Goal: Task Accomplishment & Management: Complete application form

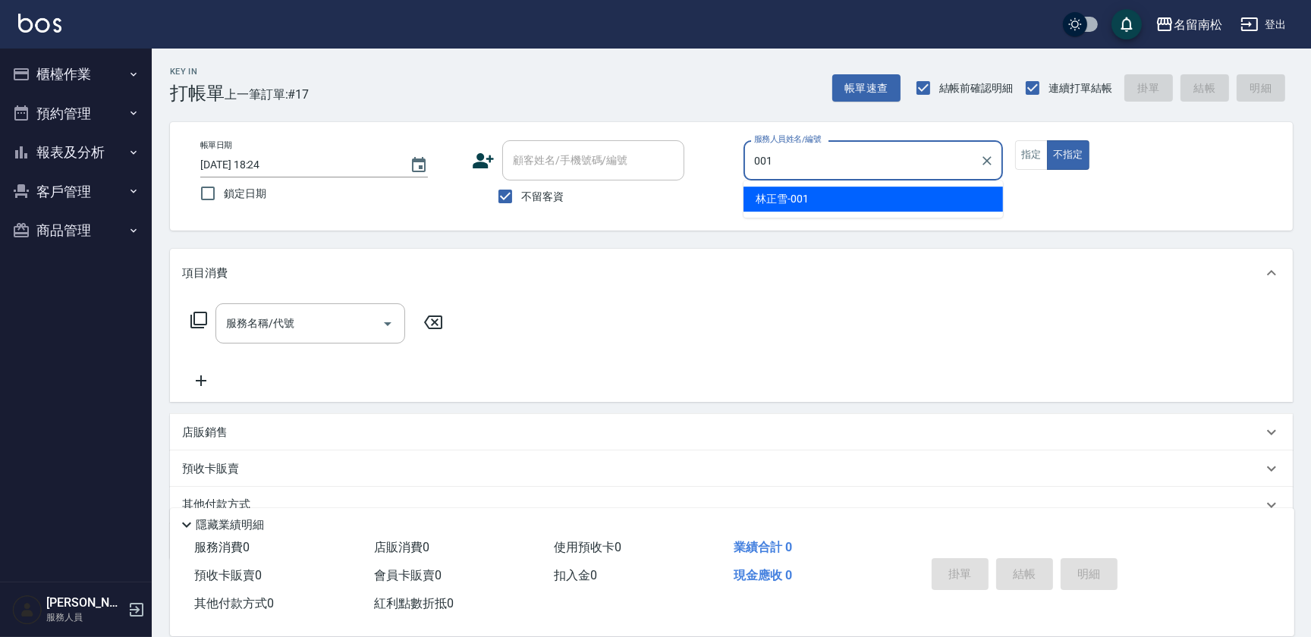
type input "[PERSON_NAME]-001"
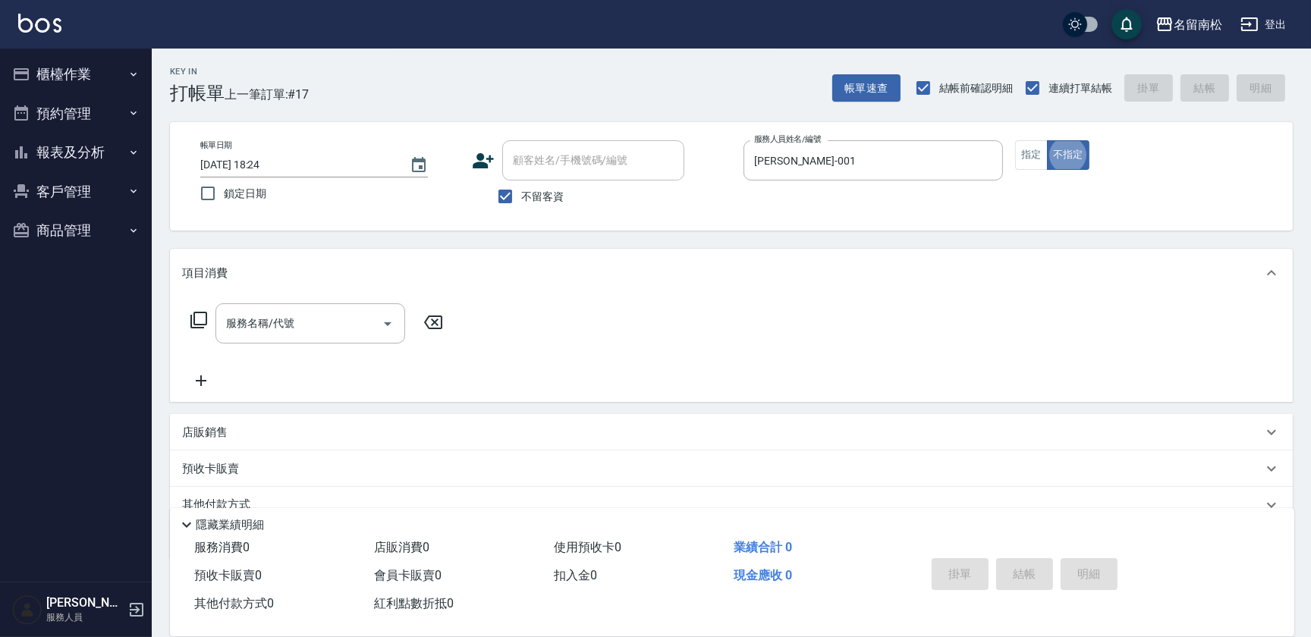
type button "false"
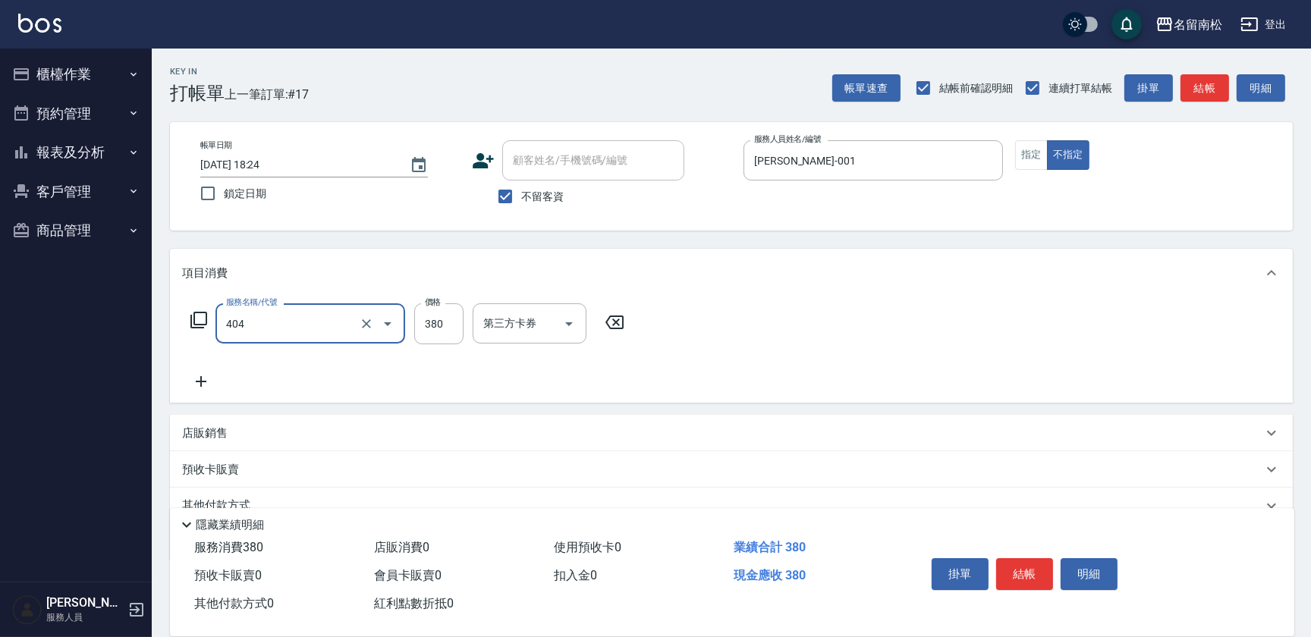
type input "剪髮(380)(404)"
type input "400"
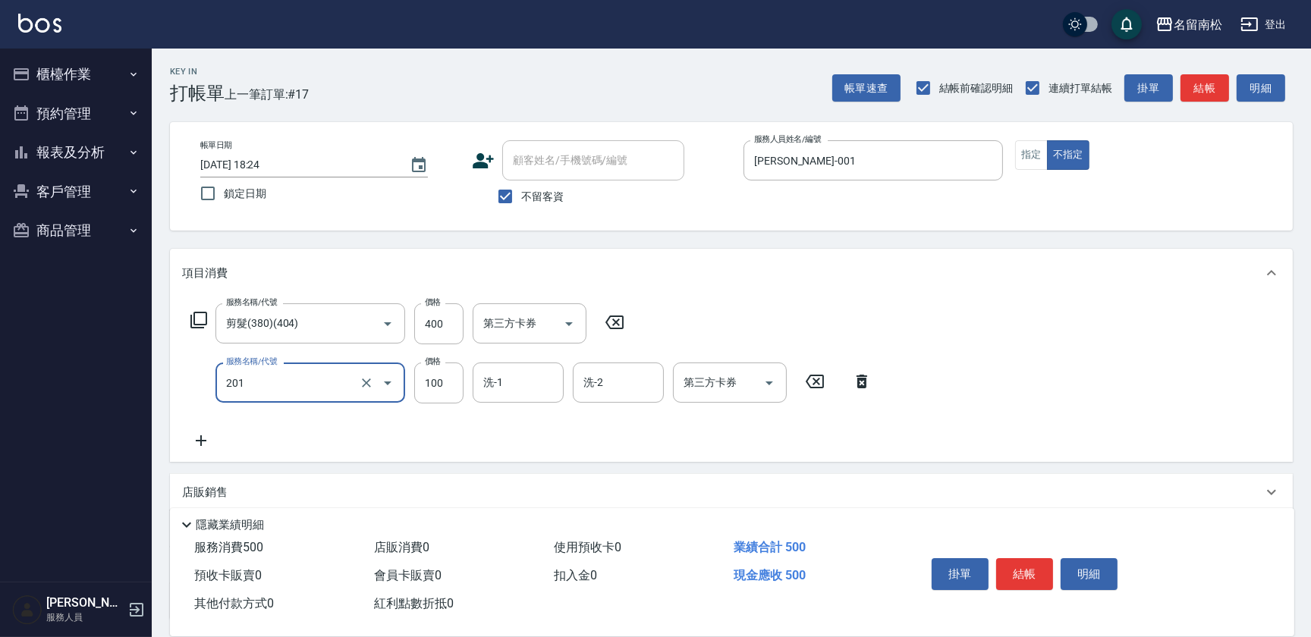
type input "洗髮[100](201)"
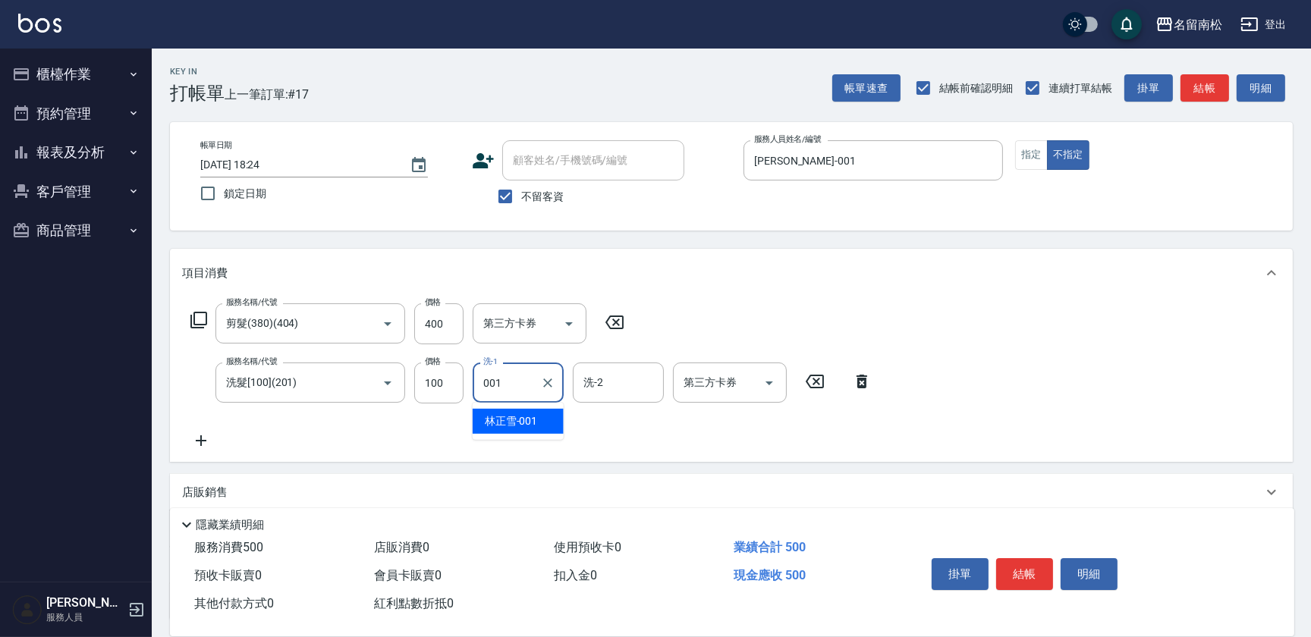
type input "[PERSON_NAME]-001"
click at [1093, 577] on button "明細" at bounding box center [1089, 574] width 57 height 32
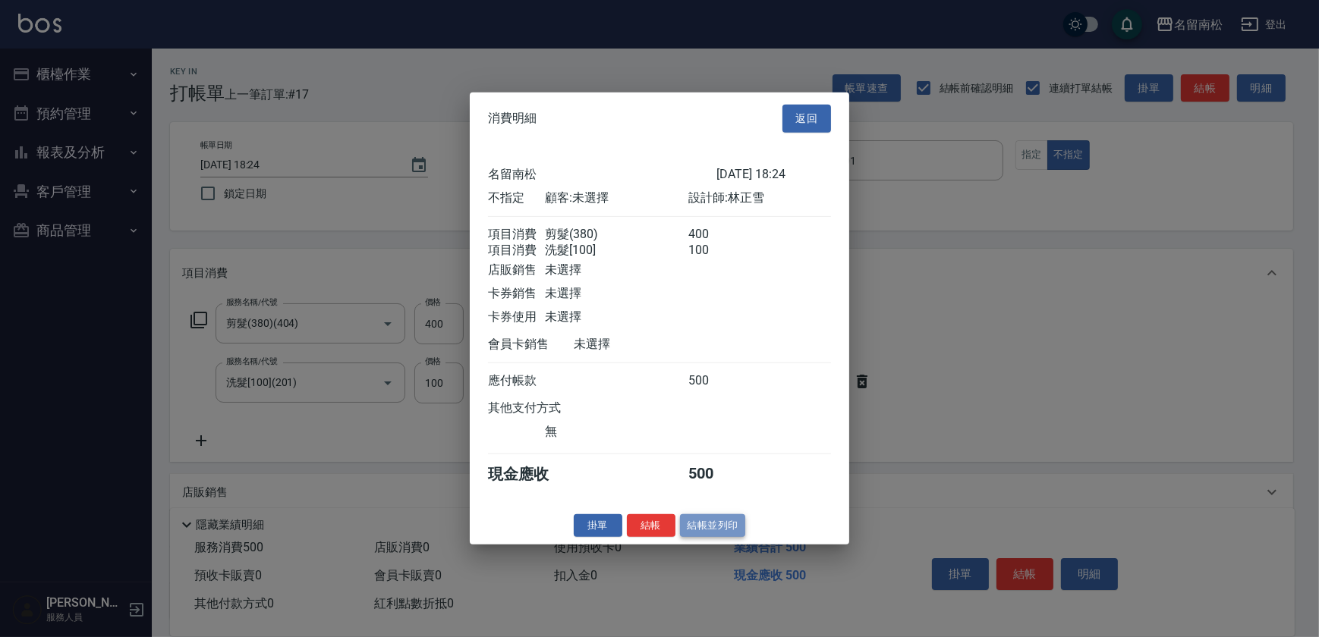
click at [709, 531] on button "結帳並列印" at bounding box center [713, 526] width 66 height 24
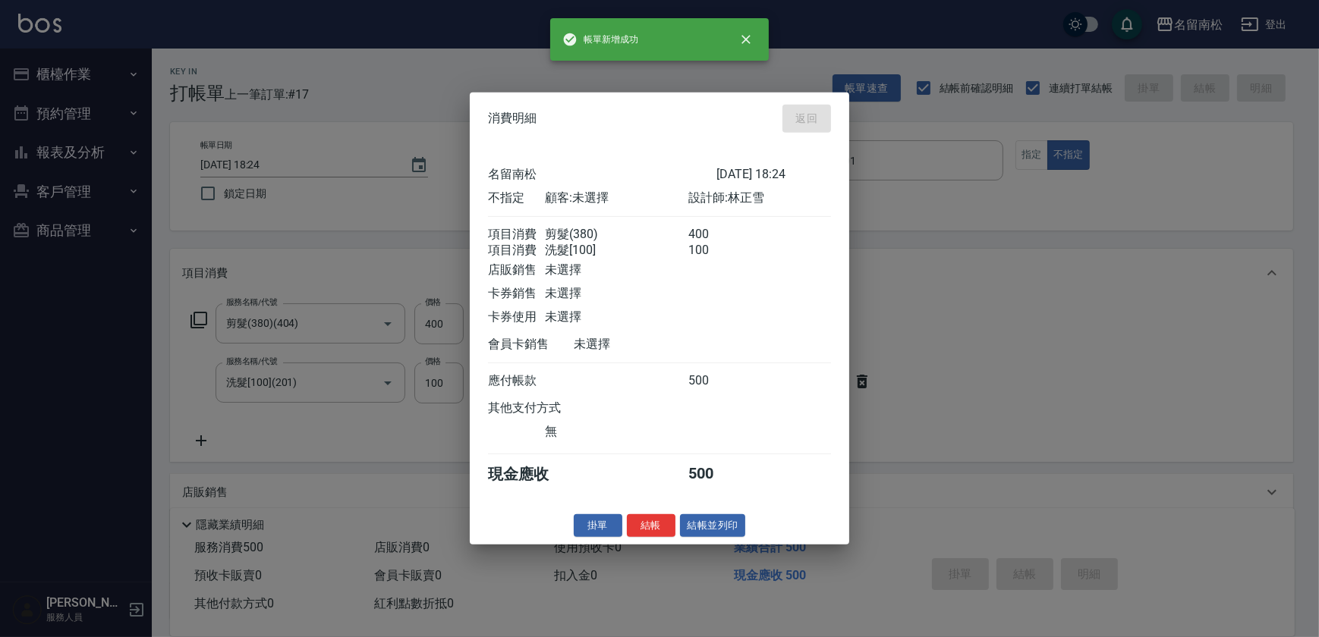
type input "[DATE] 18:25"
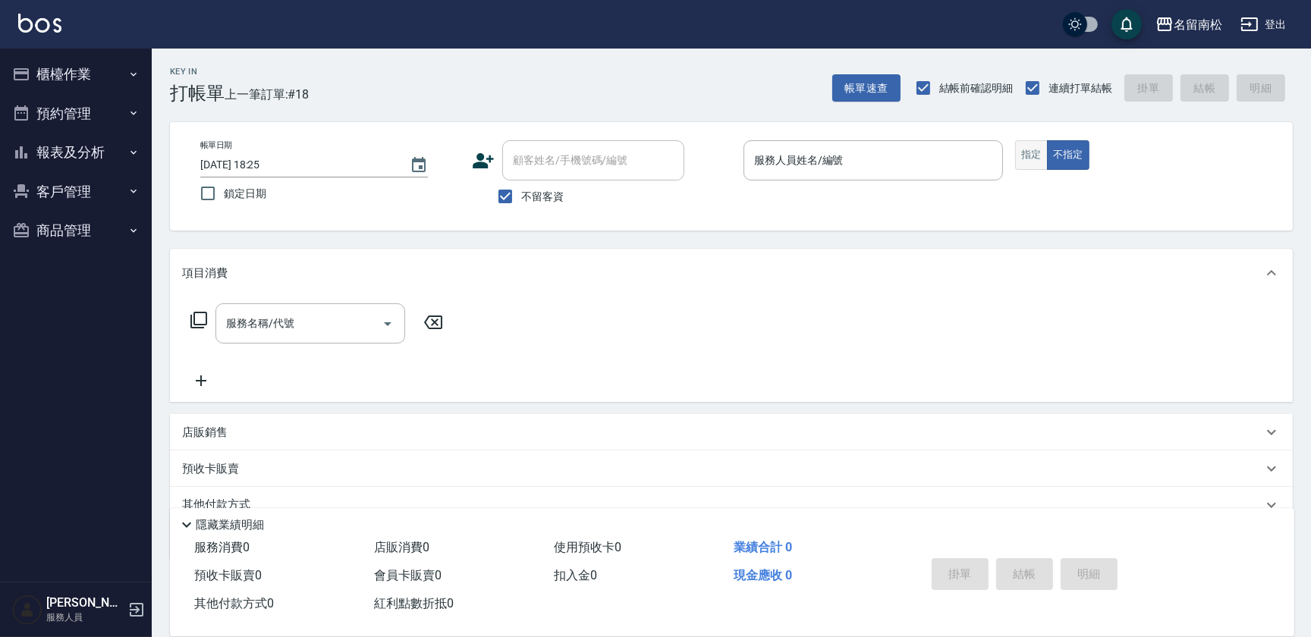
click at [1034, 161] on button "指定" at bounding box center [1031, 155] width 33 height 30
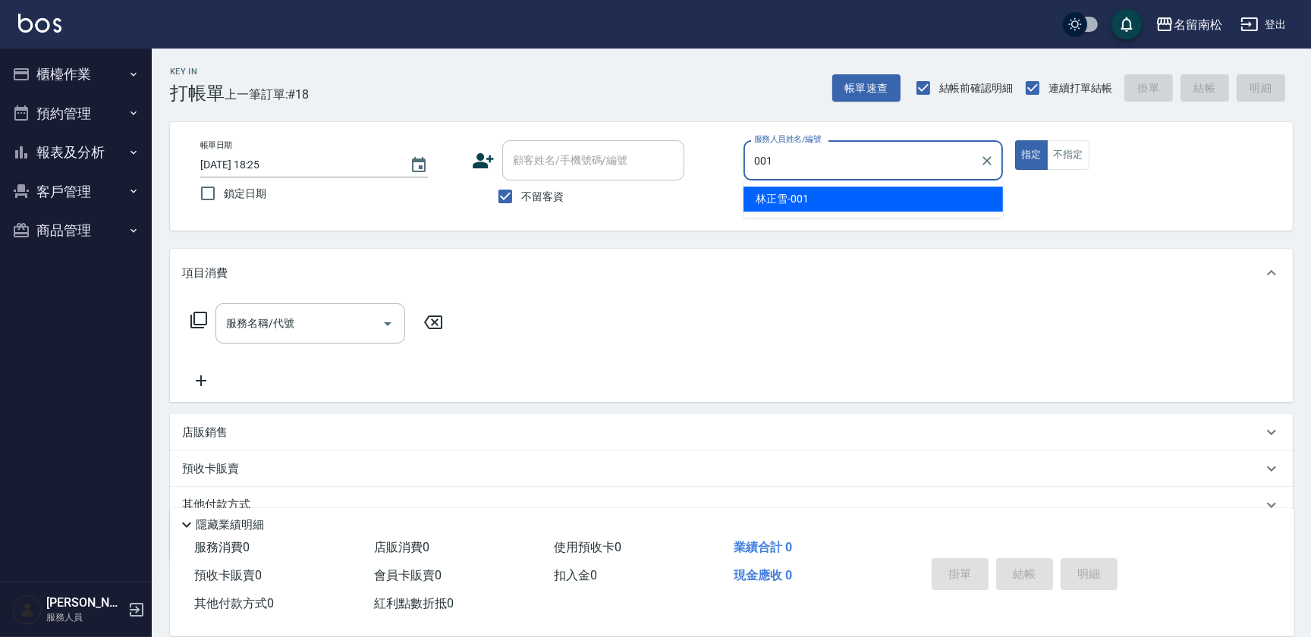
type input "[PERSON_NAME]-001"
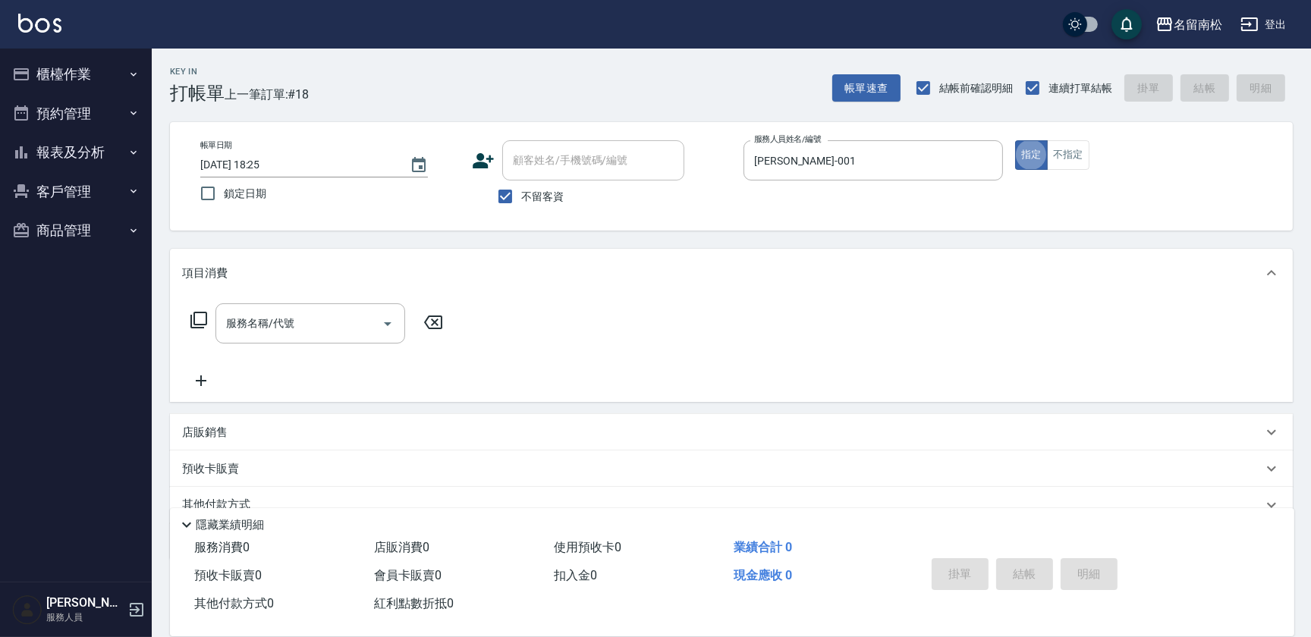
type button "true"
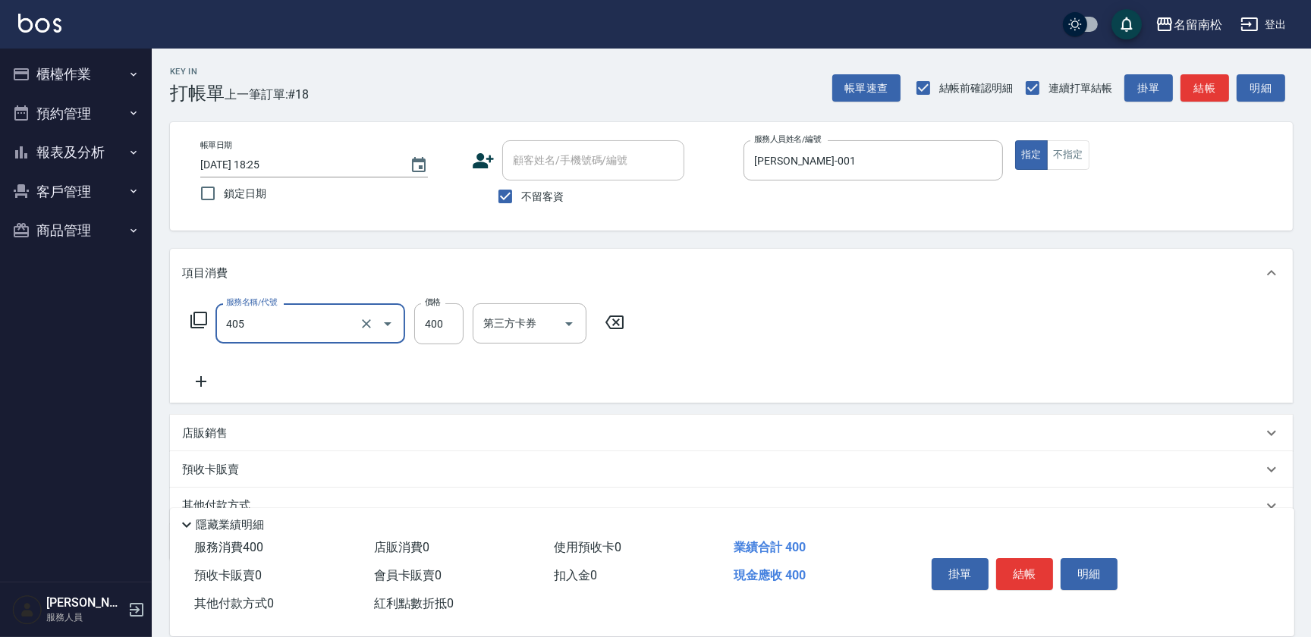
type input "剪髮(400)(405)"
type input "500"
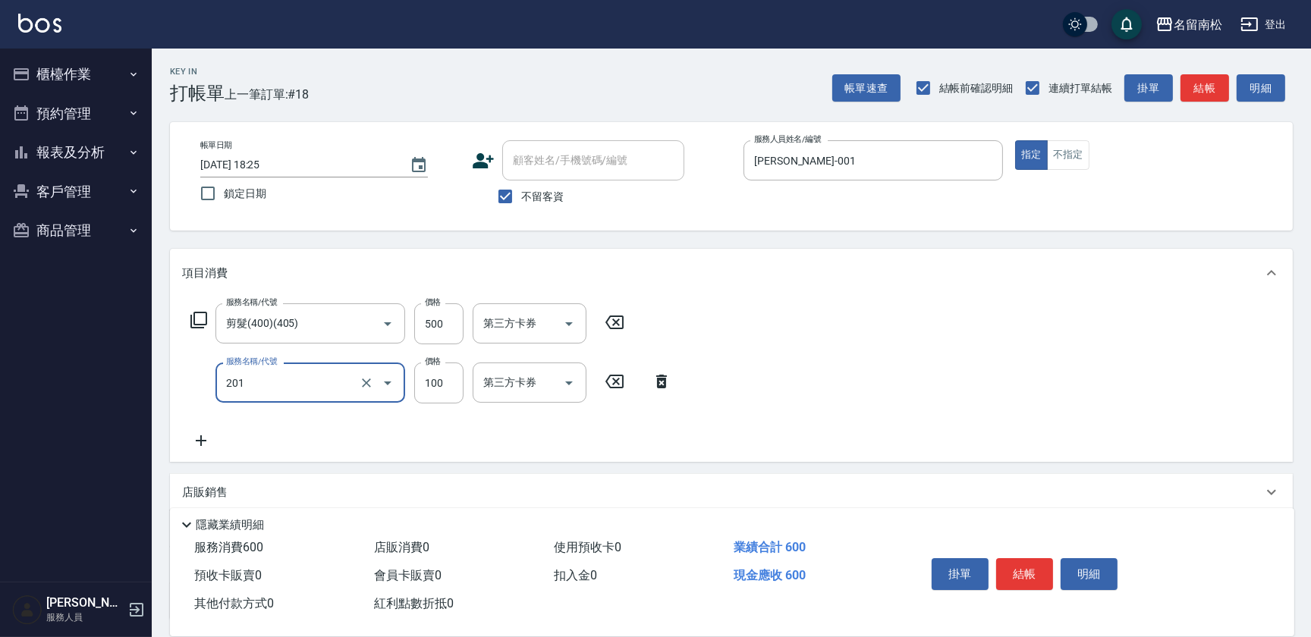
type input "洗髮[100](201)"
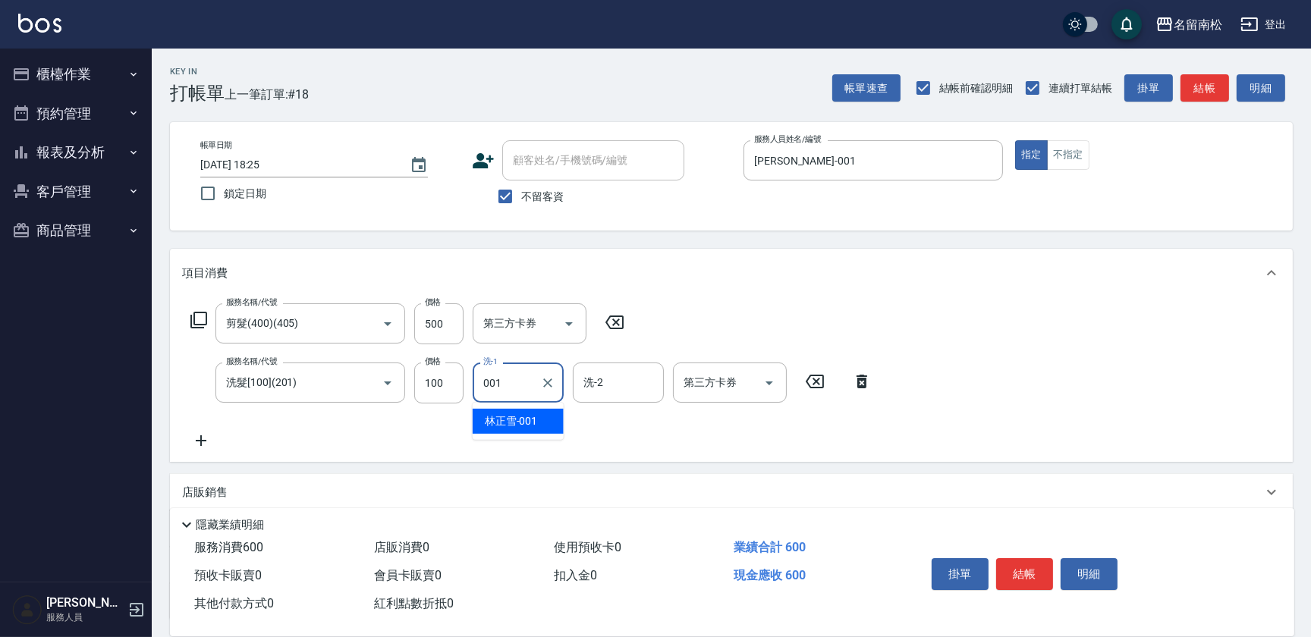
type input "[PERSON_NAME]-001"
click at [1078, 582] on button "明細" at bounding box center [1089, 574] width 57 height 32
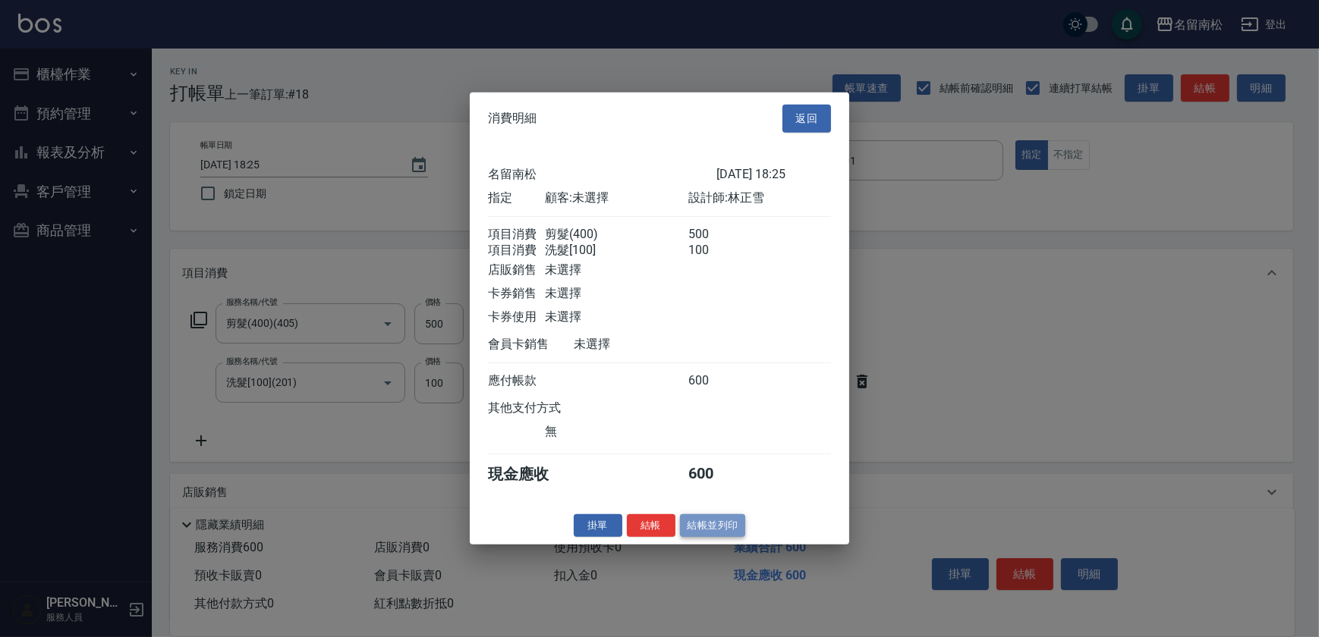
click at [689, 528] on button "結帳並列印" at bounding box center [713, 526] width 66 height 24
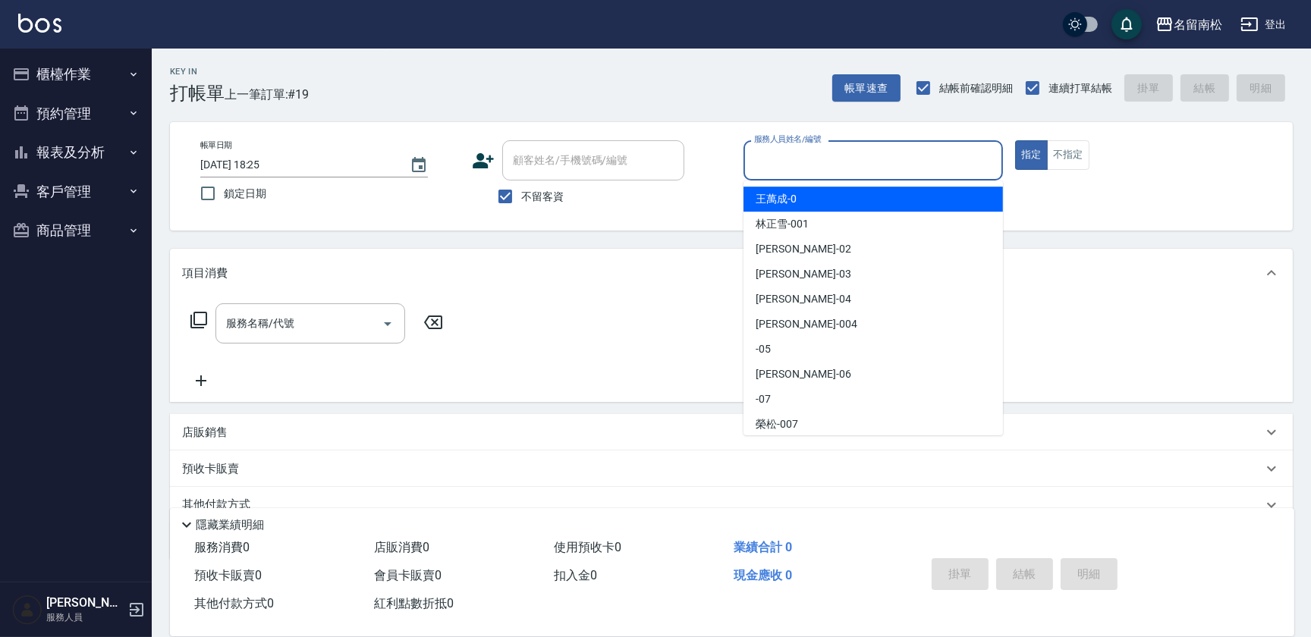
click at [833, 168] on input "服務人員姓名/編號" at bounding box center [873, 160] width 246 height 27
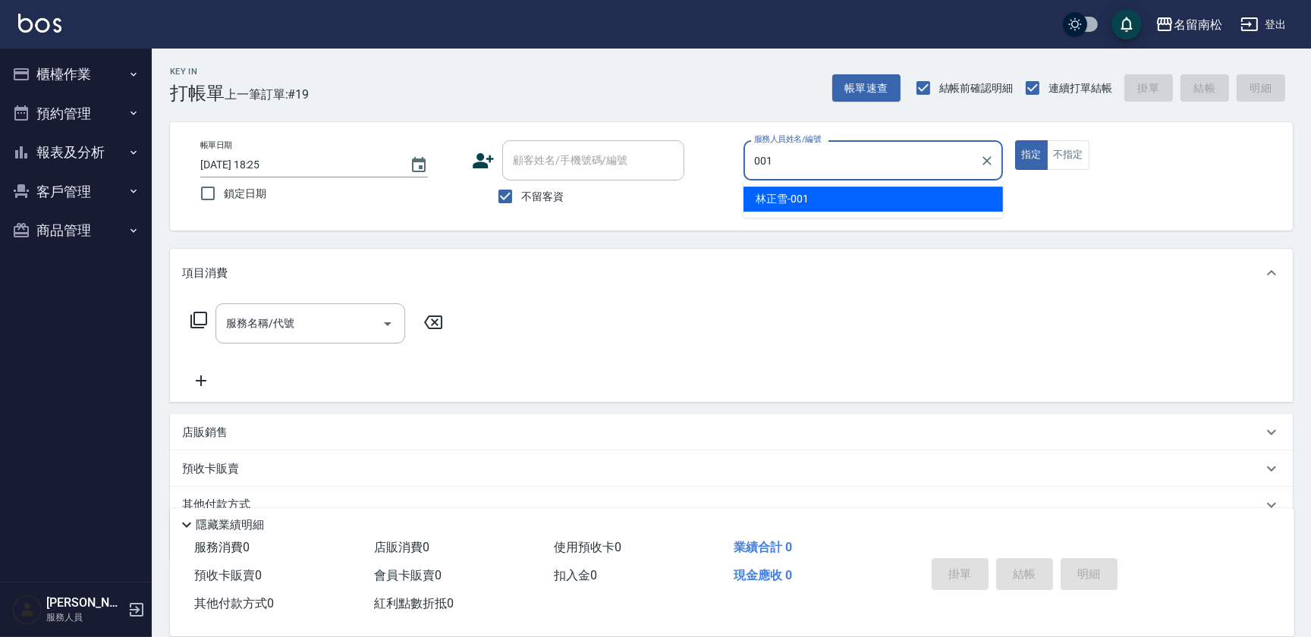
type input "[PERSON_NAME]-001"
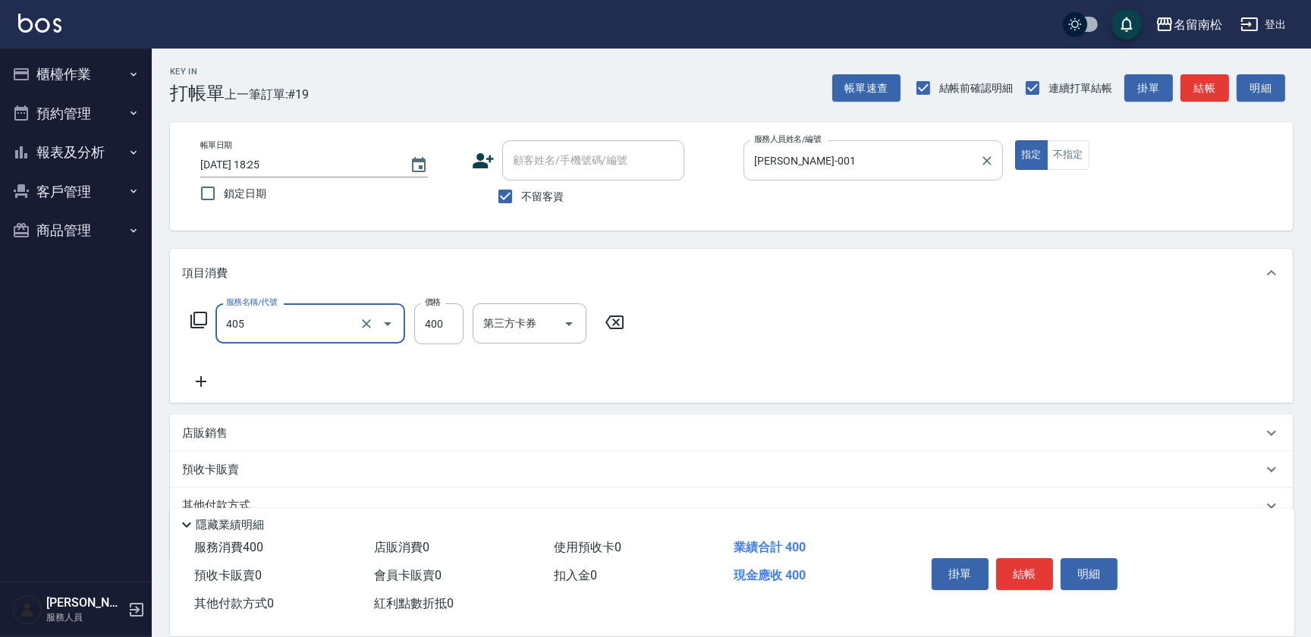
type input "剪髮(400)(405)"
type input "480"
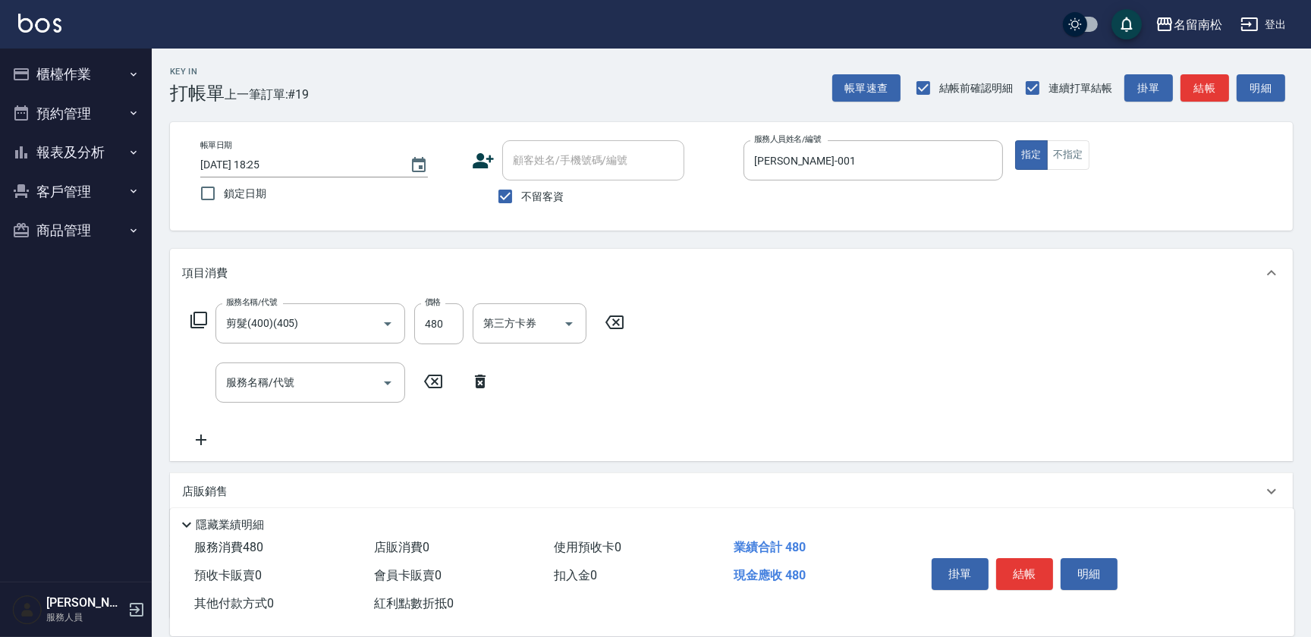
click at [1058, 582] on div "掛單 結帳 明細" at bounding box center [1025, 576] width 198 height 48
click at [1077, 574] on button "明細" at bounding box center [1089, 574] width 57 height 32
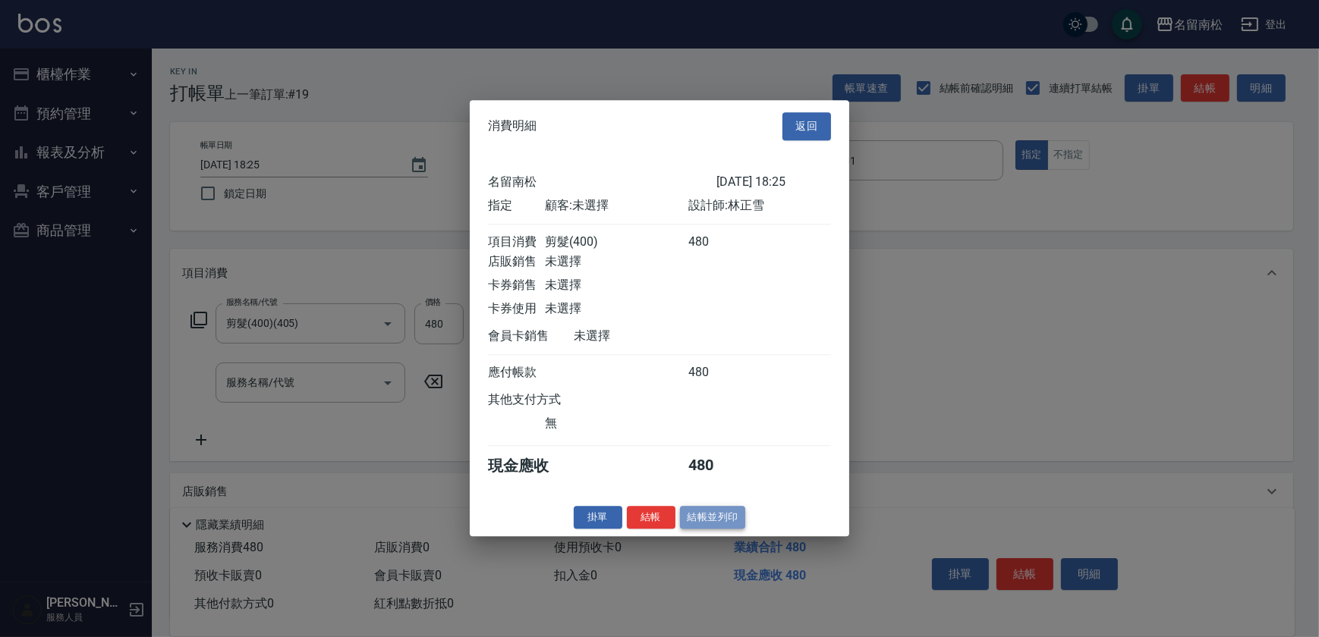
click at [698, 520] on button "結帳並列印" at bounding box center [713, 518] width 66 height 24
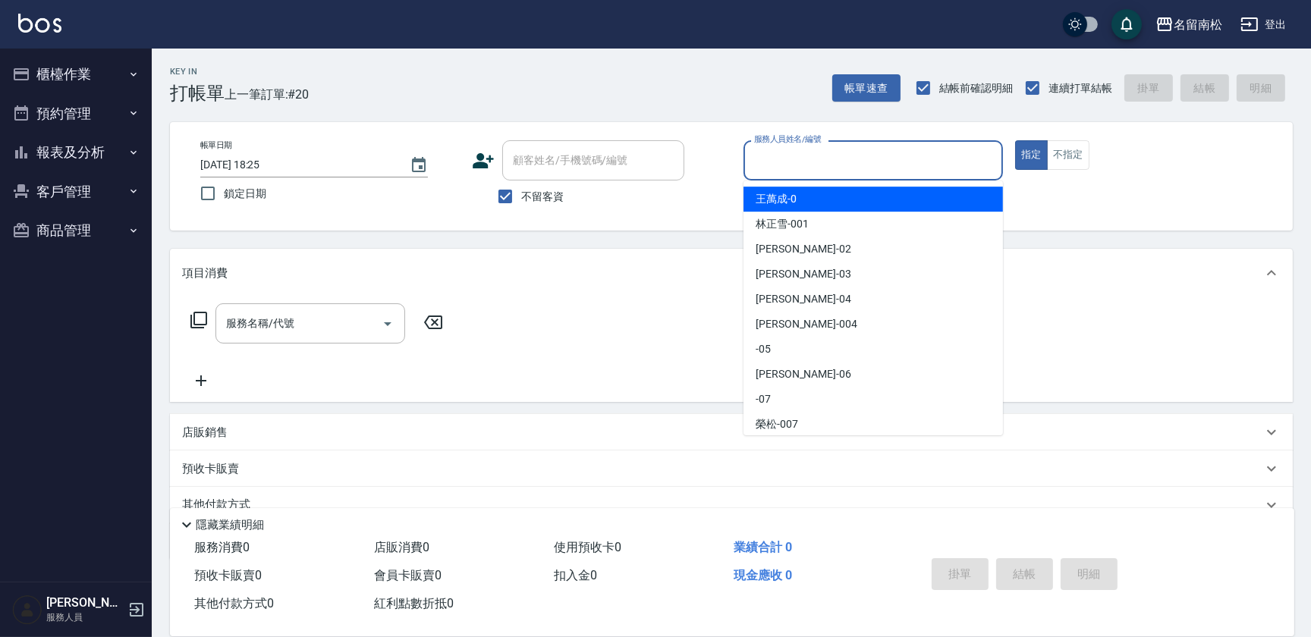
click at [865, 153] on input "服務人員姓名/編號" at bounding box center [873, 160] width 246 height 27
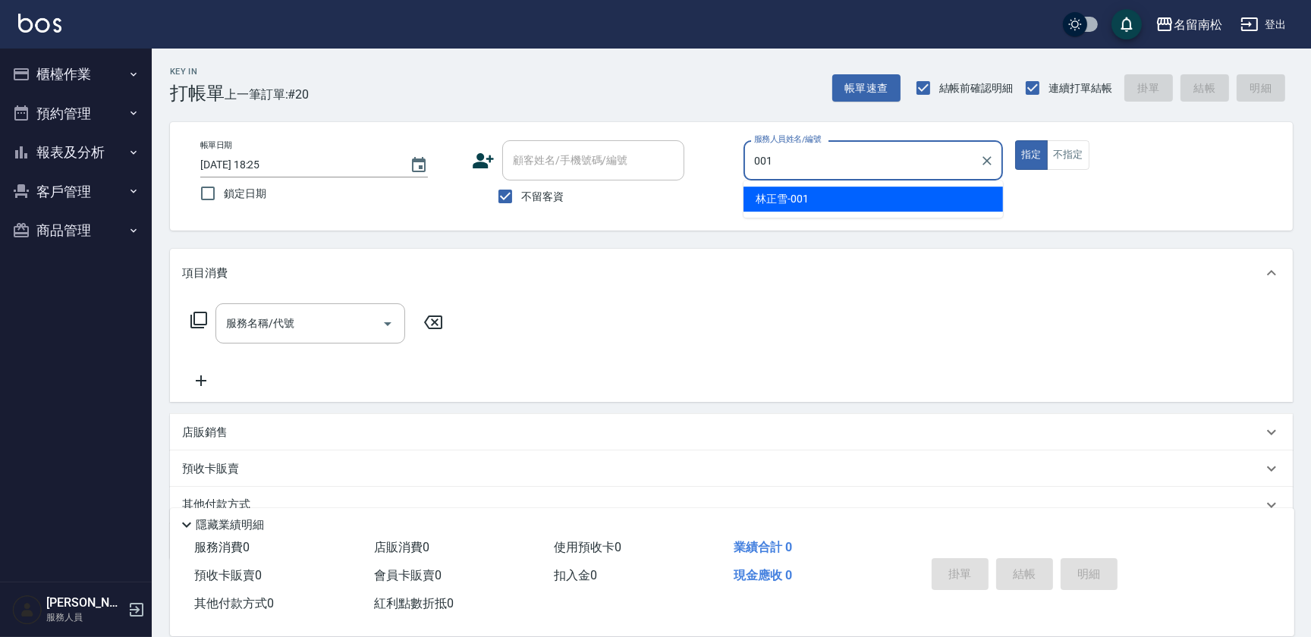
type input "[PERSON_NAME]-001"
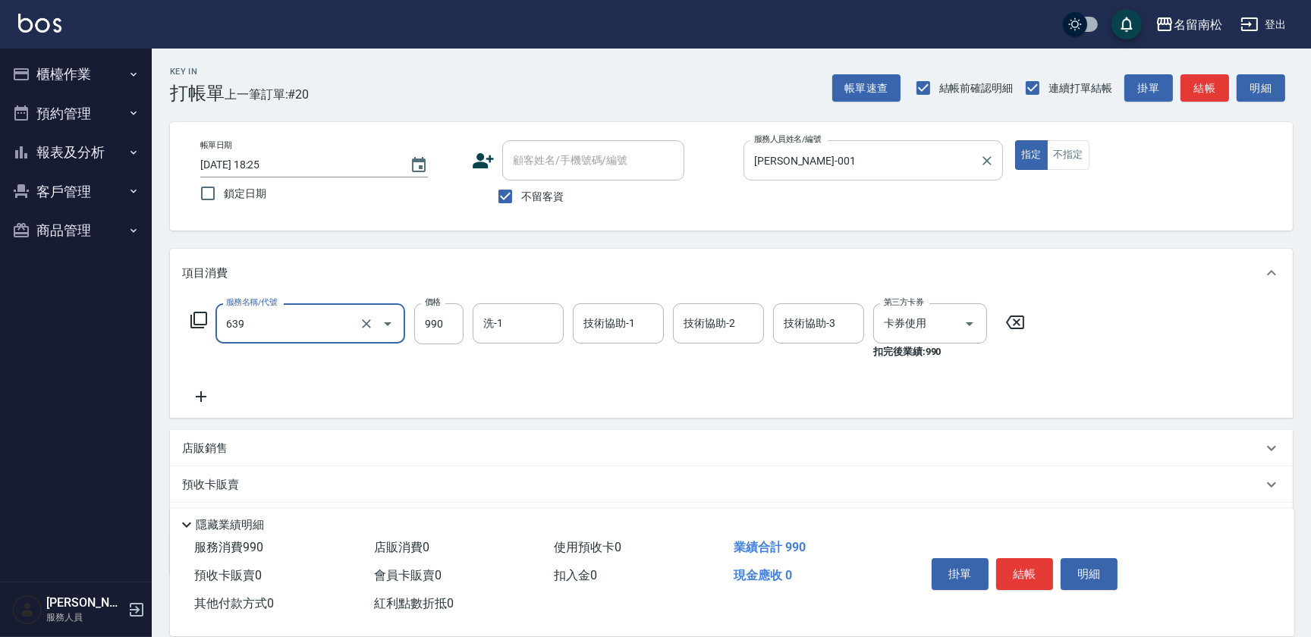
type input "(芙)蘆薈髮膜套卡(自材)(639)"
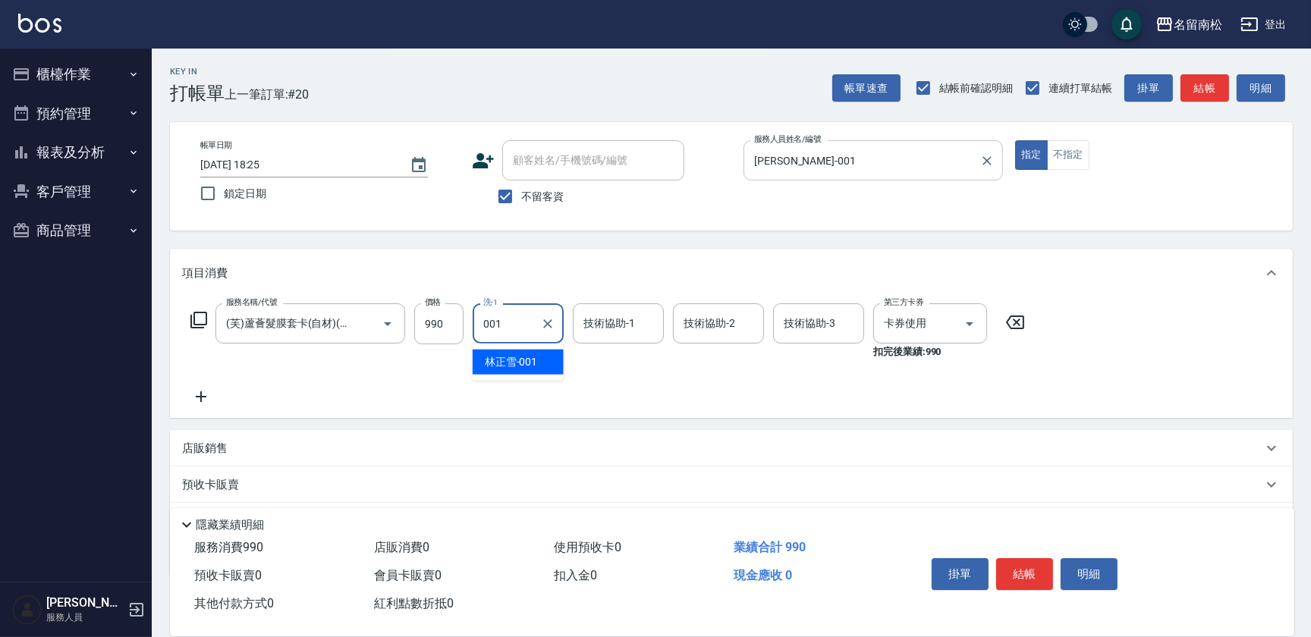
type input "[PERSON_NAME]-001"
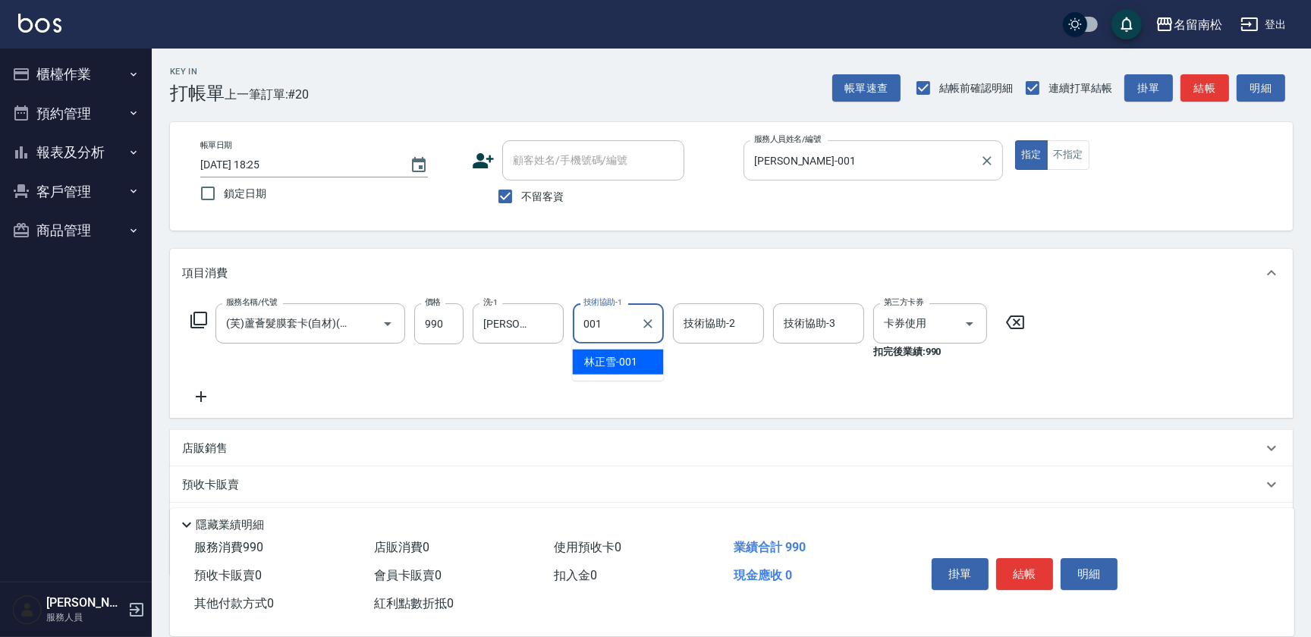
type input "[PERSON_NAME]-001"
click at [1087, 574] on button "明細" at bounding box center [1089, 574] width 57 height 32
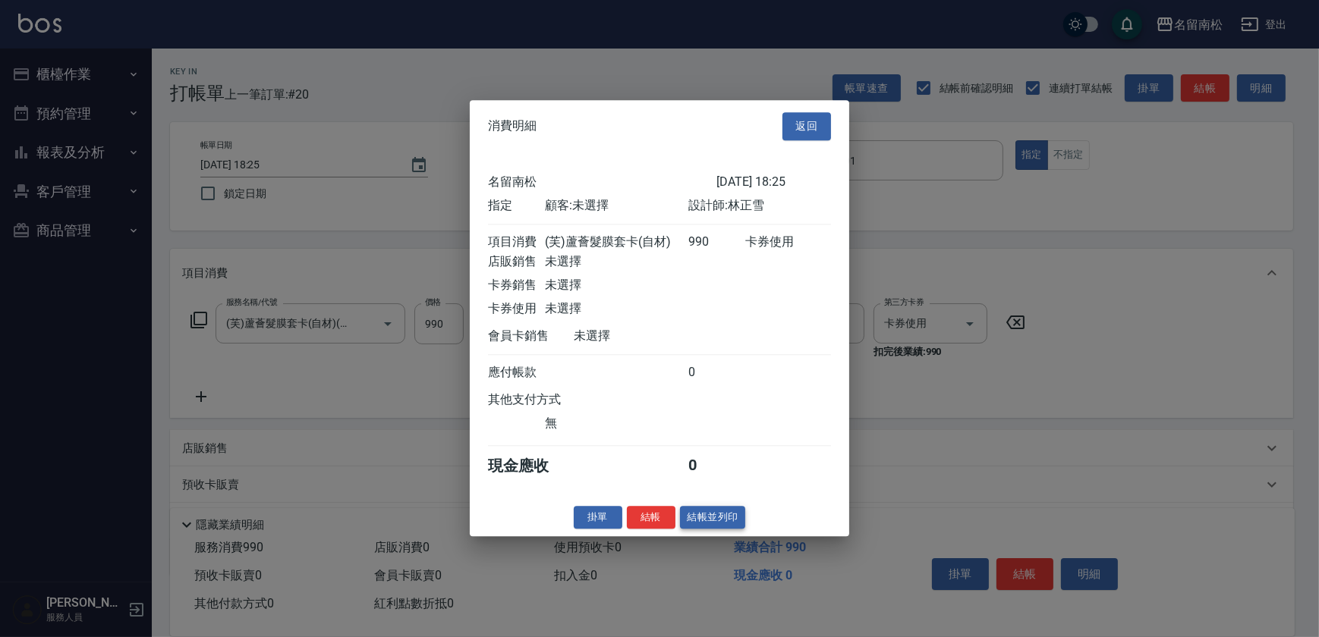
click at [712, 522] on button "結帳並列印" at bounding box center [713, 518] width 66 height 24
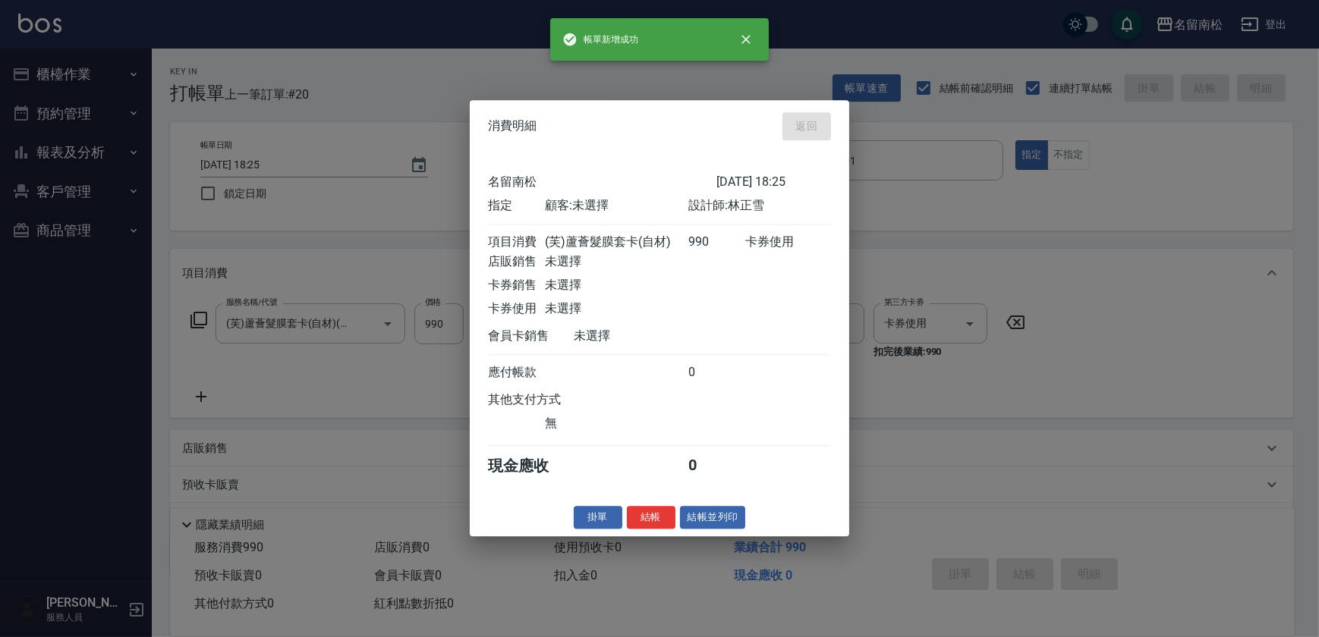
type input "[DATE] 18:26"
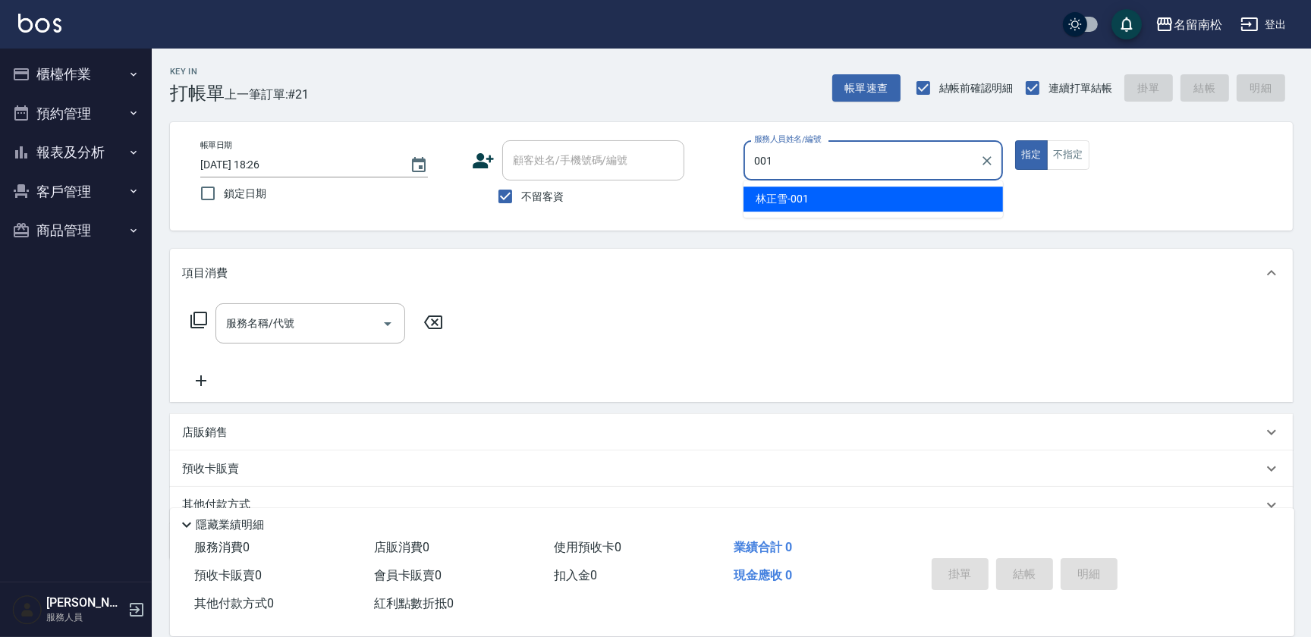
type input "[PERSON_NAME]-001"
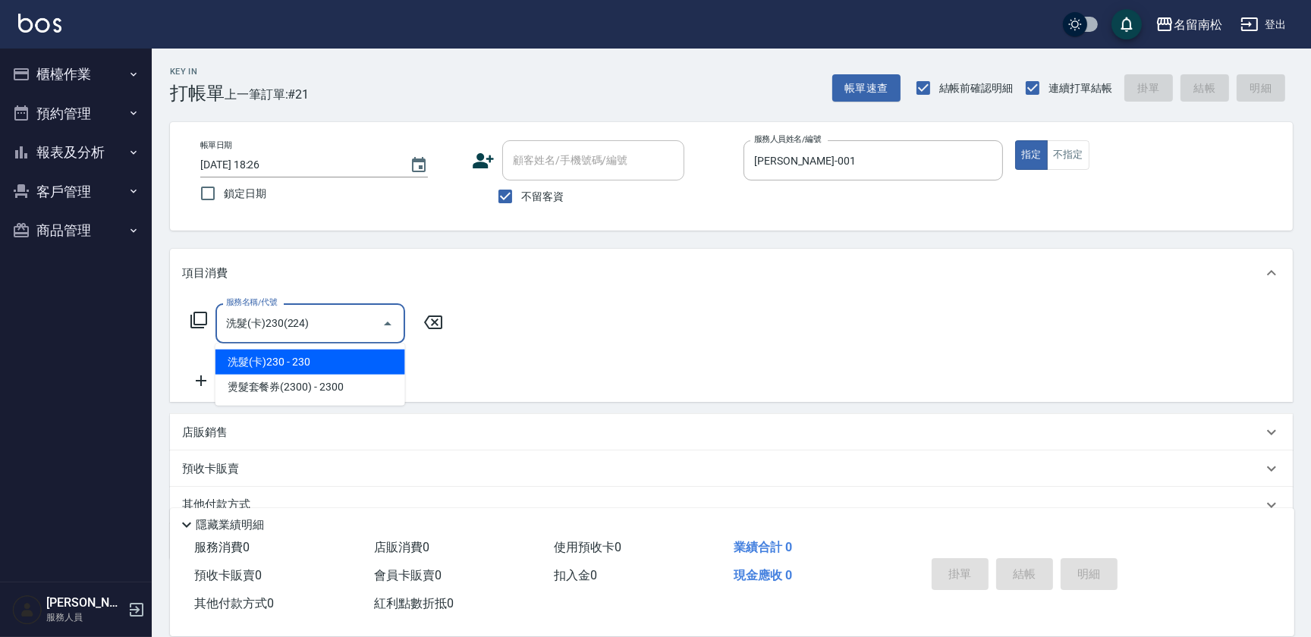
type input "洗髮(卡)230(224)"
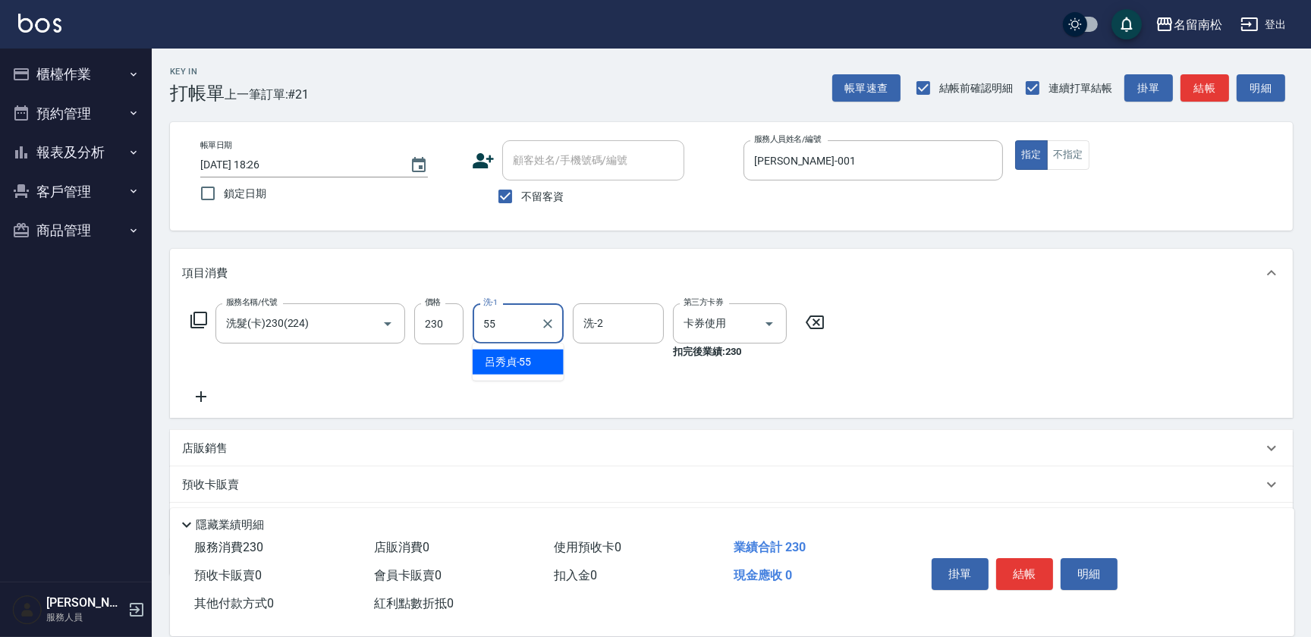
type input "呂秀貞-55"
click at [1084, 576] on button "明細" at bounding box center [1089, 574] width 57 height 32
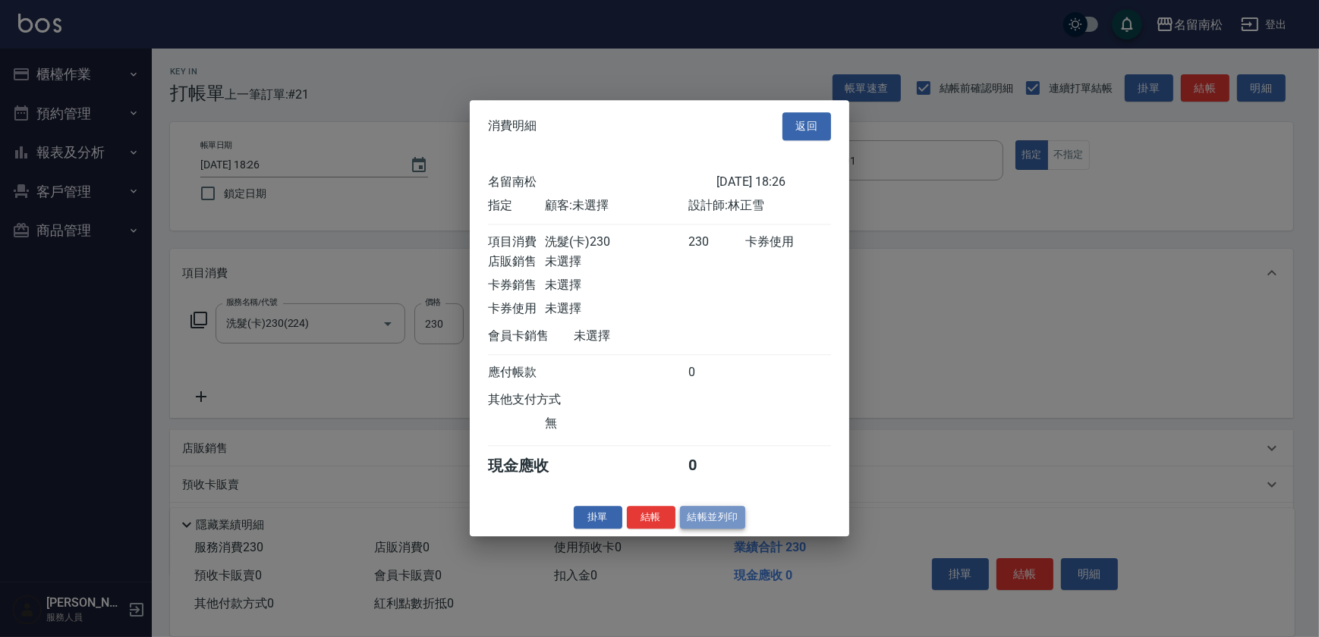
click at [704, 530] on button "結帳並列印" at bounding box center [713, 518] width 66 height 24
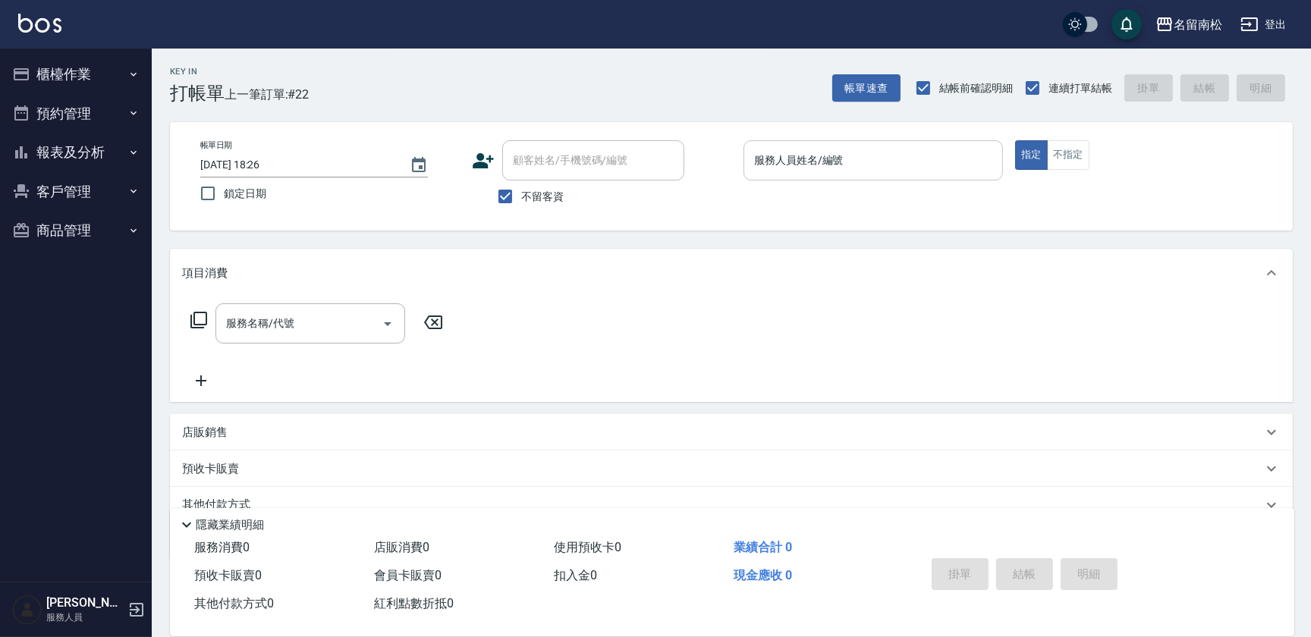
click at [910, 165] on input "服務人員姓名/編號" at bounding box center [873, 160] width 246 height 27
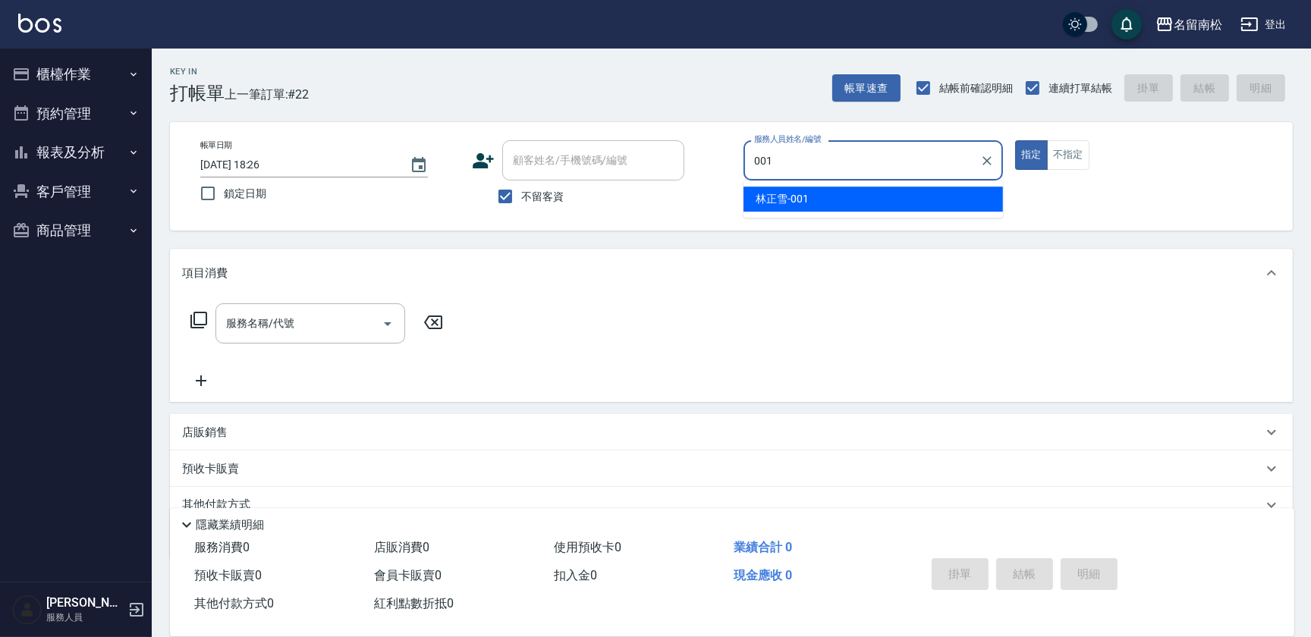
type input "[PERSON_NAME]-001"
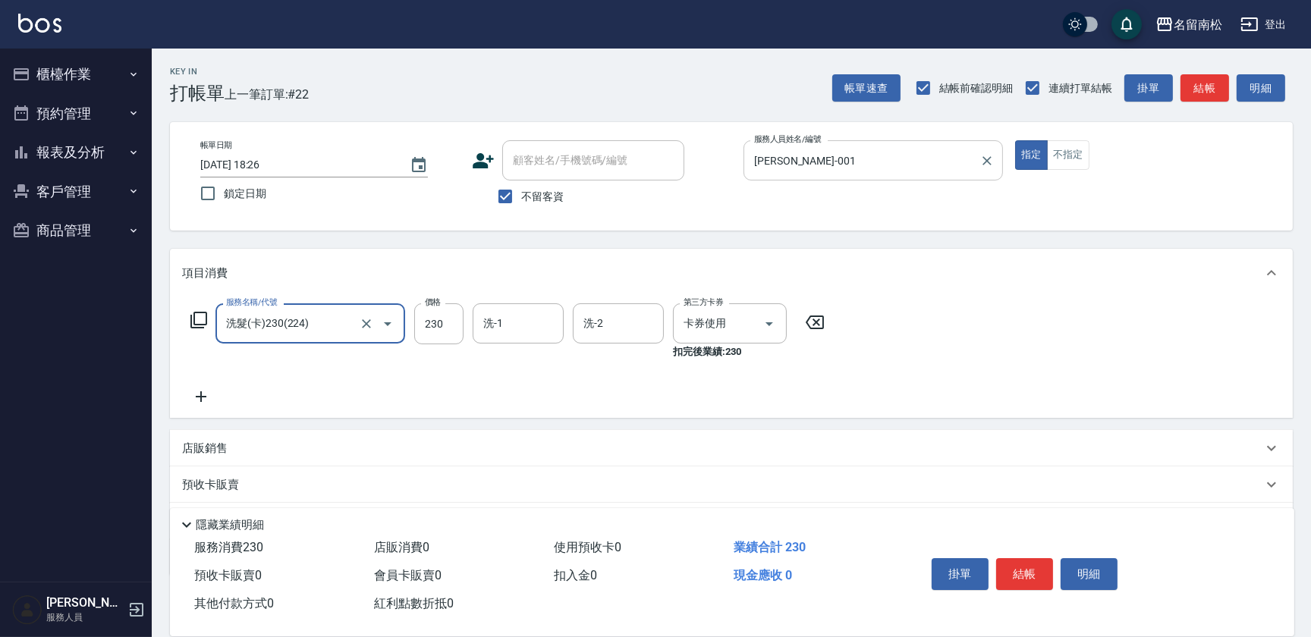
type input "洗髮(卡)230(224)"
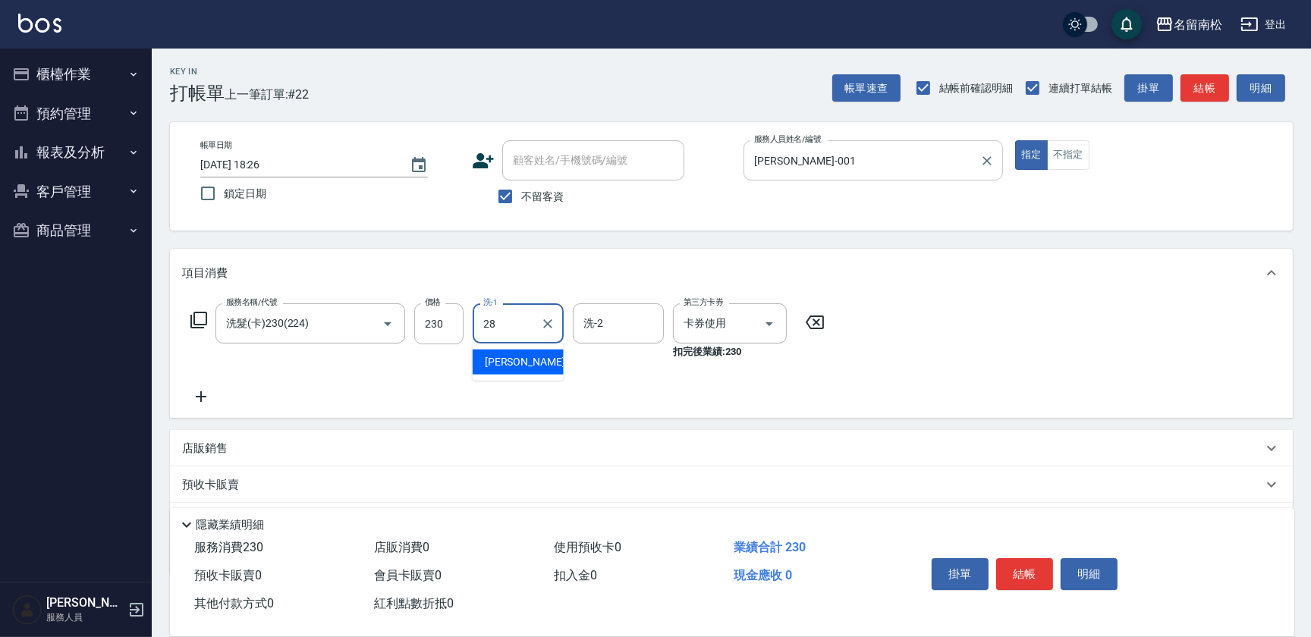
type input "[PERSON_NAME]-28"
type input "803"
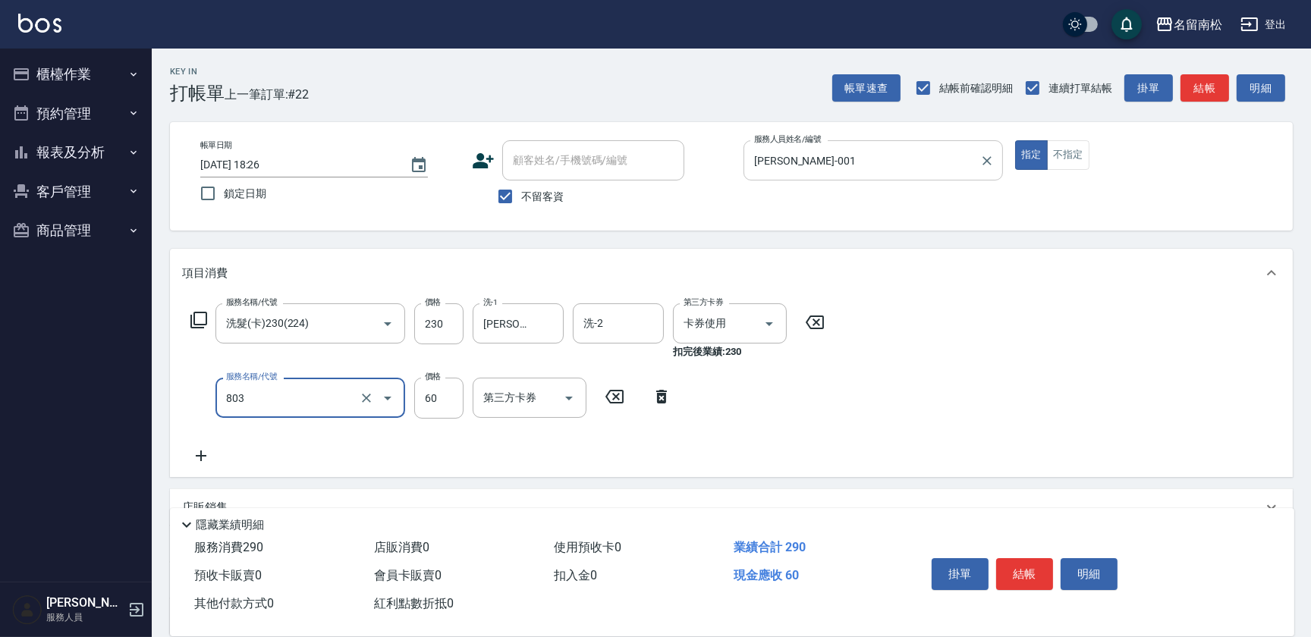
type input "吹捲(803)"
type input "100"
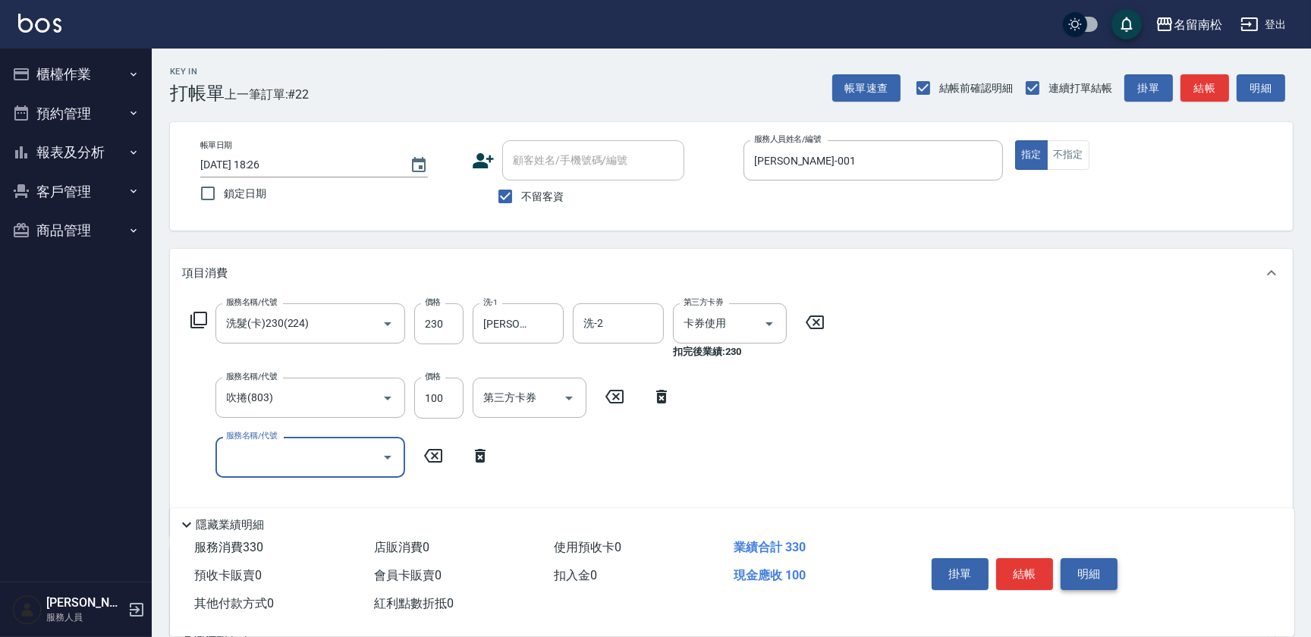
drag, startPoint x: 1111, startPoint y: 580, endPoint x: 1061, endPoint y: 580, distance: 50.1
click at [1101, 580] on button "明細" at bounding box center [1089, 574] width 57 height 32
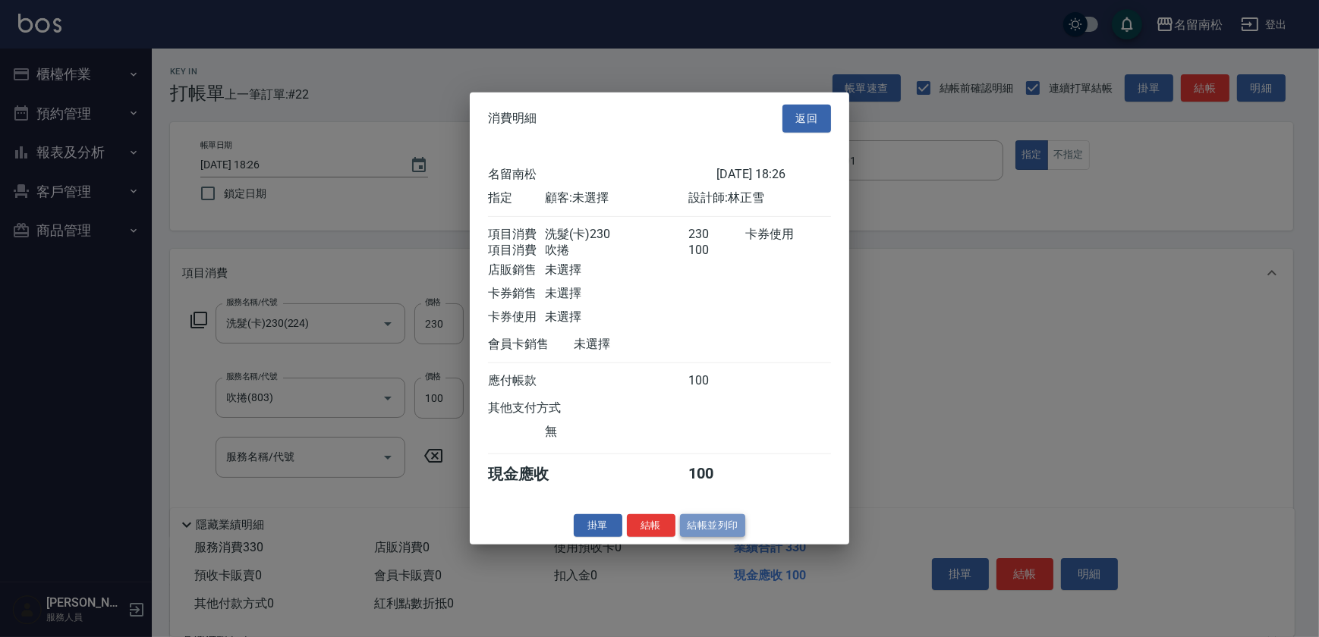
click at [727, 537] on button "結帳並列印" at bounding box center [713, 526] width 66 height 24
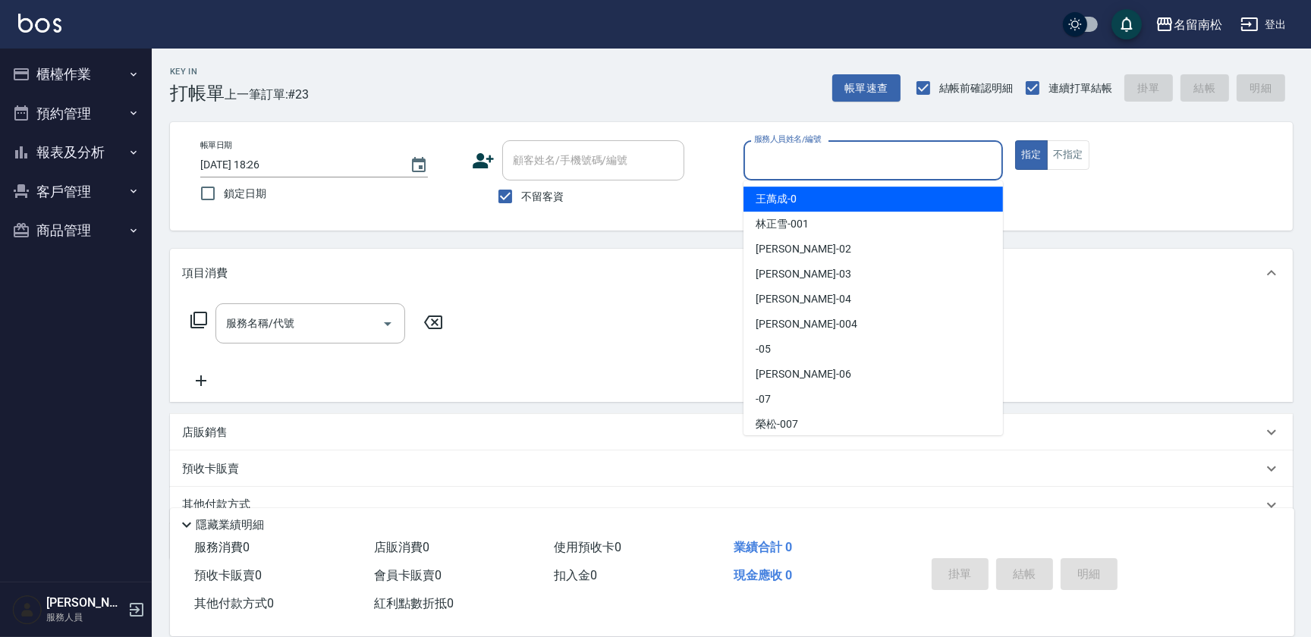
click at [829, 149] on input "服務人員姓名/編號" at bounding box center [873, 160] width 246 height 27
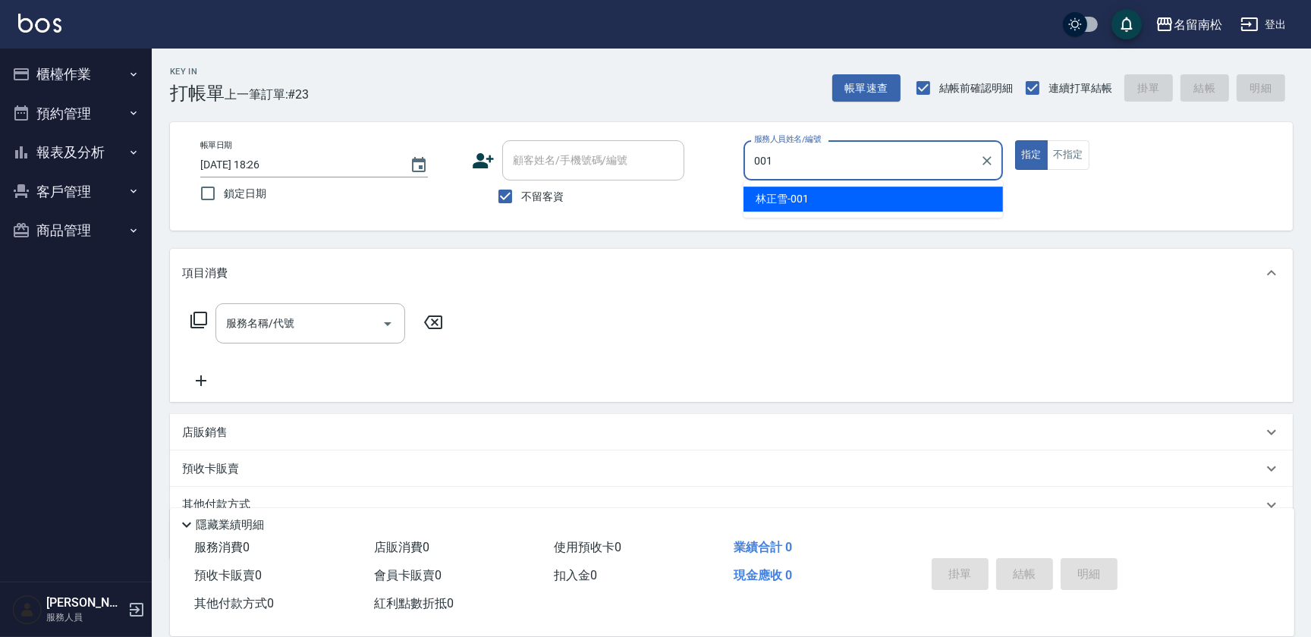
type input "[PERSON_NAME]-001"
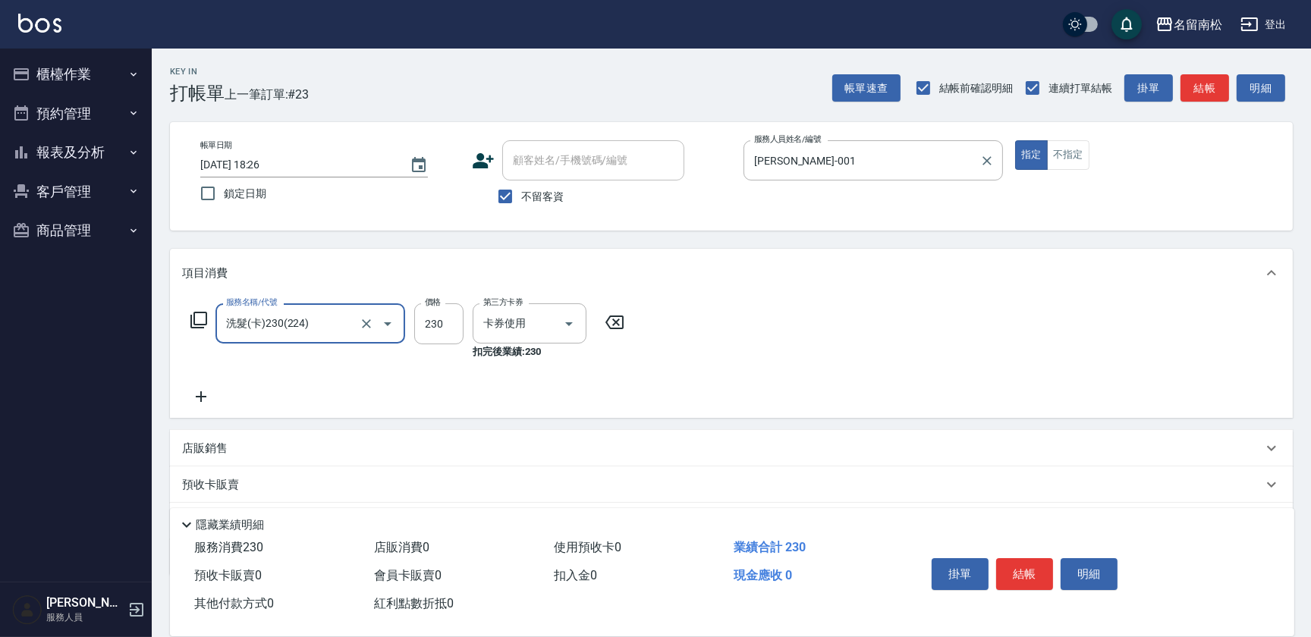
type input "洗髮(卡)230(224)"
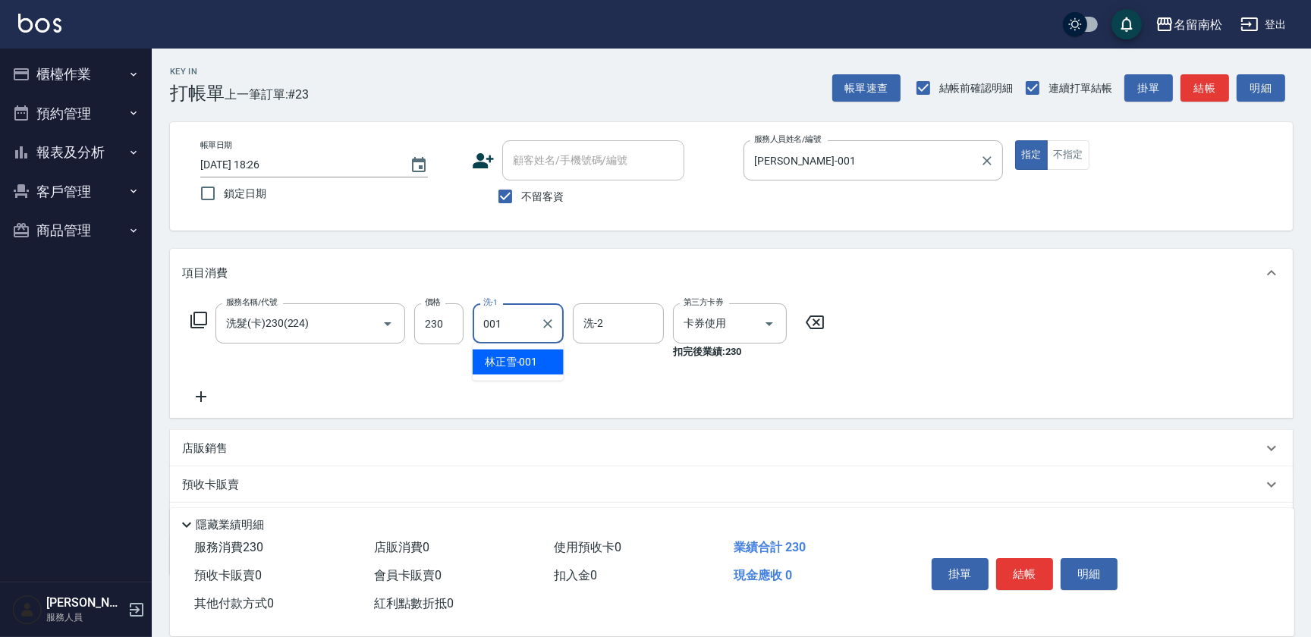
type input "[PERSON_NAME]-001"
click at [1079, 574] on button "明細" at bounding box center [1089, 574] width 57 height 32
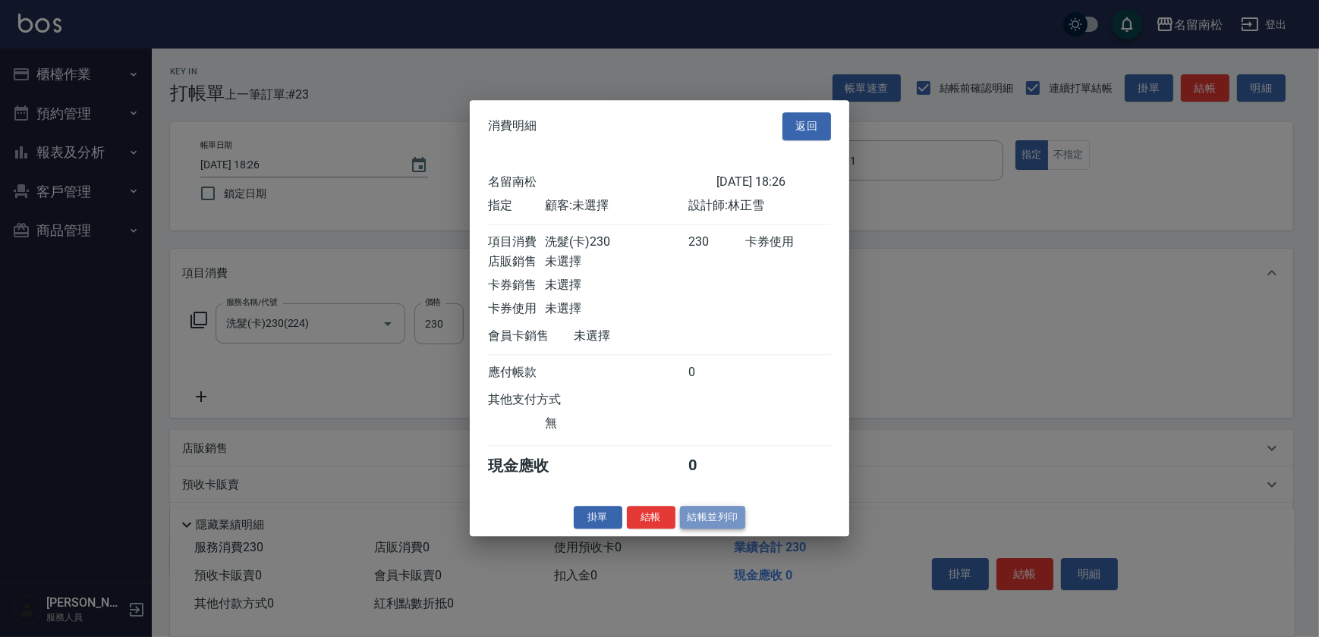
click at [704, 520] on button "結帳並列印" at bounding box center [713, 518] width 66 height 24
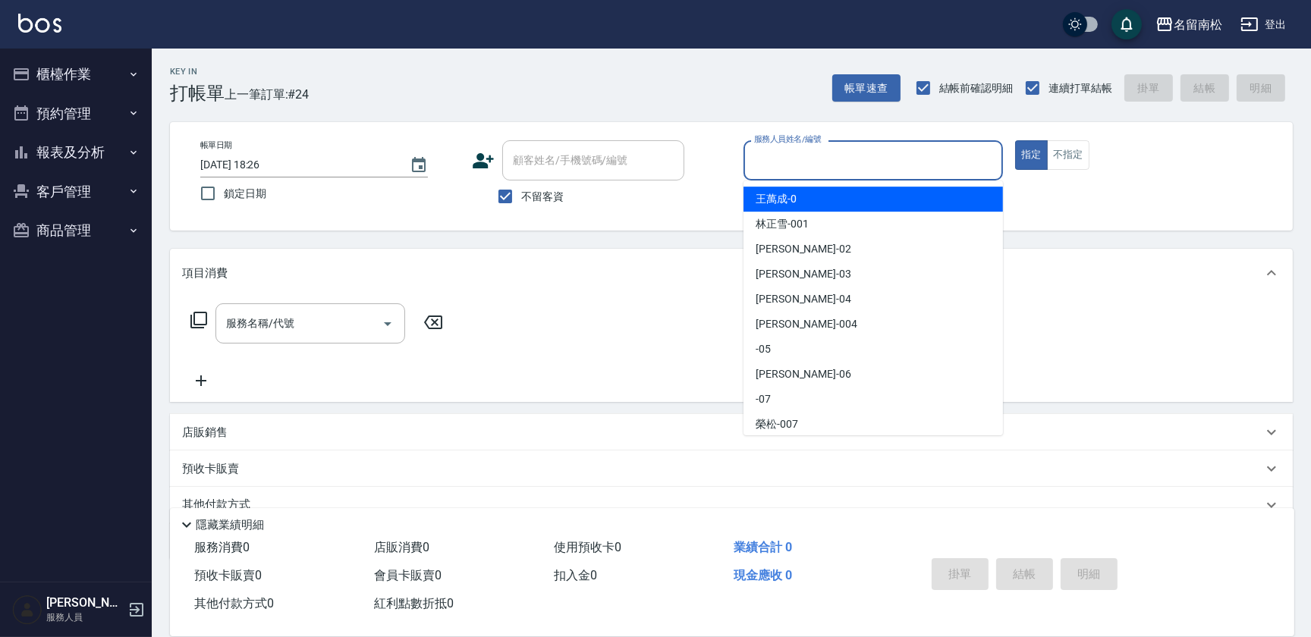
click at [907, 159] on input "服務人員姓名/編號" at bounding box center [873, 160] width 246 height 27
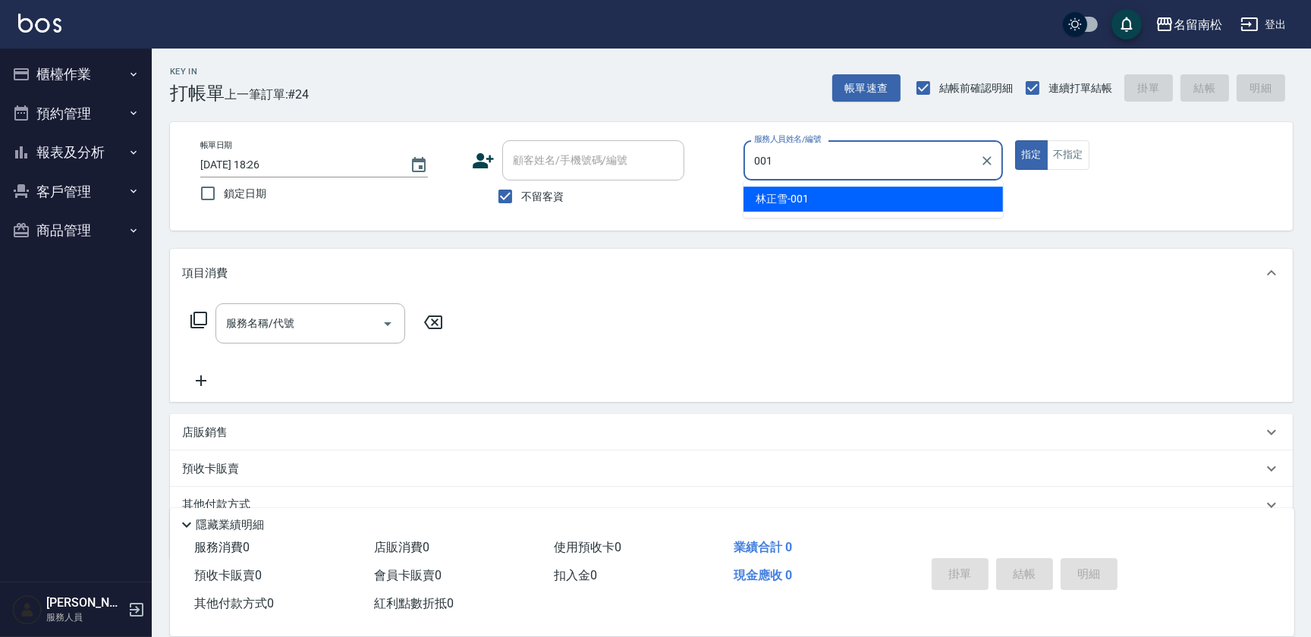
type input "[PERSON_NAME]-001"
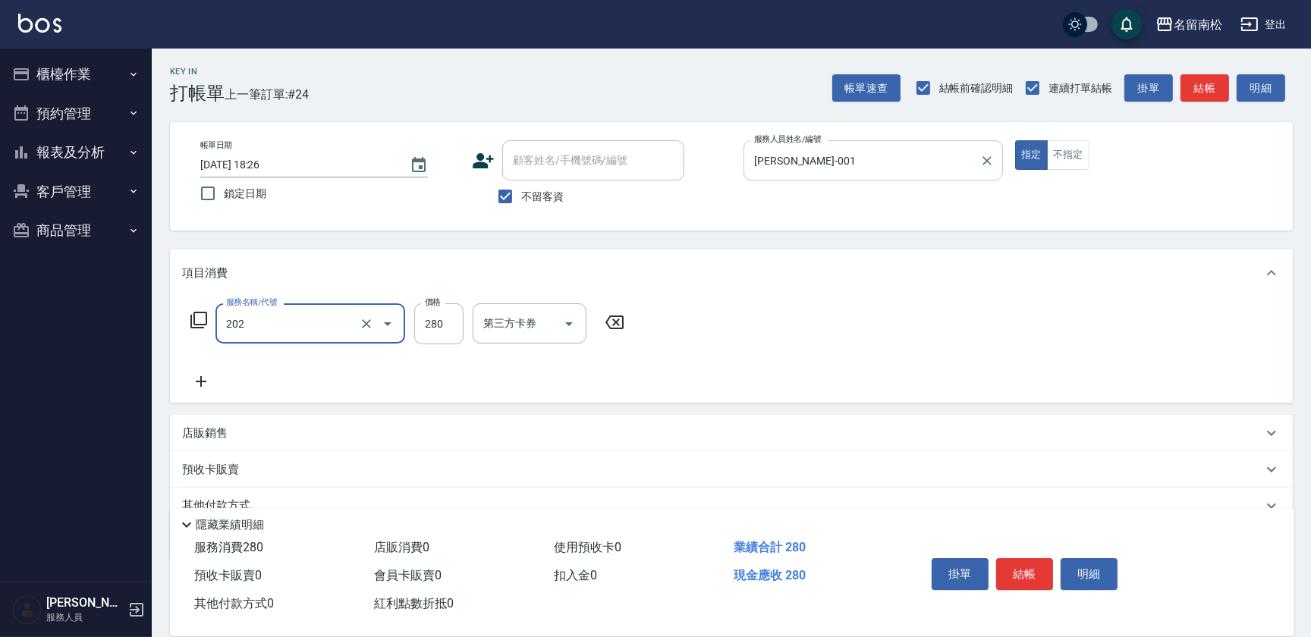
type input "洗髮[280](202)"
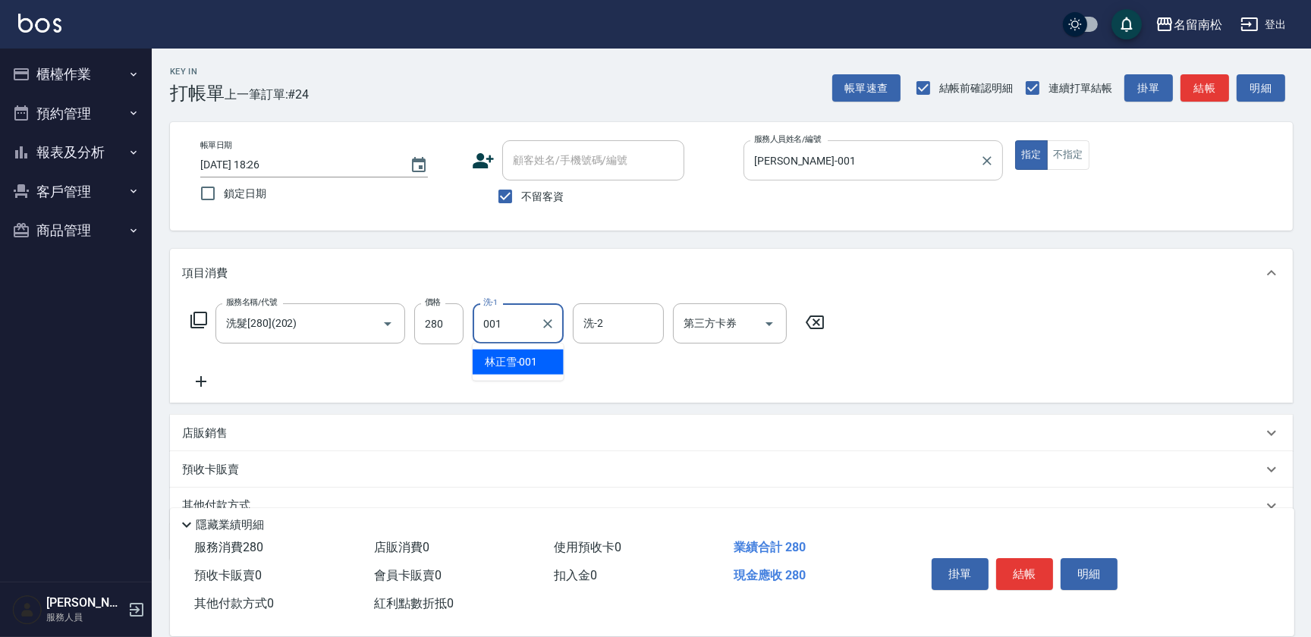
type input "[PERSON_NAME]-001"
click at [1079, 570] on button "明細" at bounding box center [1089, 574] width 57 height 32
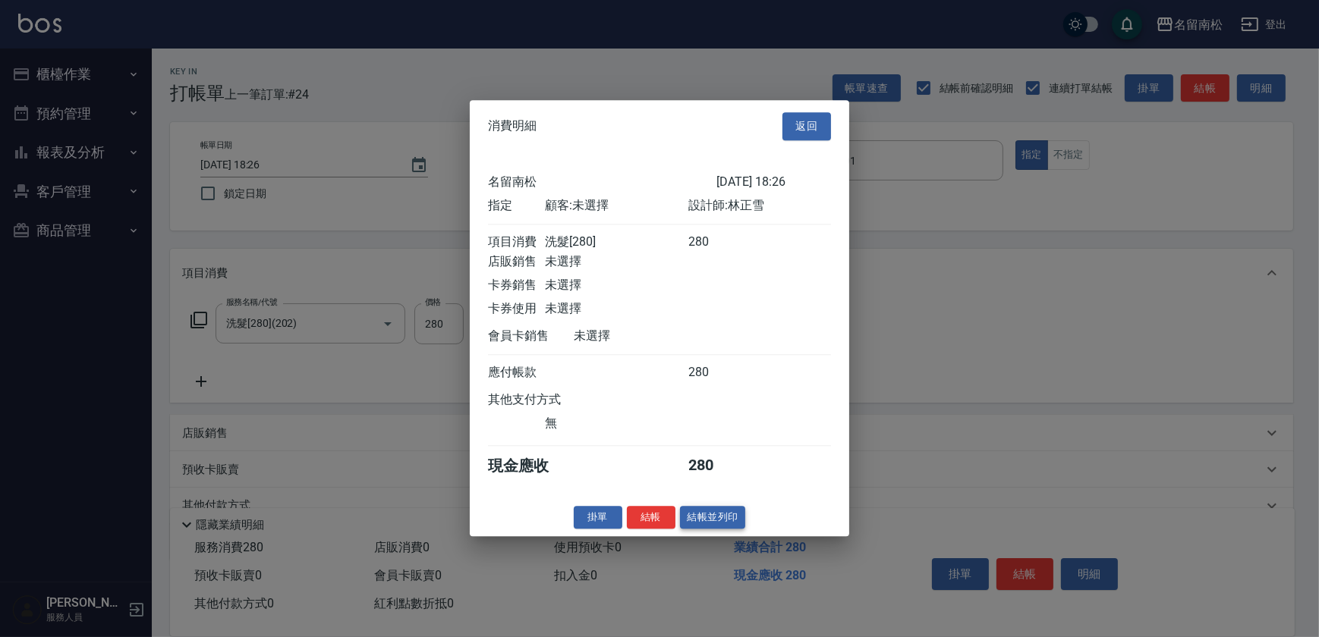
click at [716, 527] on button "結帳並列印" at bounding box center [713, 518] width 66 height 24
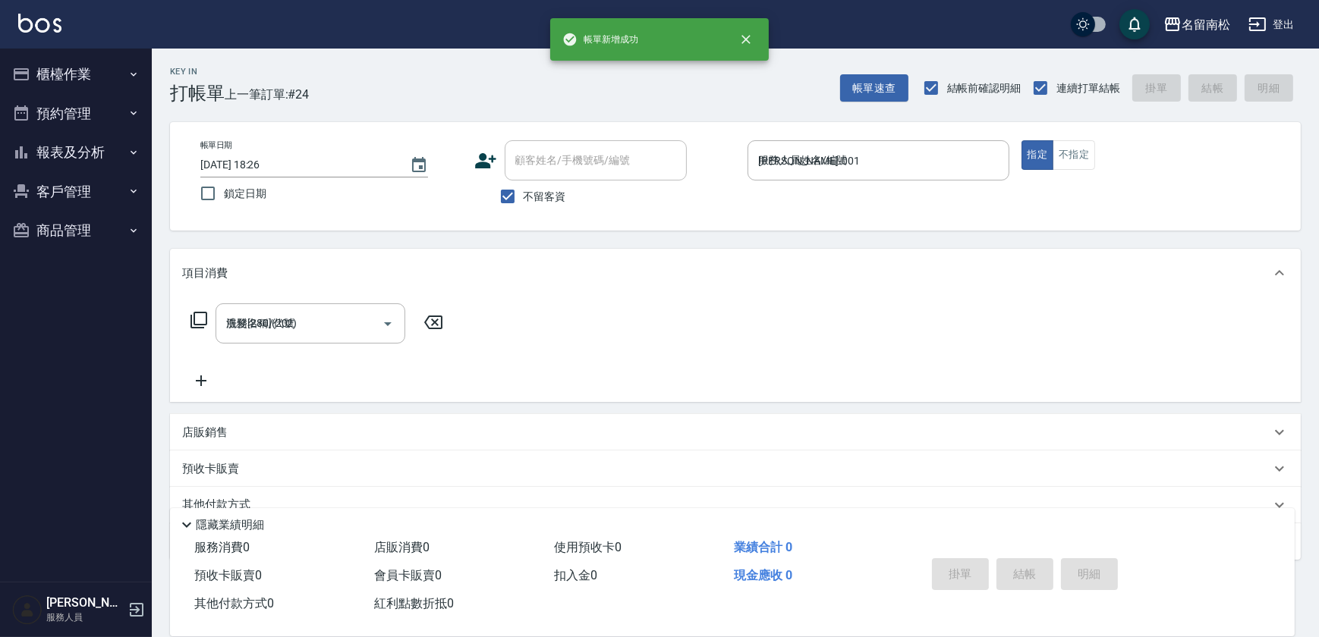
type input "[DATE] 18:27"
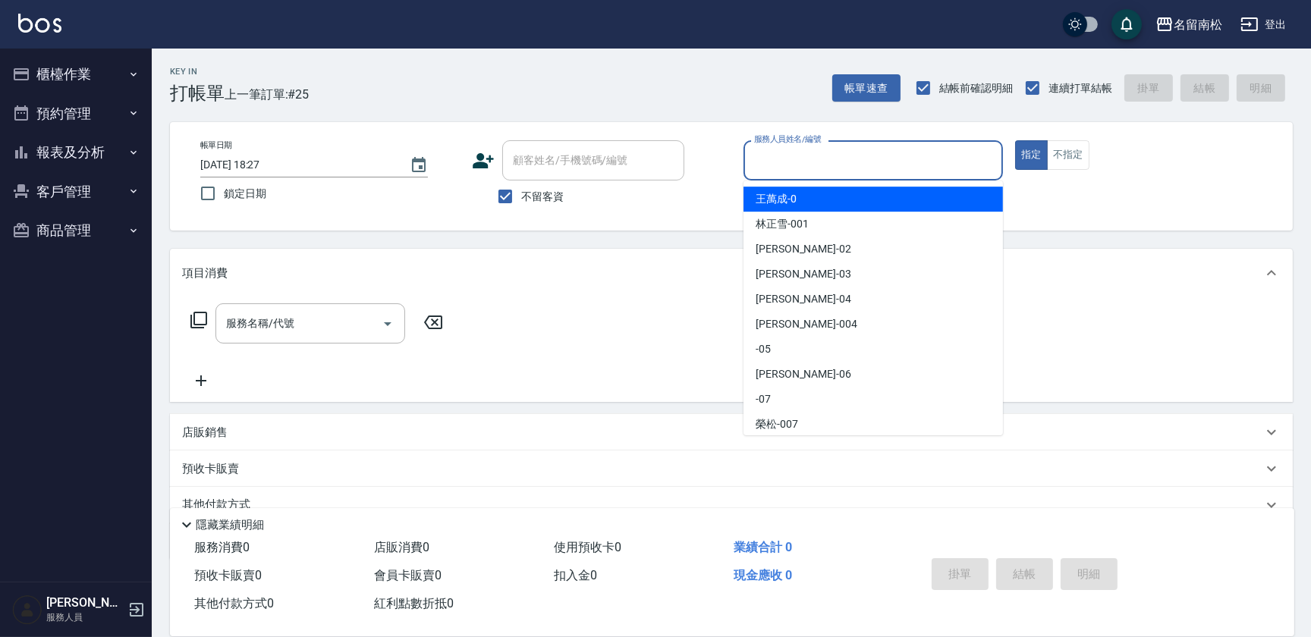
click at [913, 164] on input "服務人員姓名/編號" at bounding box center [873, 160] width 246 height 27
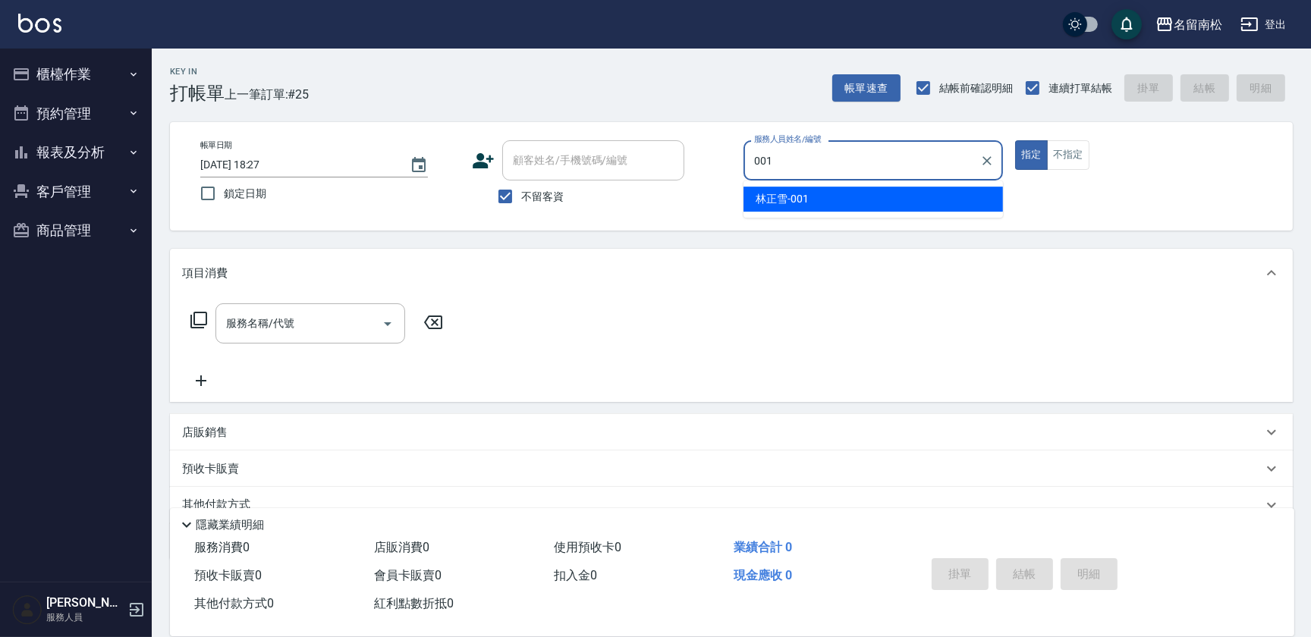
type input "[PERSON_NAME]-001"
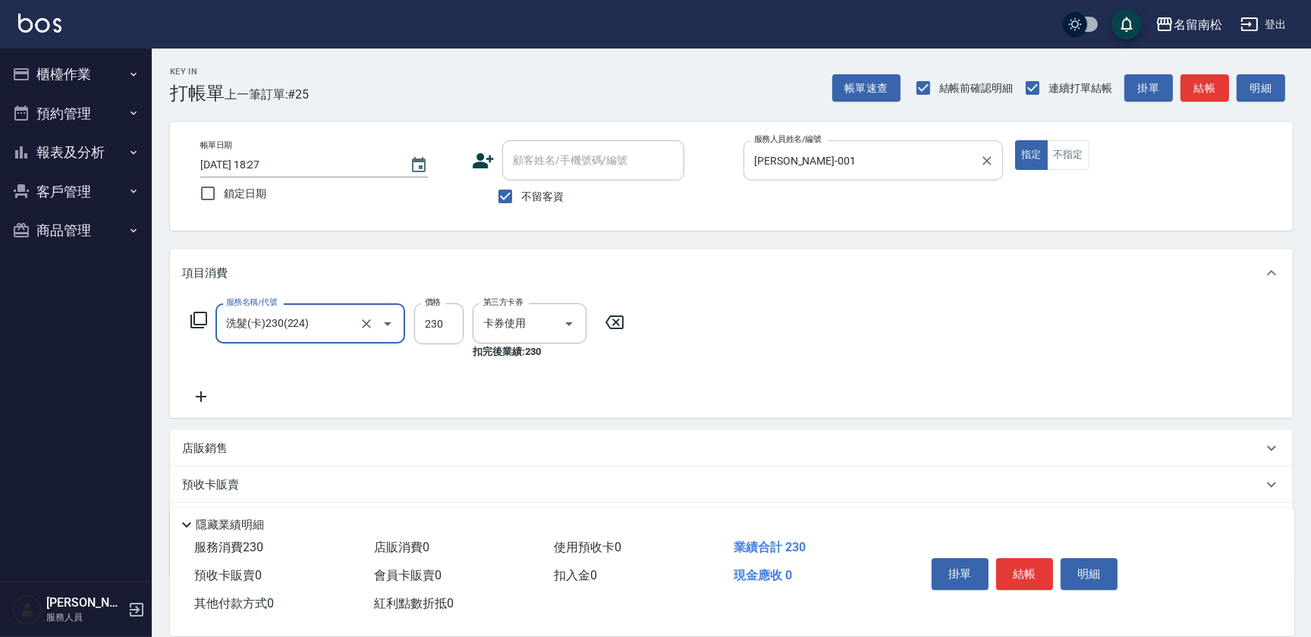
type input "洗髮(卡)230(224)"
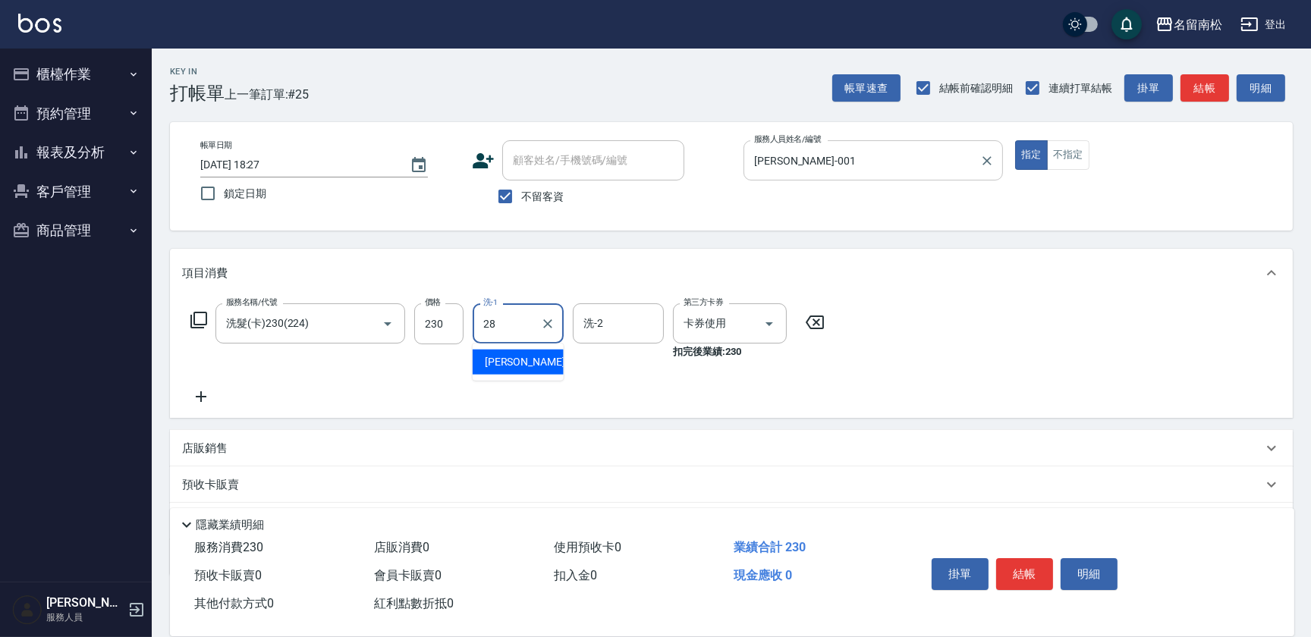
type input "[PERSON_NAME]-28"
drag, startPoint x: 1089, startPoint y: 567, endPoint x: 1030, endPoint y: 531, distance: 69.1
click at [1084, 564] on button "明細" at bounding box center [1089, 574] width 57 height 32
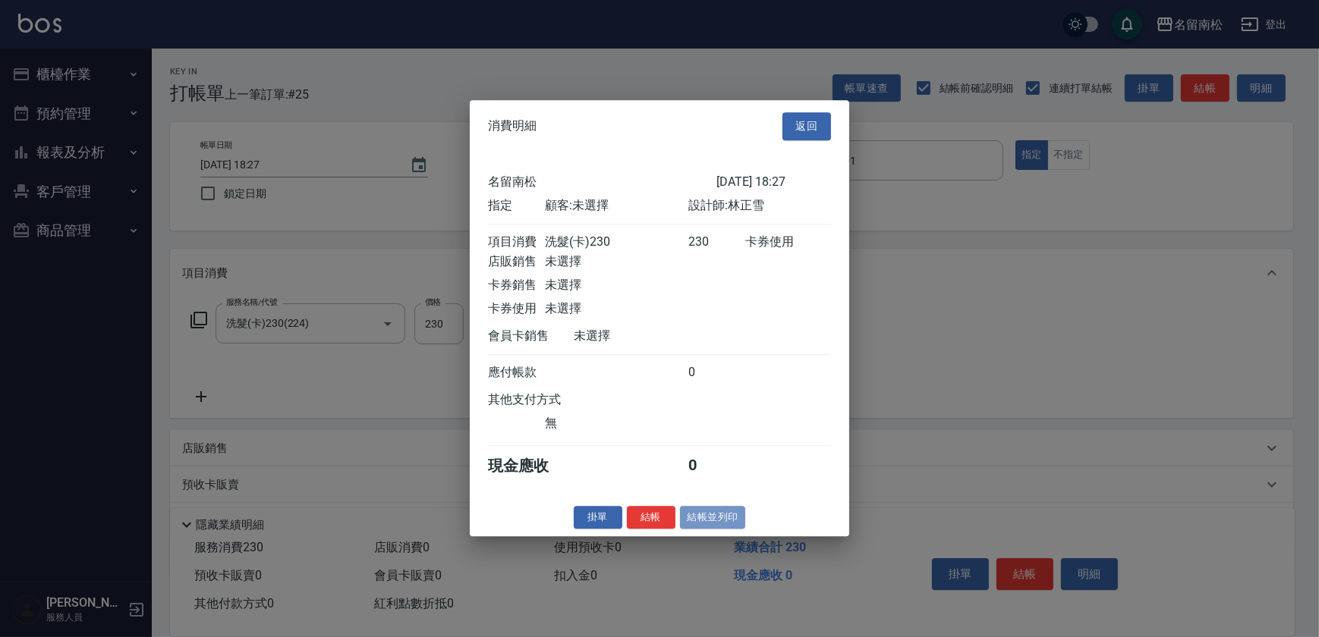
drag, startPoint x: 723, startPoint y: 523, endPoint x: 583, endPoint y: 487, distance: 144.1
click at [719, 523] on button "結帳並列印" at bounding box center [713, 518] width 66 height 24
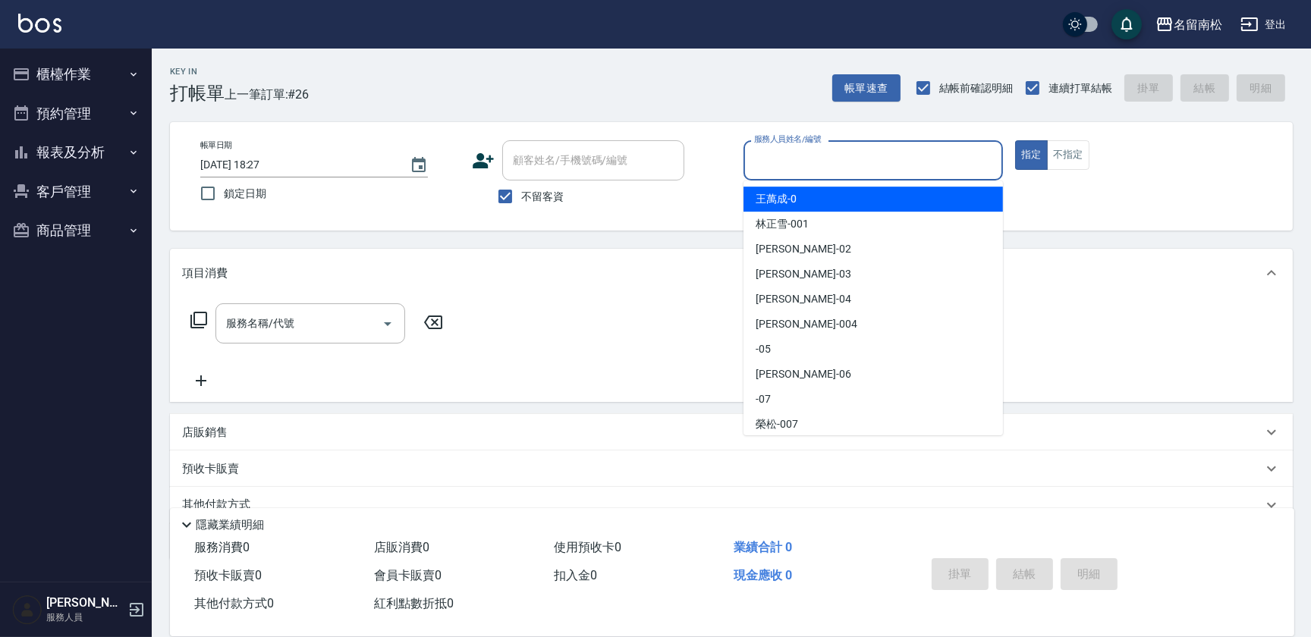
click at [948, 172] on input "服務人員姓名/編號" at bounding box center [873, 160] width 246 height 27
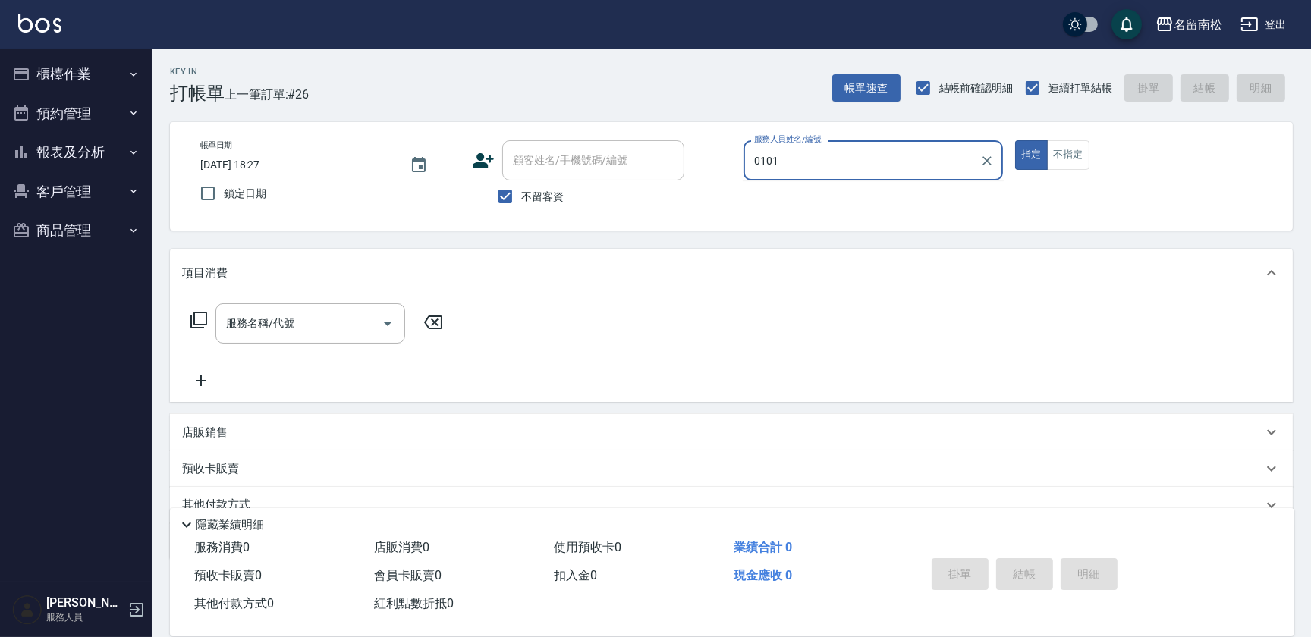
type input "0101"
click at [1015, 140] on button "指定" at bounding box center [1031, 155] width 33 height 30
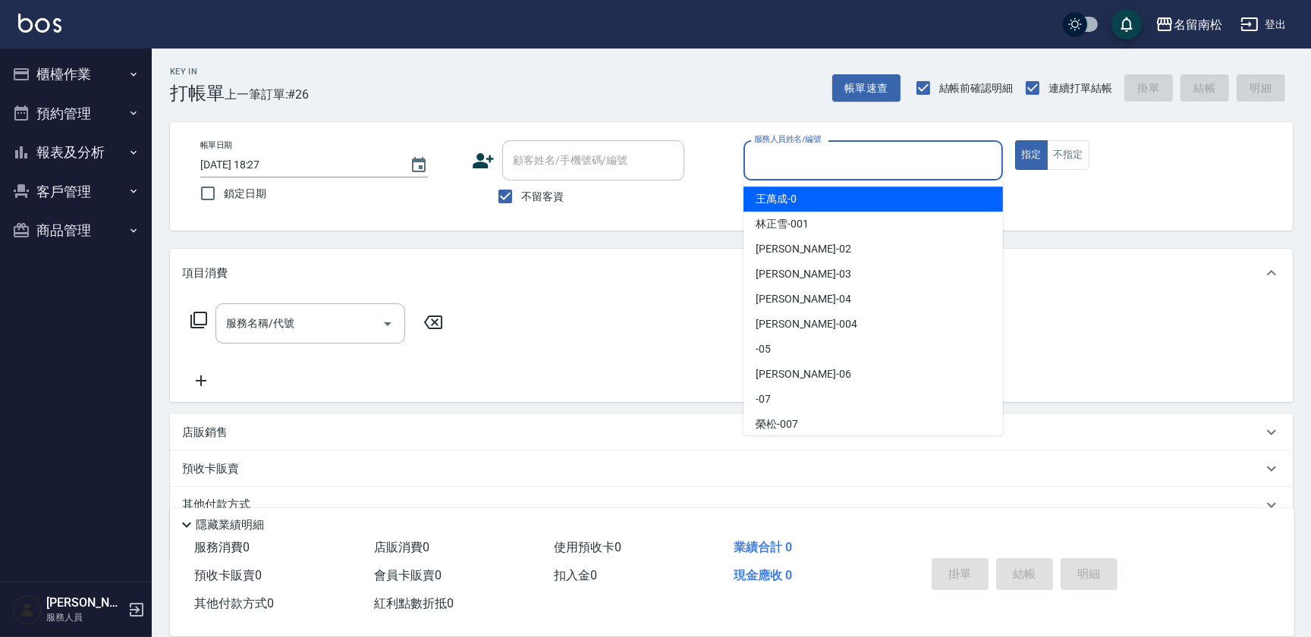
click at [931, 170] on input "服務人員姓名/編號" at bounding box center [873, 160] width 246 height 27
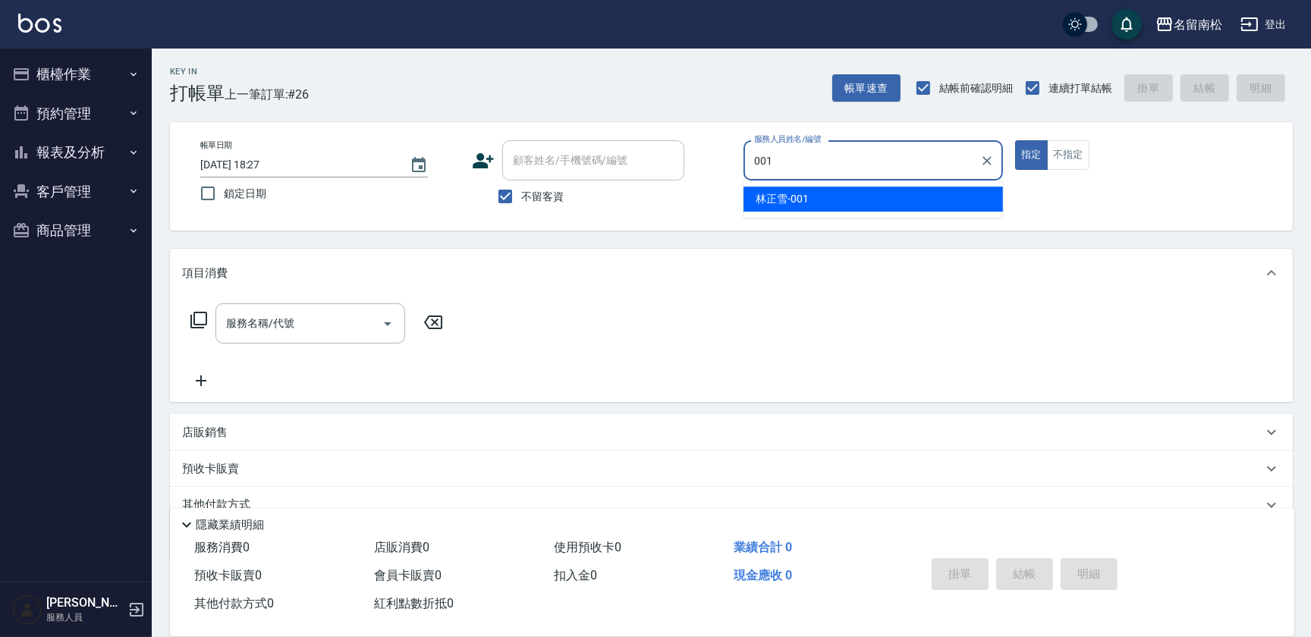
type input "[PERSON_NAME]-001"
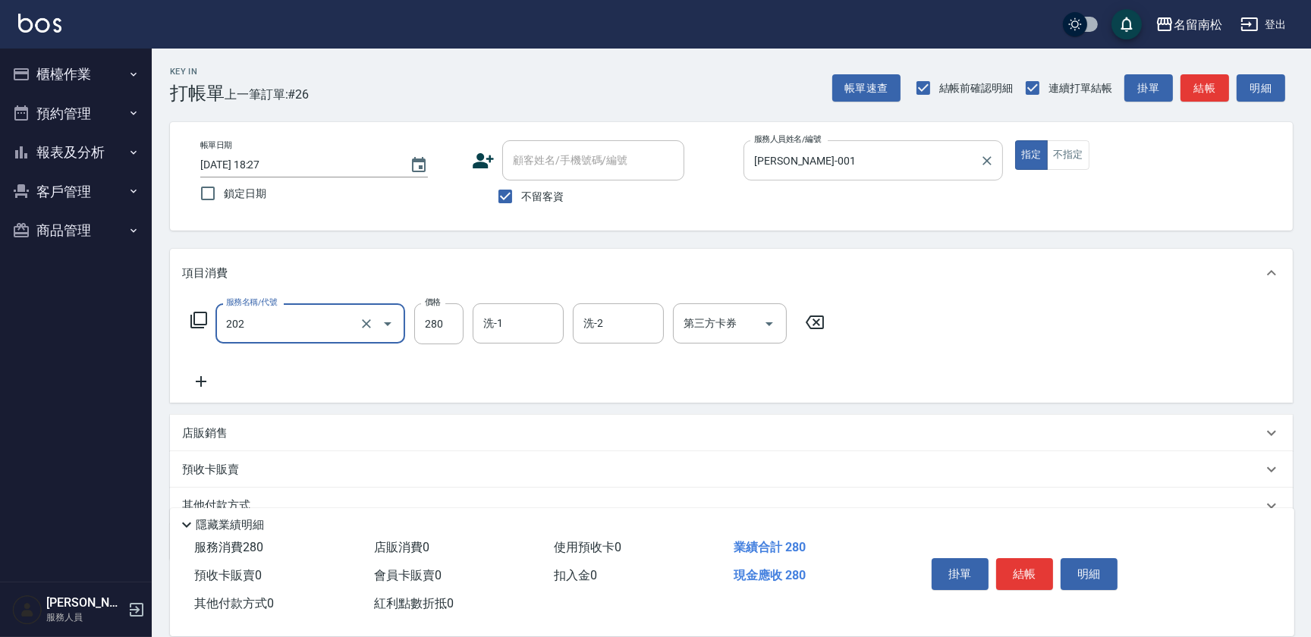
type input "洗髮[280](202)"
type input "[PERSON_NAME]04"
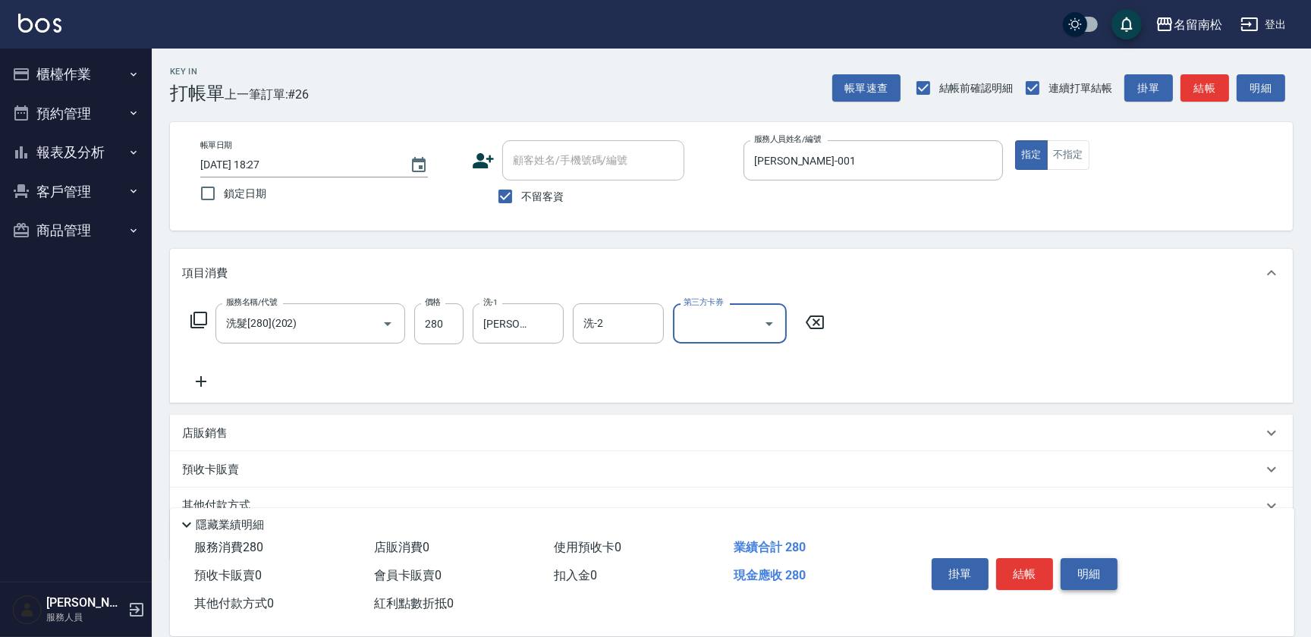
click at [1095, 565] on button "明細" at bounding box center [1089, 574] width 57 height 32
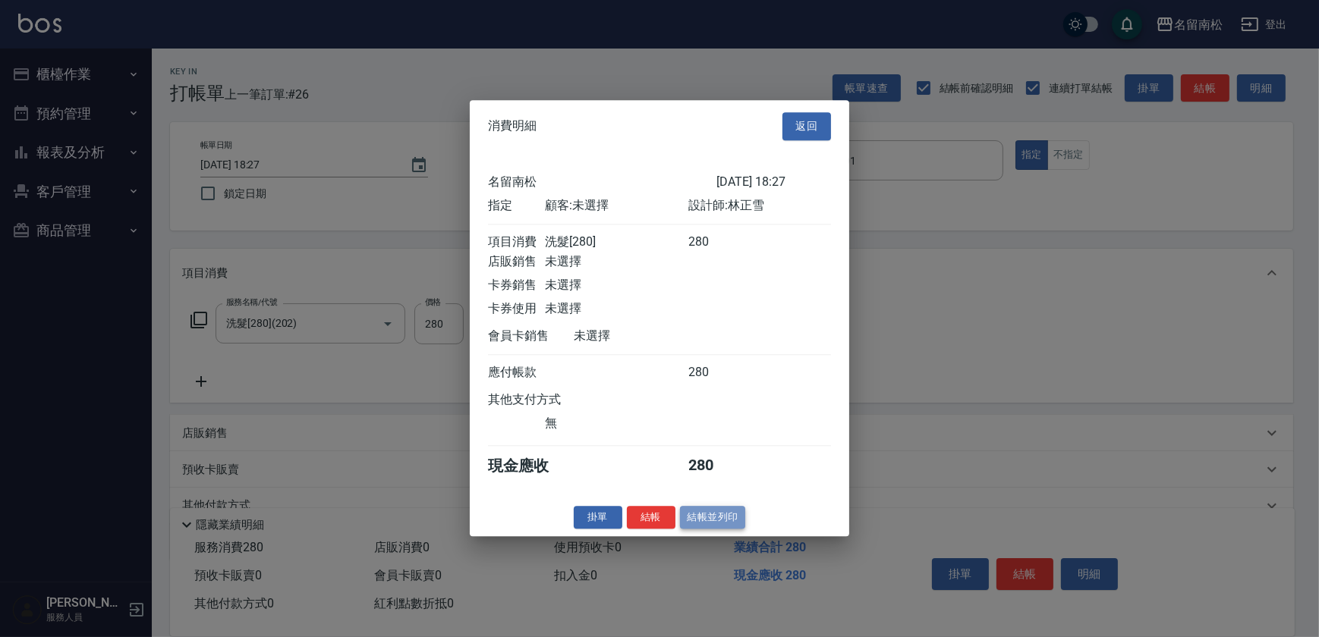
drag, startPoint x: 728, startPoint y: 524, endPoint x: 708, endPoint y: 517, distance: 20.6
click at [728, 523] on button "結帳並列印" at bounding box center [713, 518] width 66 height 24
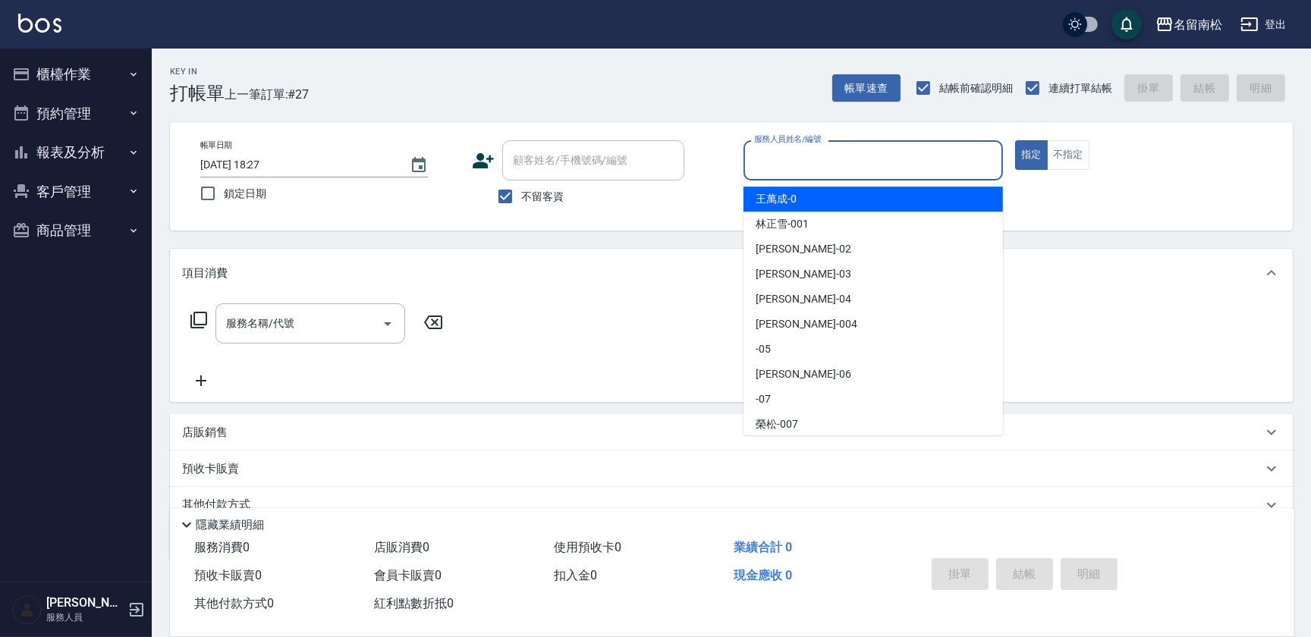
click at [919, 168] on input "服務人員姓名/編號" at bounding box center [873, 160] width 246 height 27
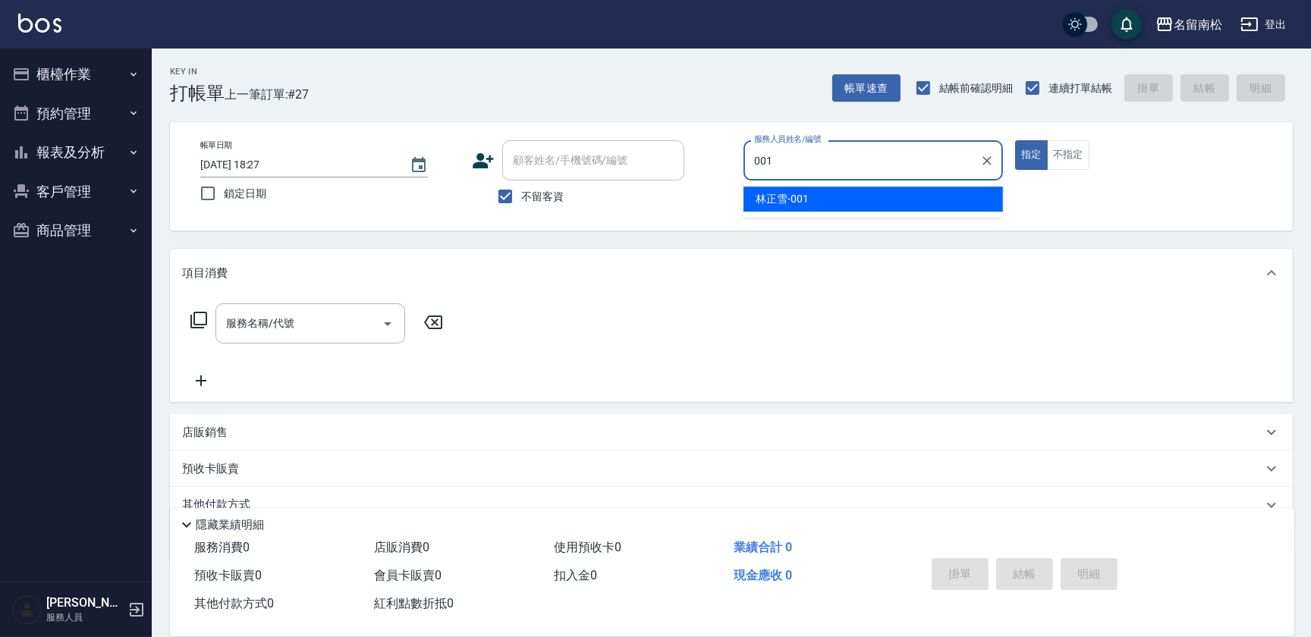
type input "[PERSON_NAME]-001"
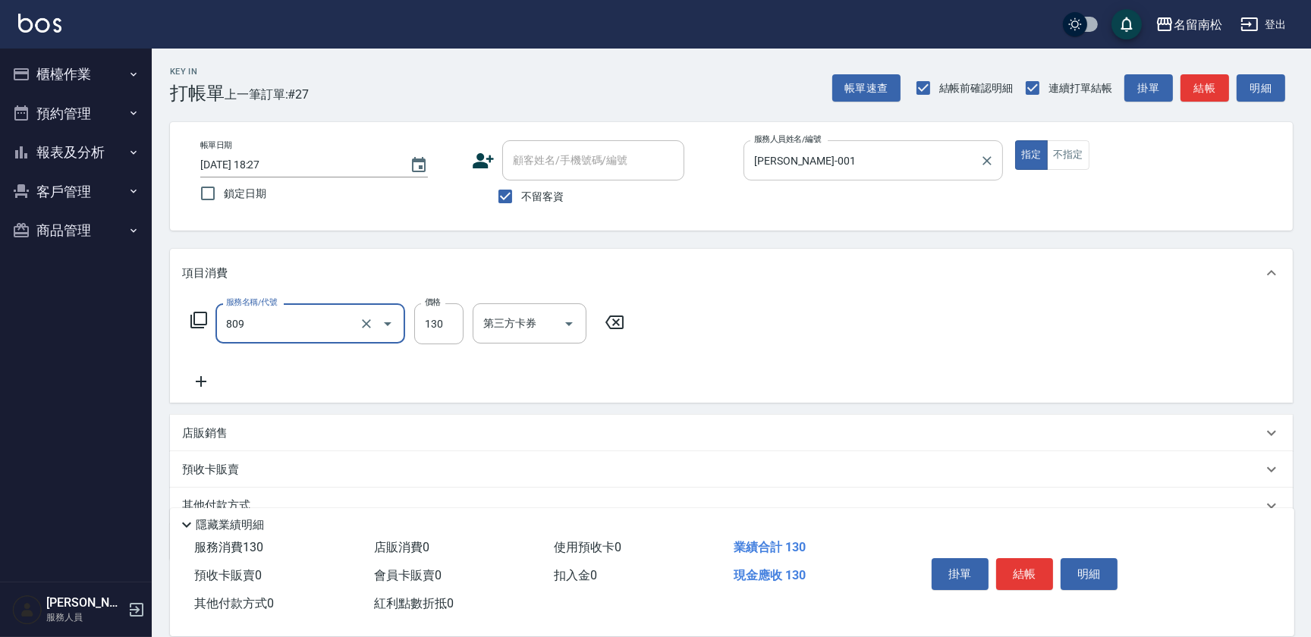
type input "單梳(809)"
type input "260"
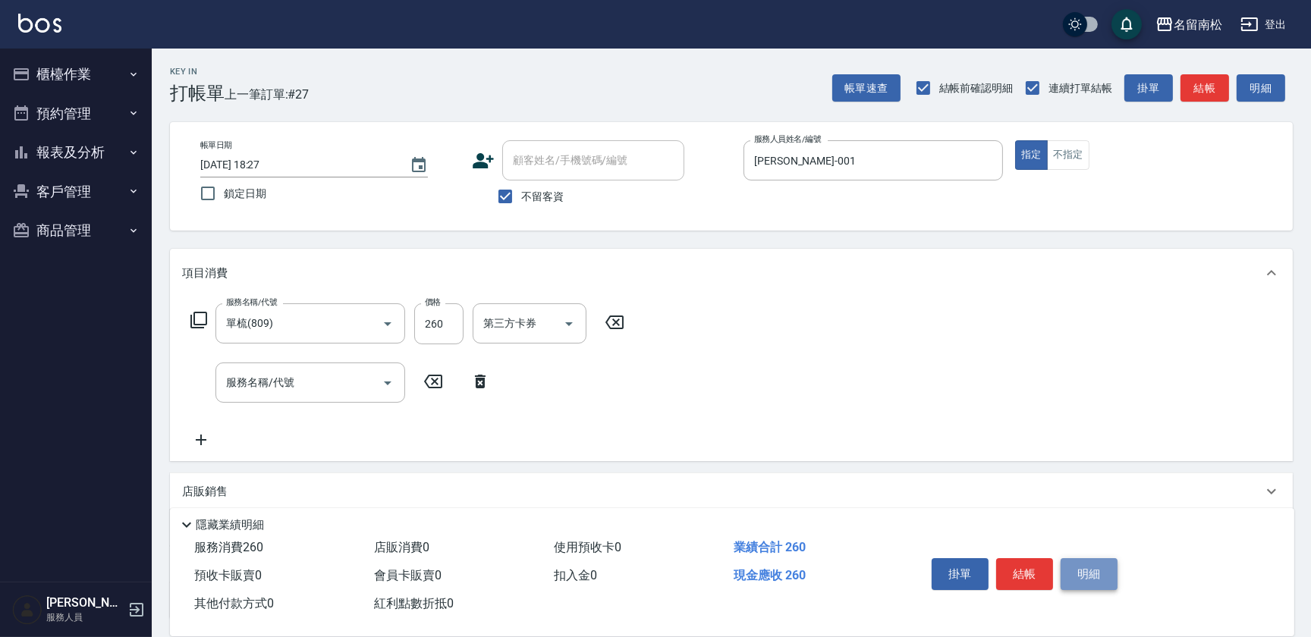
drag, startPoint x: 1105, startPoint y: 569, endPoint x: 1073, endPoint y: 575, distance: 32.4
click at [1096, 575] on button "明細" at bounding box center [1089, 574] width 57 height 32
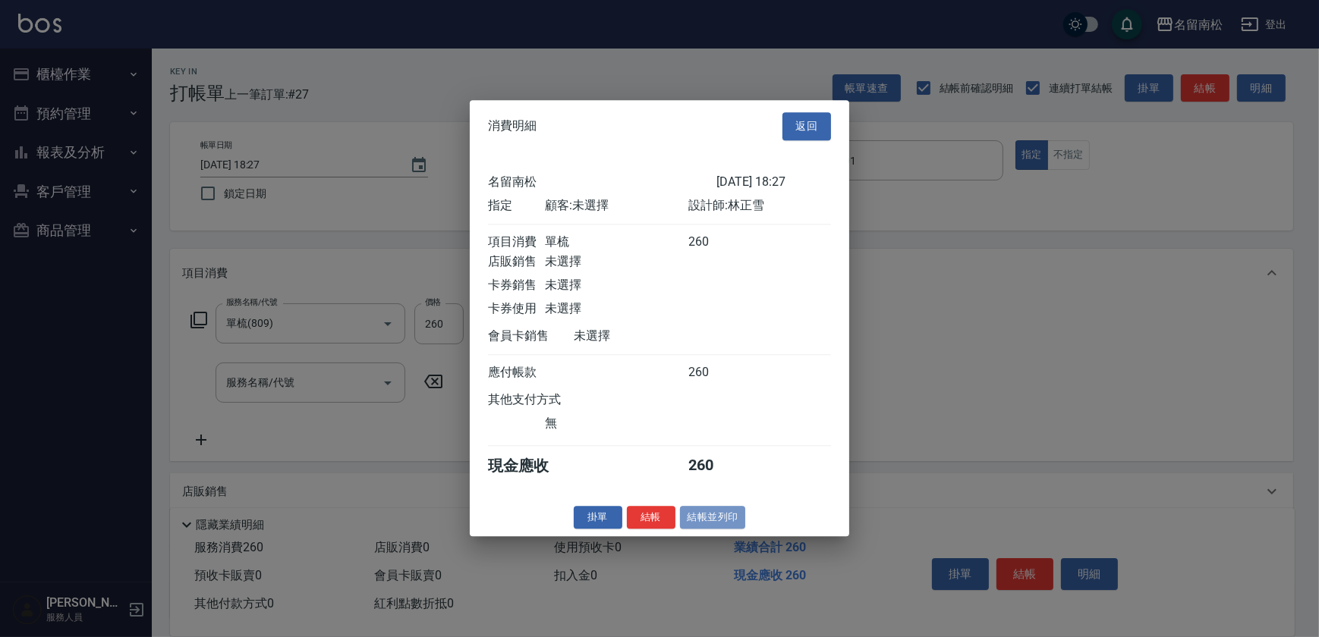
drag, startPoint x: 736, startPoint y: 523, endPoint x: 671, endPoint y: 511, distance: 66.4
click at [735, 523] on button "結帳並列印" at bounding box center [713, 518] width 66 height 24
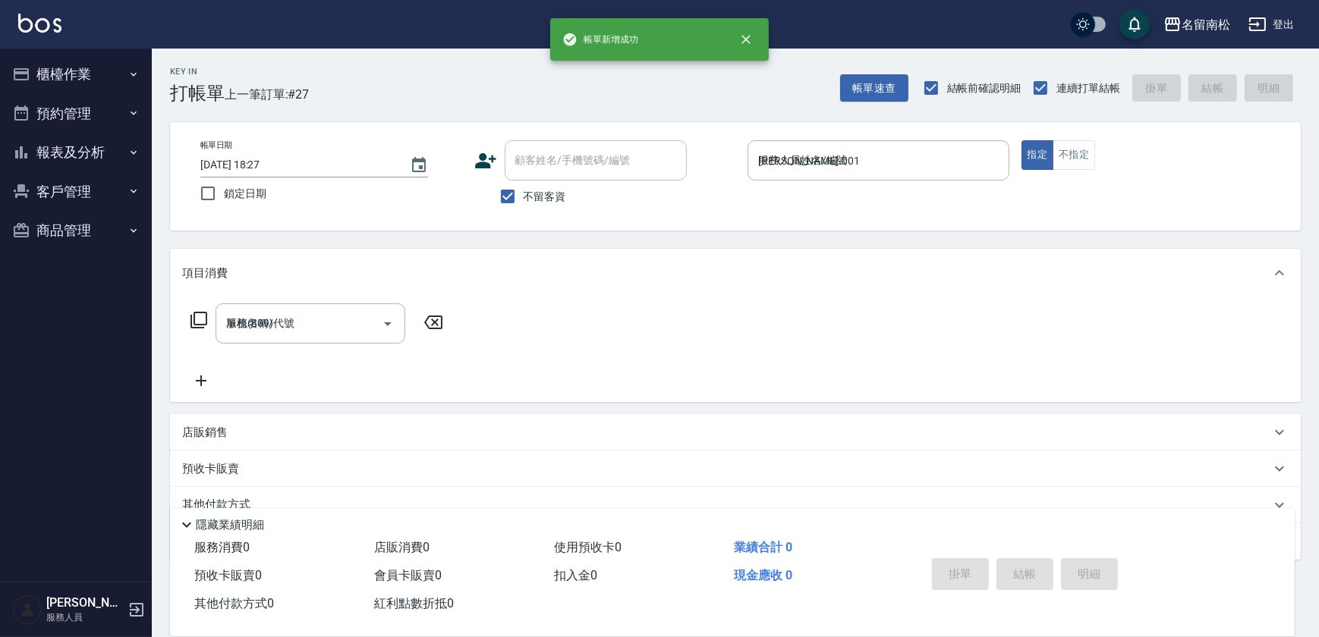
type input "[DATE] 18:28"
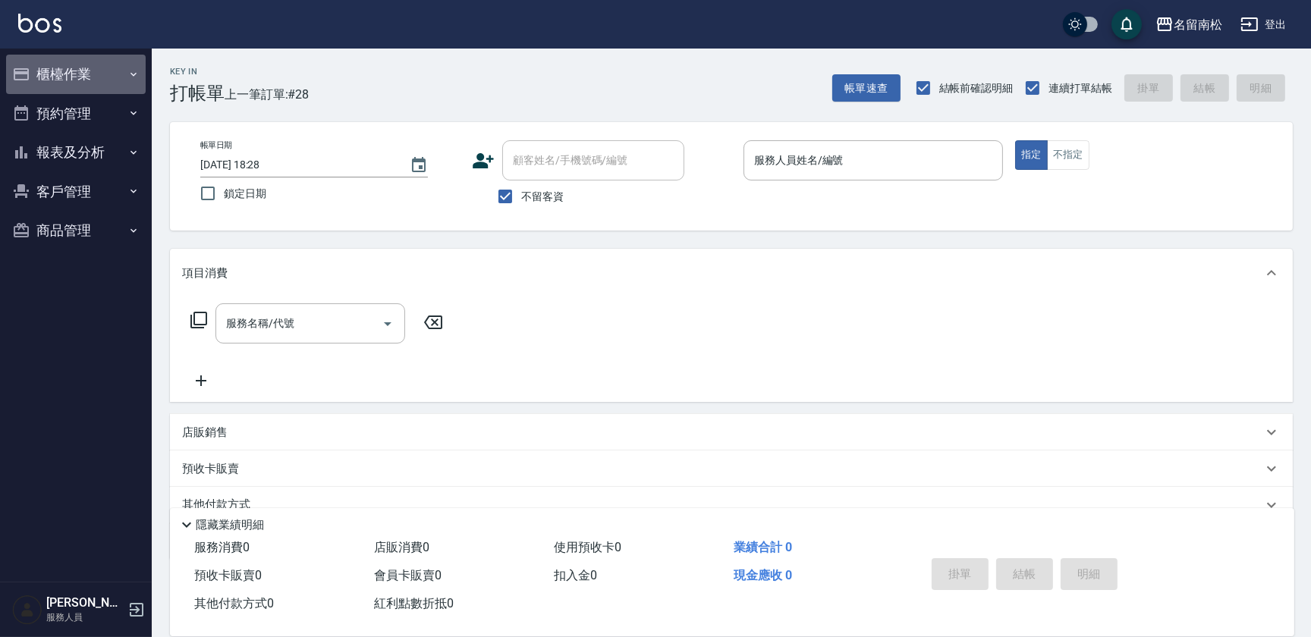
click at [138, 77] on icon "button" at bounding box center [133, 74] width 12 height 12
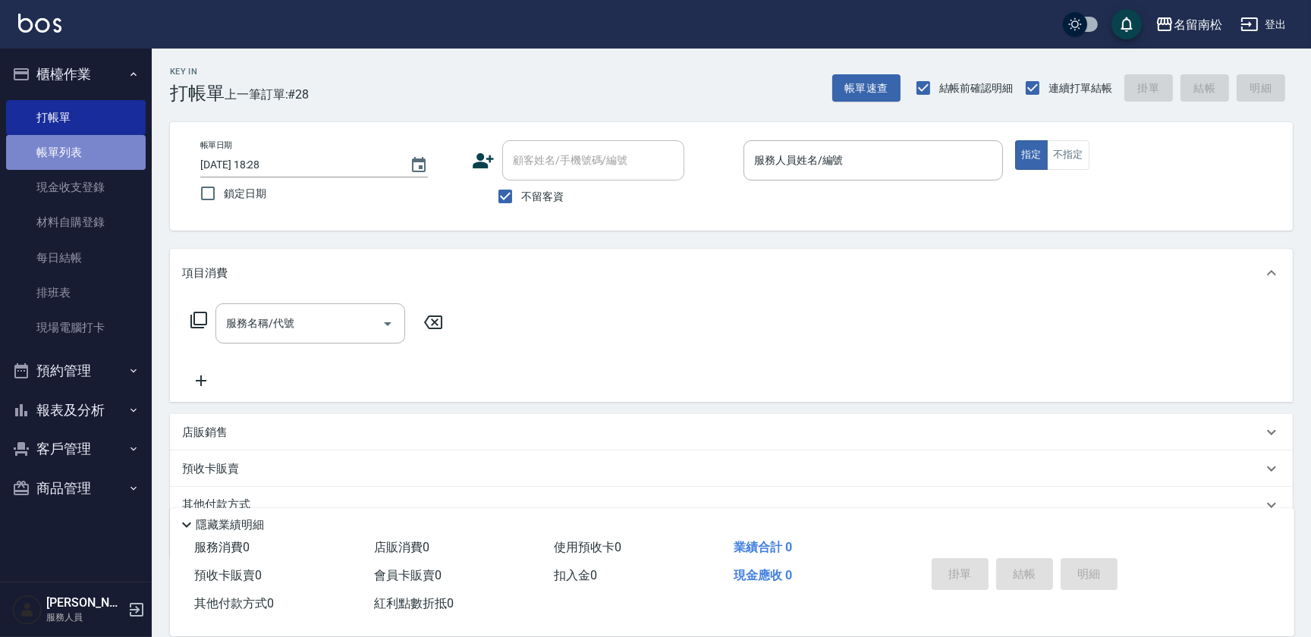
click at [92, 168] on link "帳單列表" at bounding box center [76, 152] width 140 height 35
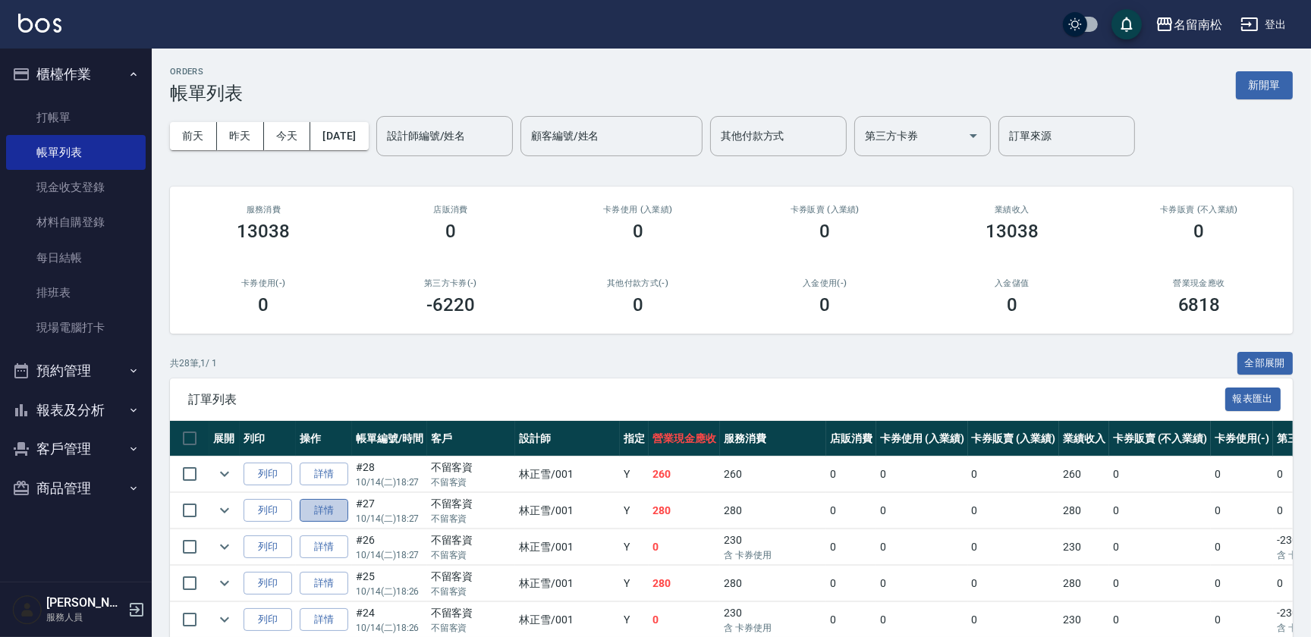
click at [339, 510] on link "詳情" at bounding box center [324, 511] width 49 height 24
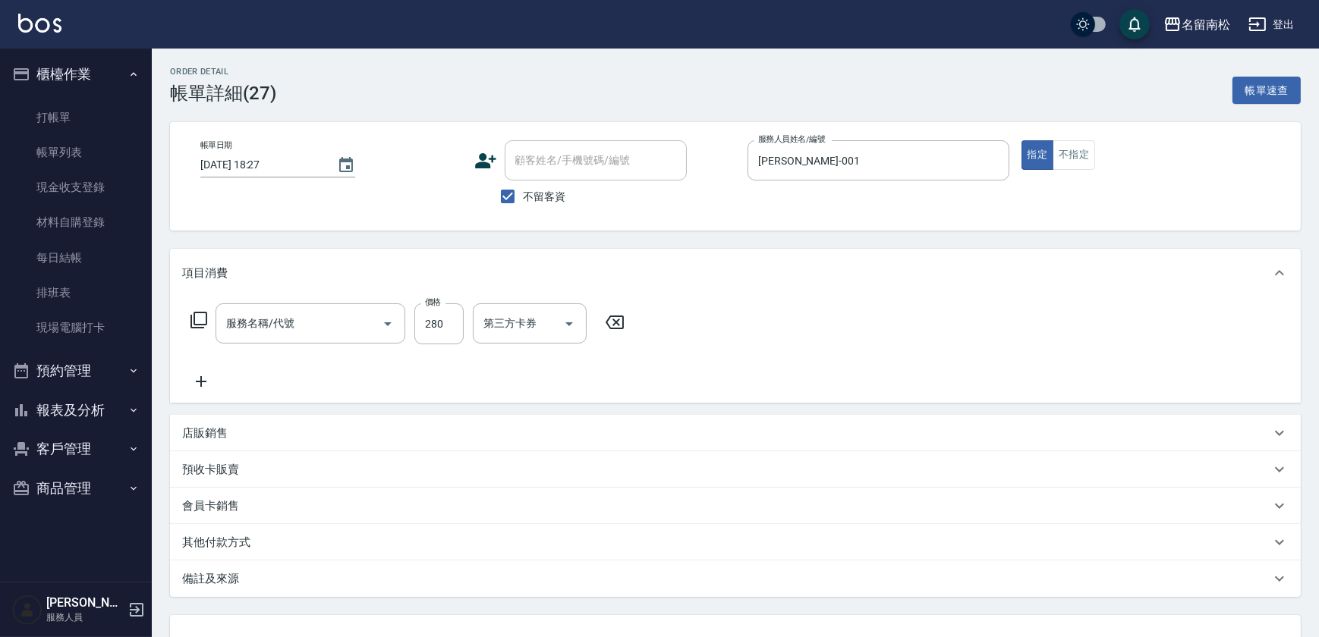
type input "[DATE] 18:27"
checkbox input "true"
type input "[PERSON_NAME]-001"
type input "洗髮[280](202)"
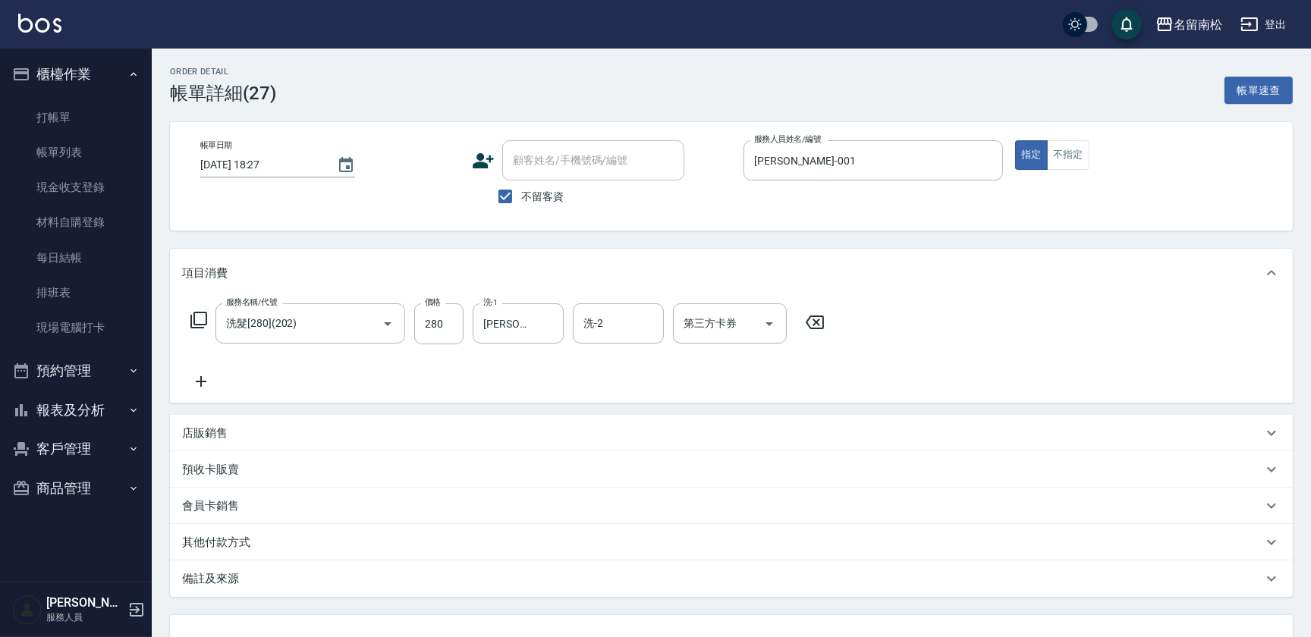
scroll to position [121, 0]
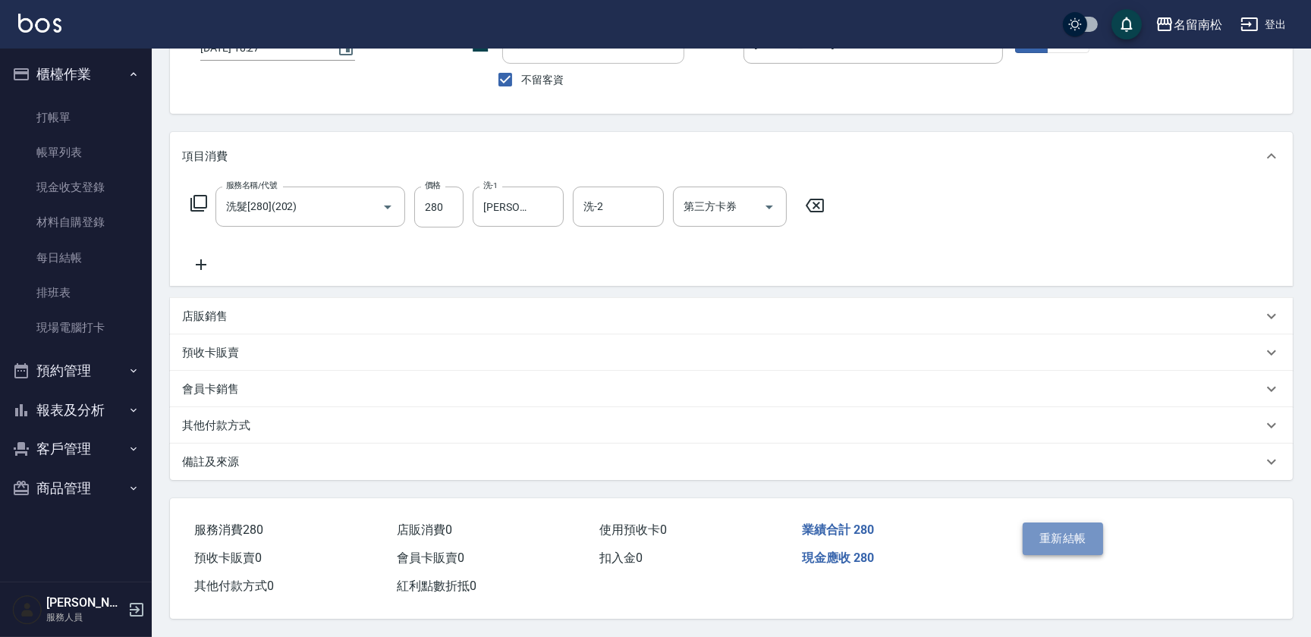
click at [1052, 540] on button "重新結帳" at bounding box center [1063, 539] width 80 height 32
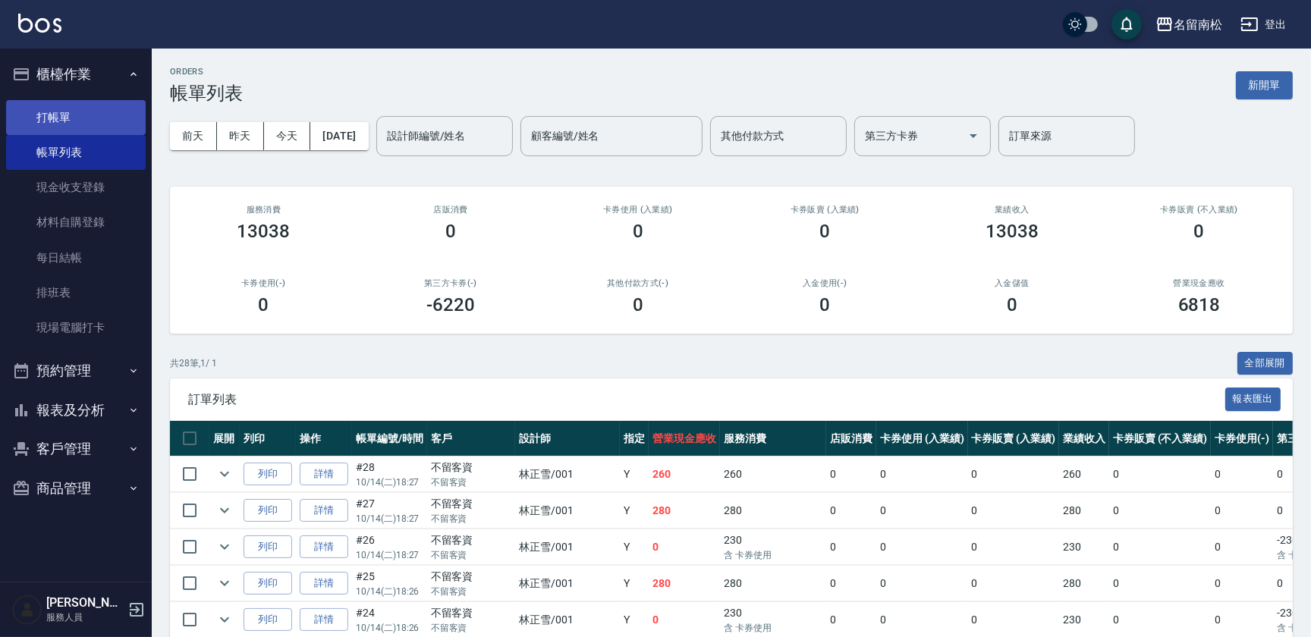
click at [64, 116] on link "打帳單" at bounding box center [76, 117] width 140 height 35
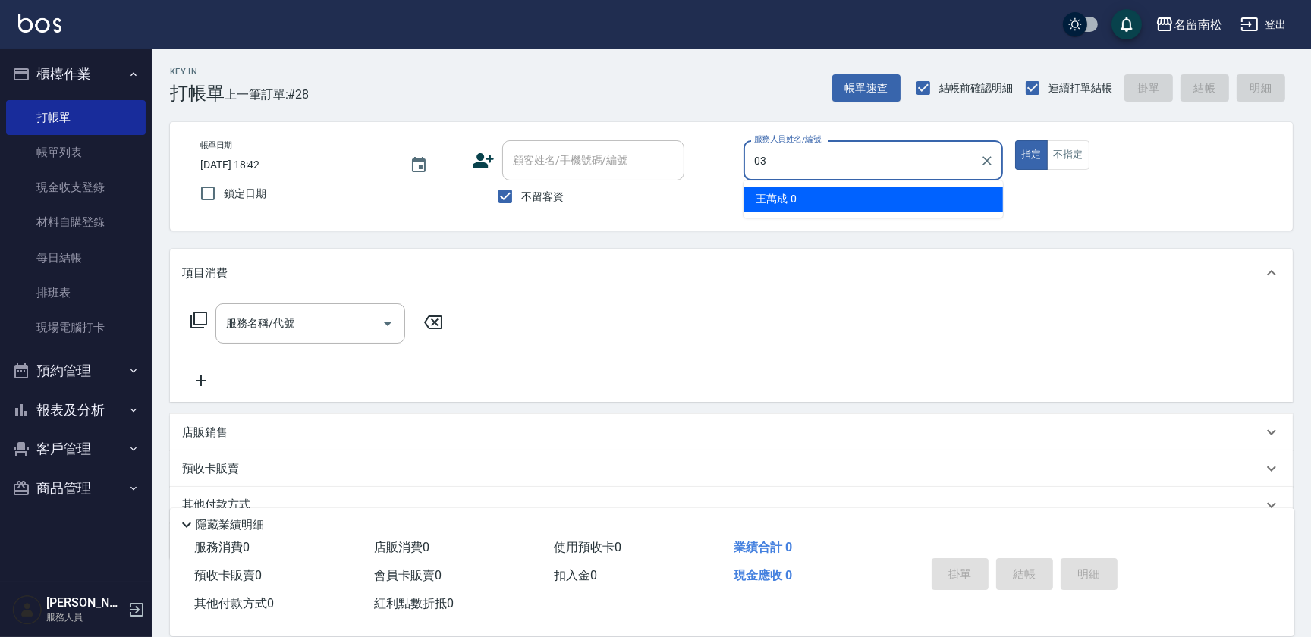
type input "張蕎驛-03"
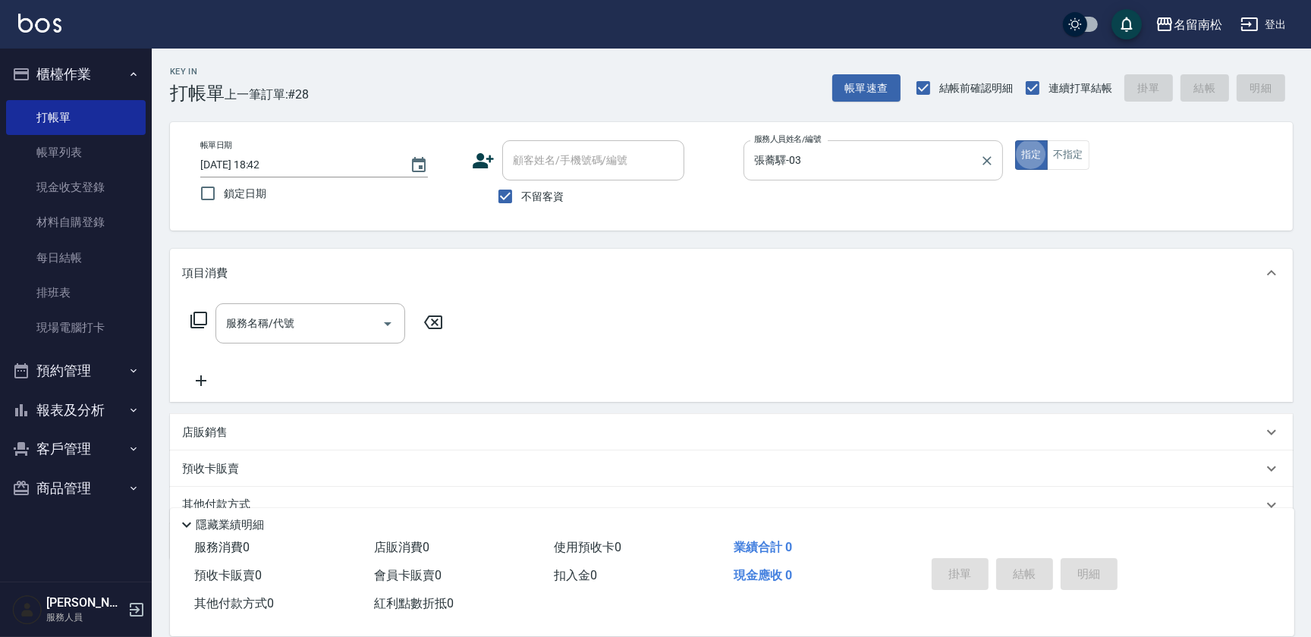
type button "true"
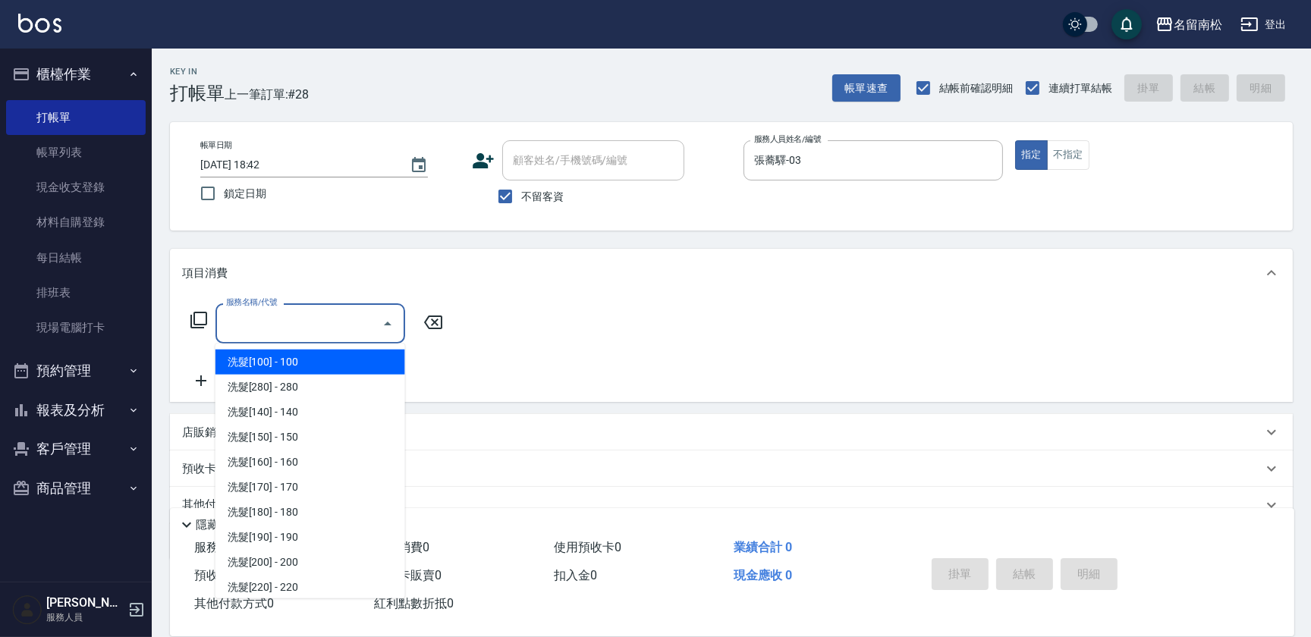
click at [312, 322] on input "服務名稱/代號" at bounding box center [298, 323] width 153 height 27
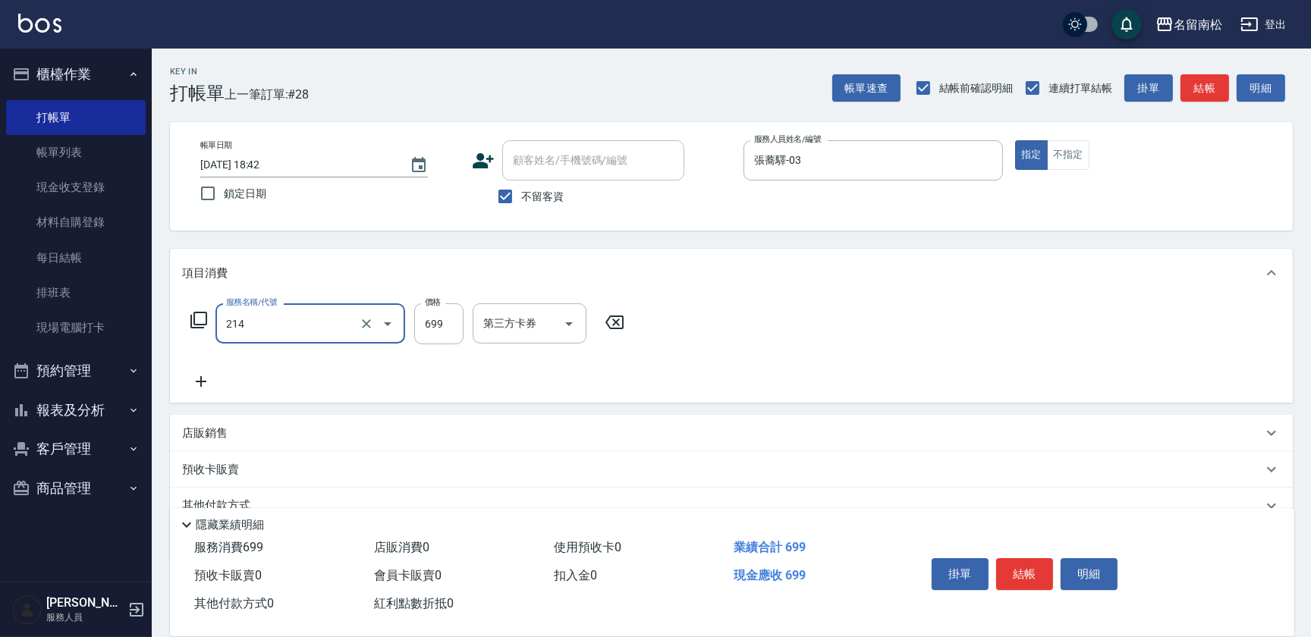
type input "滾珠洗髪699(214)"
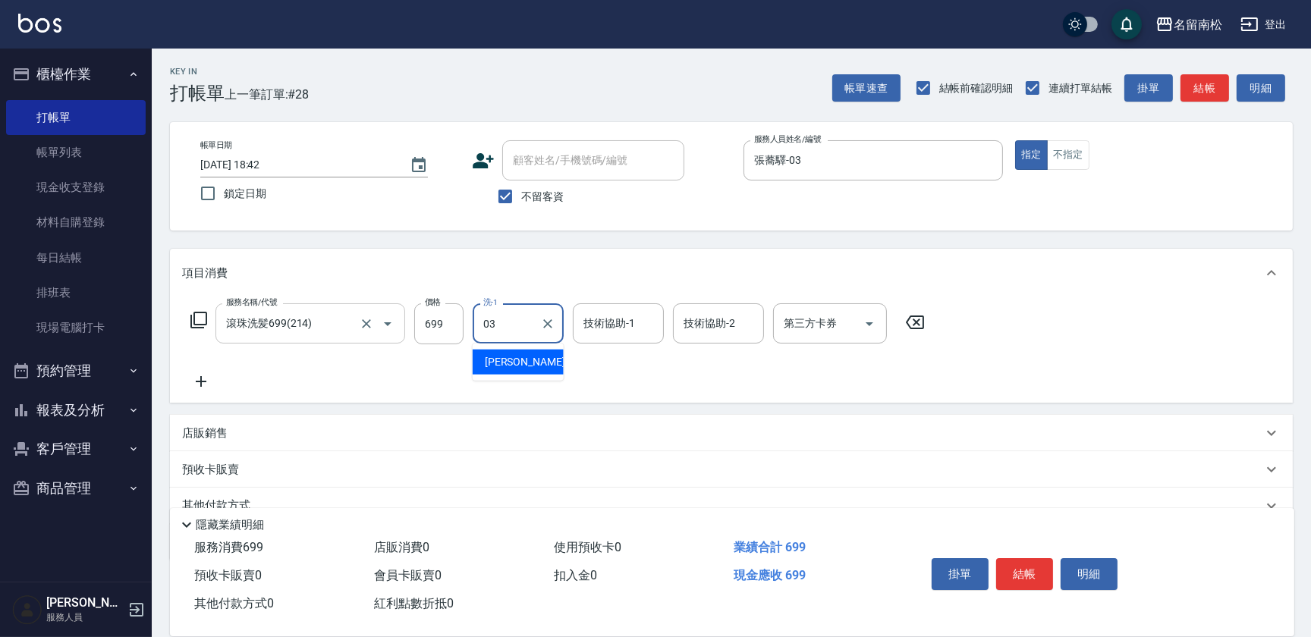
type input "張蕎驛-03"
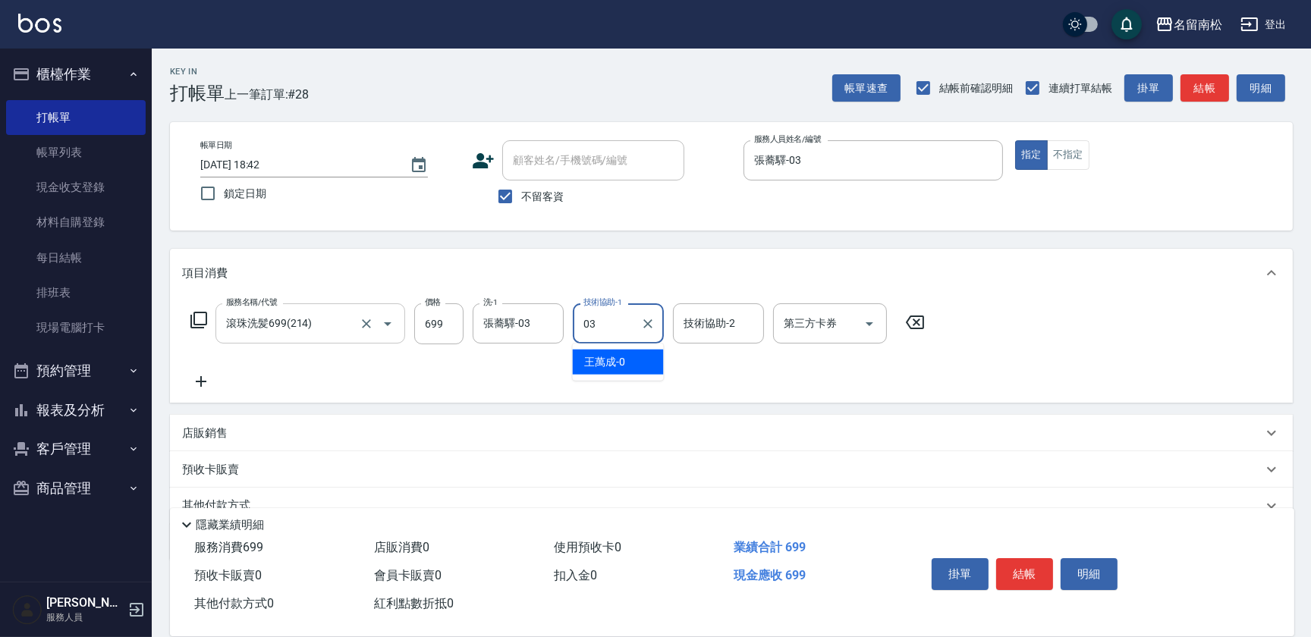
type input "張蕎驛-03"
click at [202, 381] on icon at bounding box center [201, 381] width 11 height 11
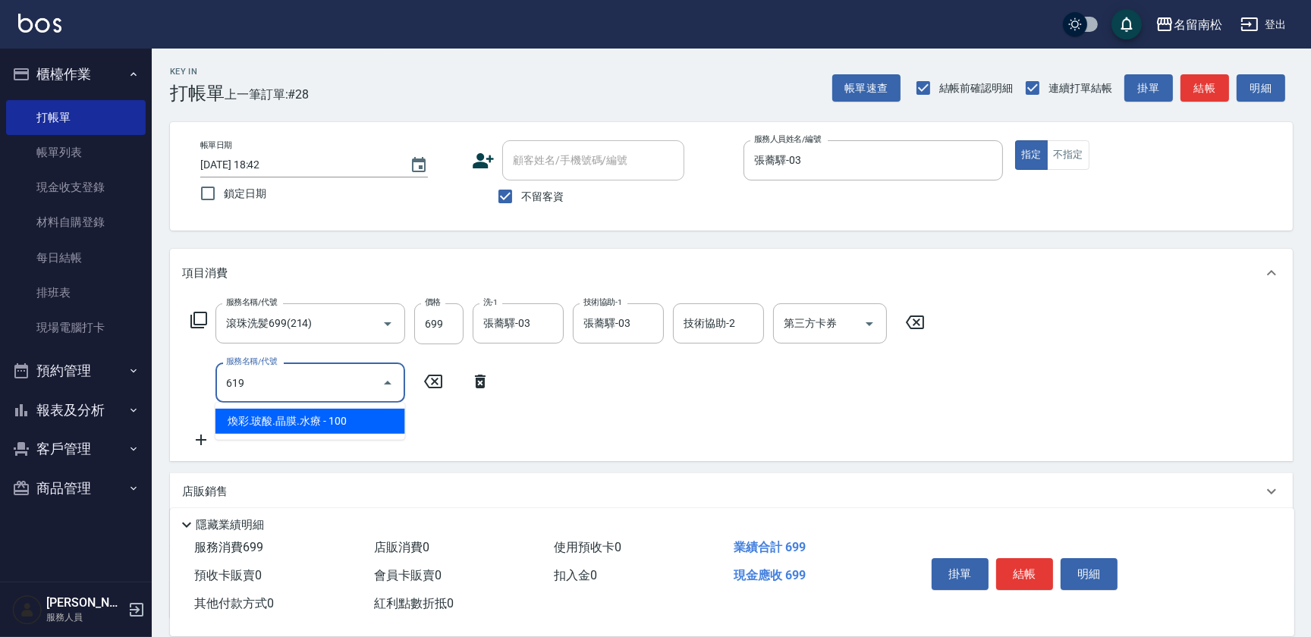
type input "煥彩.玻酸.晶膜.水療(619)"
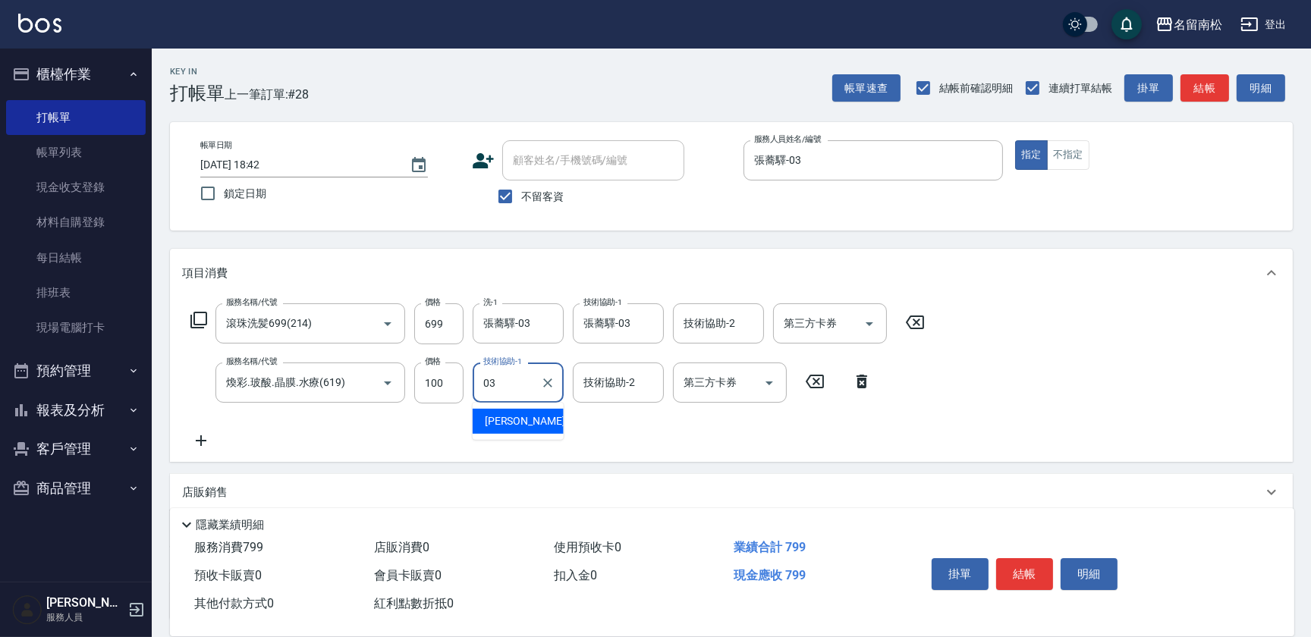
type input "張蕎驛-03"
click at [1004, 561] on button "結帳" at bounding box center [1024, 574] width 57 height 32
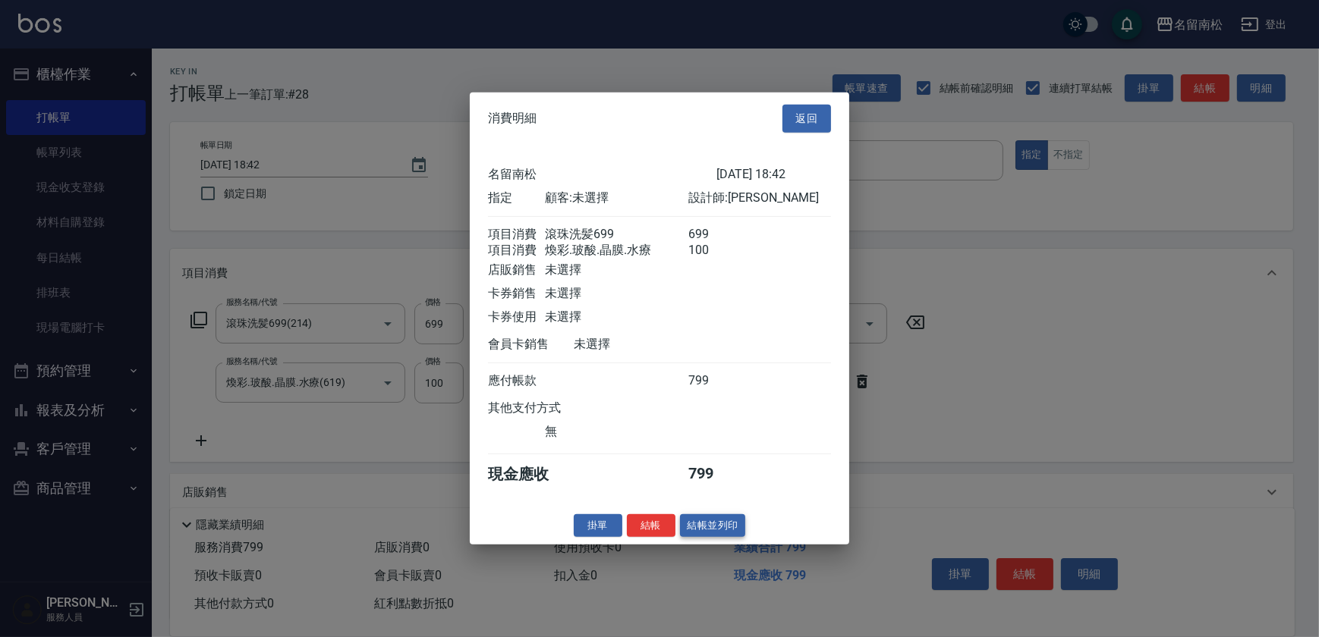
click at [735, 530] on button "結帳並列印" at bounding box center [713, 526] width 66 height 24
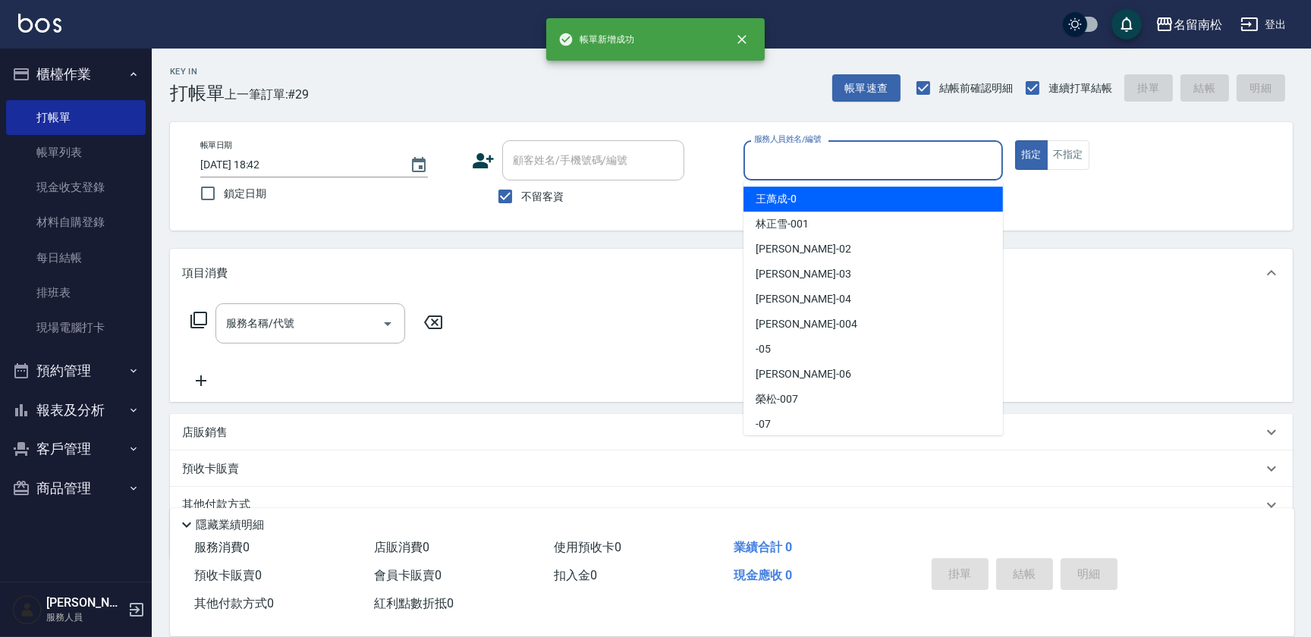
click at [920, 170] on input "服務人員姓名/編號" at bounding box center [873, 160] width 246 height 27
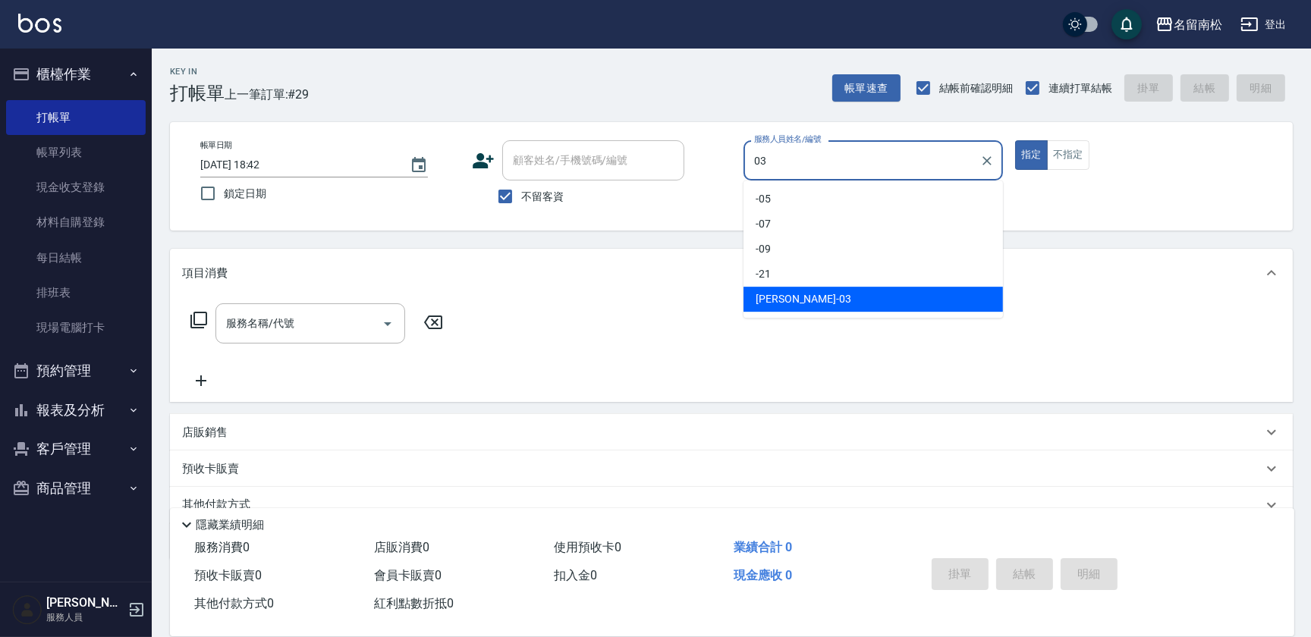
type input "張蕎驛-03"
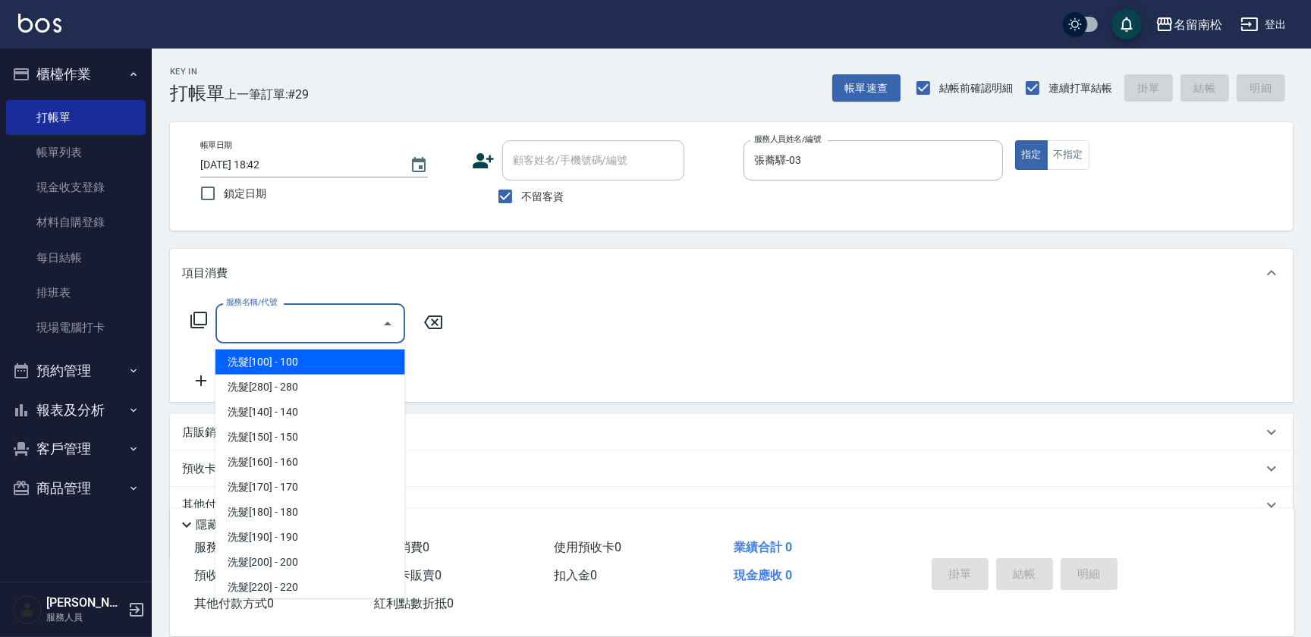
drag, startPoint x: 335, startPoint y: 316, endPoint x: 334, endPoint y: 305, distance: 11.5
click at [335, 316] on input "服務名稱/代號" at bounding box center [298, 323] width 153 height 27
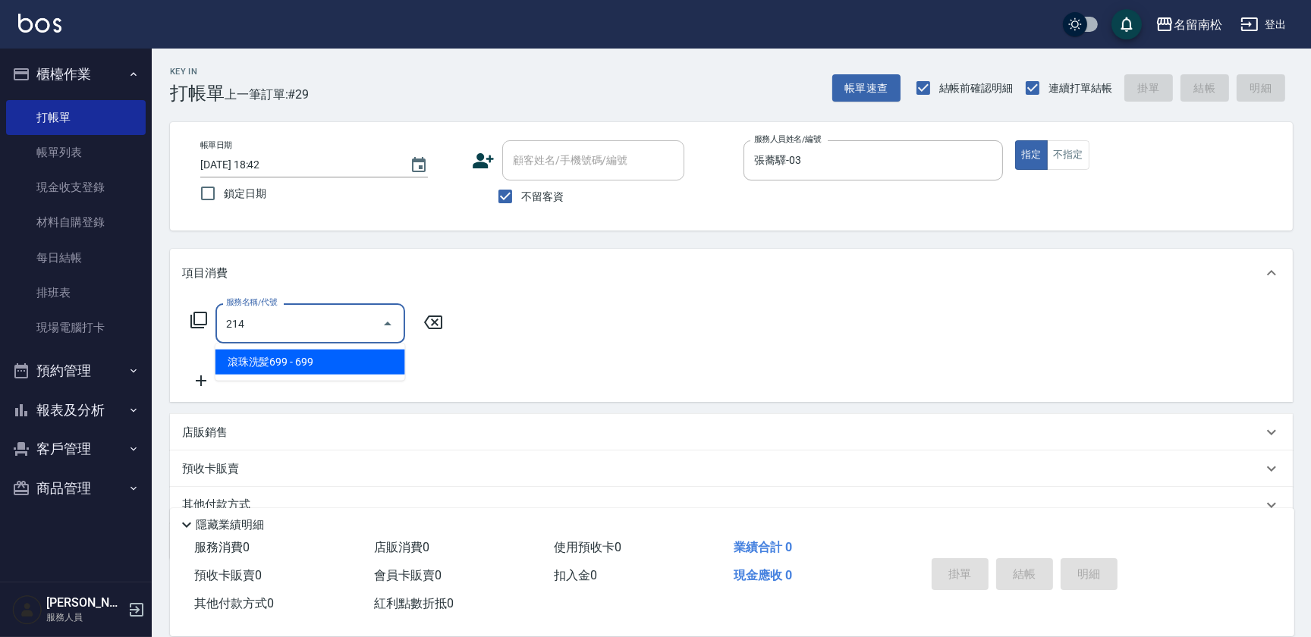
type input "滾珠洗髪699(214)"
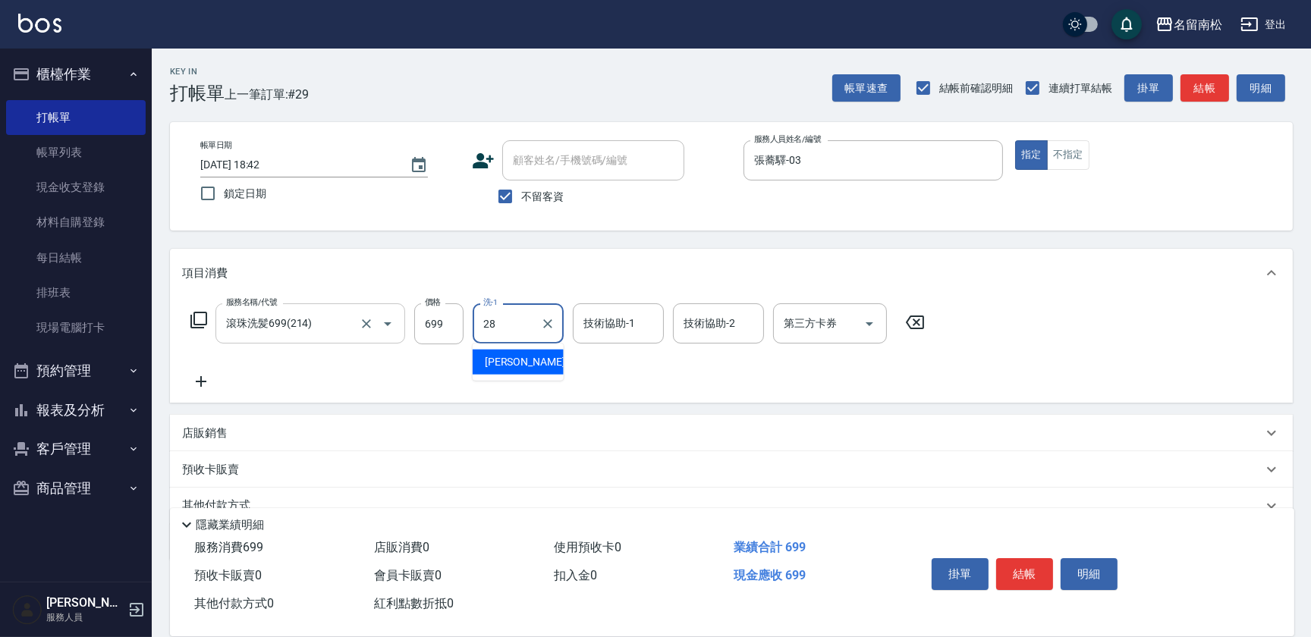
type input "[PERSON_NAME]-28"
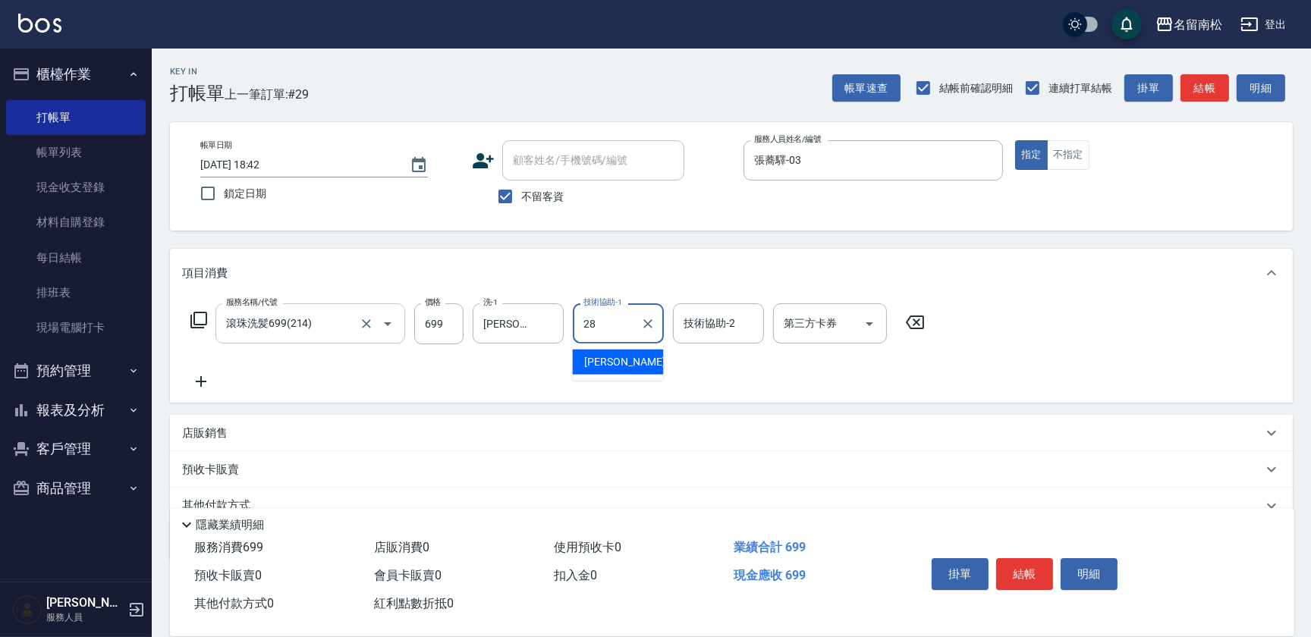
type input "[PERSON_NAME]-28"
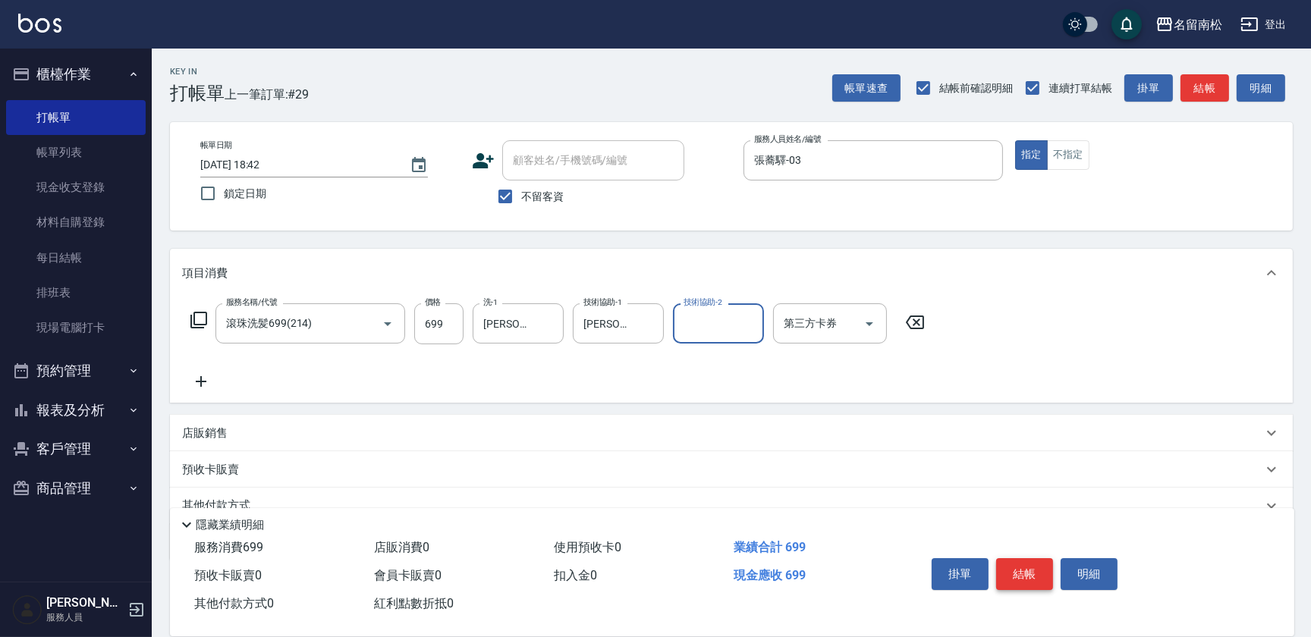
click at [1033, 570] on button "結帳" at bounding box center [1024, 574] width 57 height 32
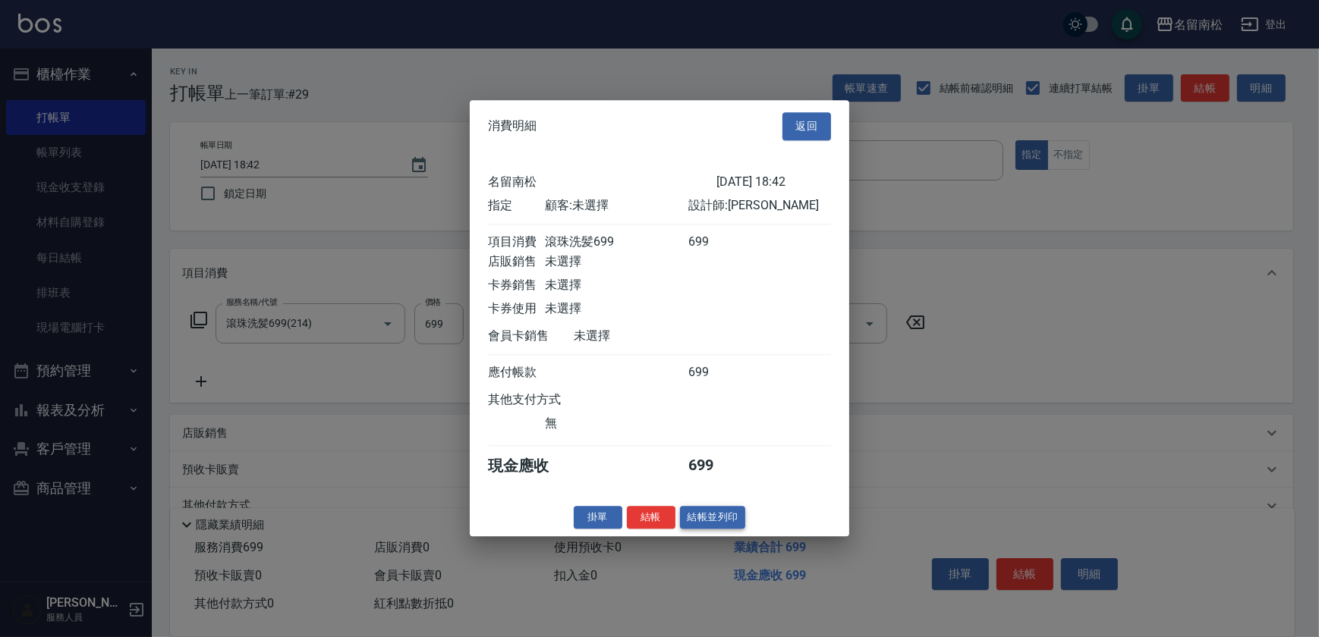
click at [719, 522] on button "結帳並列印" at bounding box center [713, 518] width 66 height 24
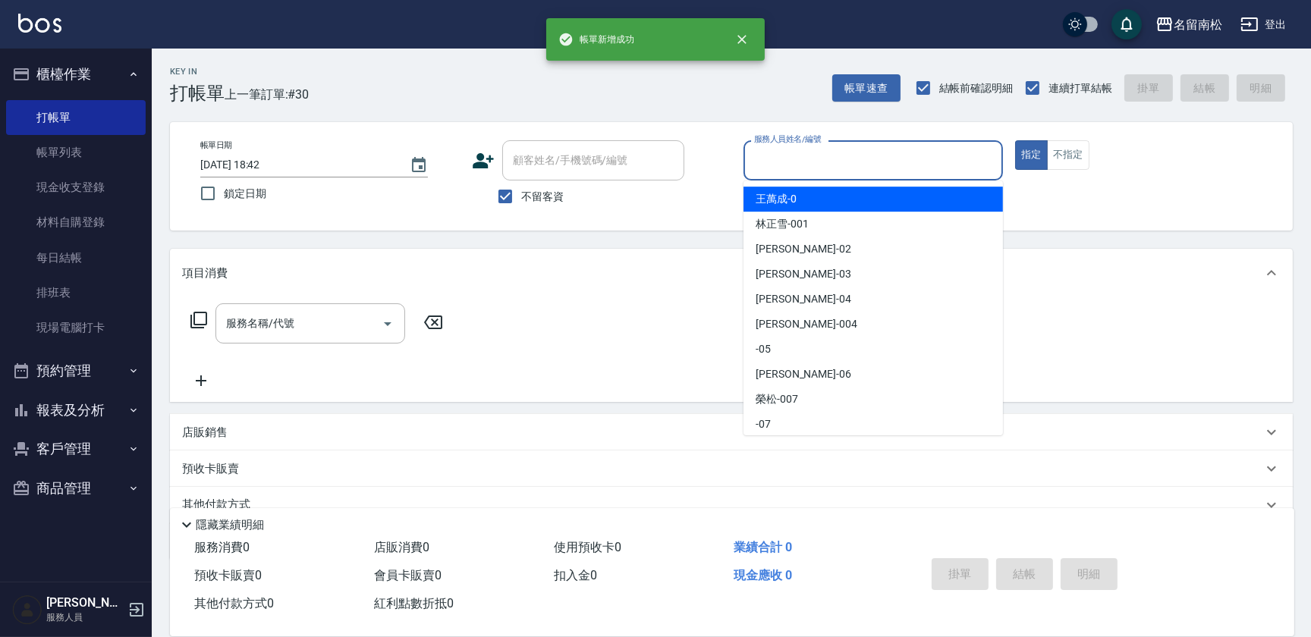
click at [895, 173] on input "服務人員姓名/編號" at bounding box center [873, 160] width 246 height 27
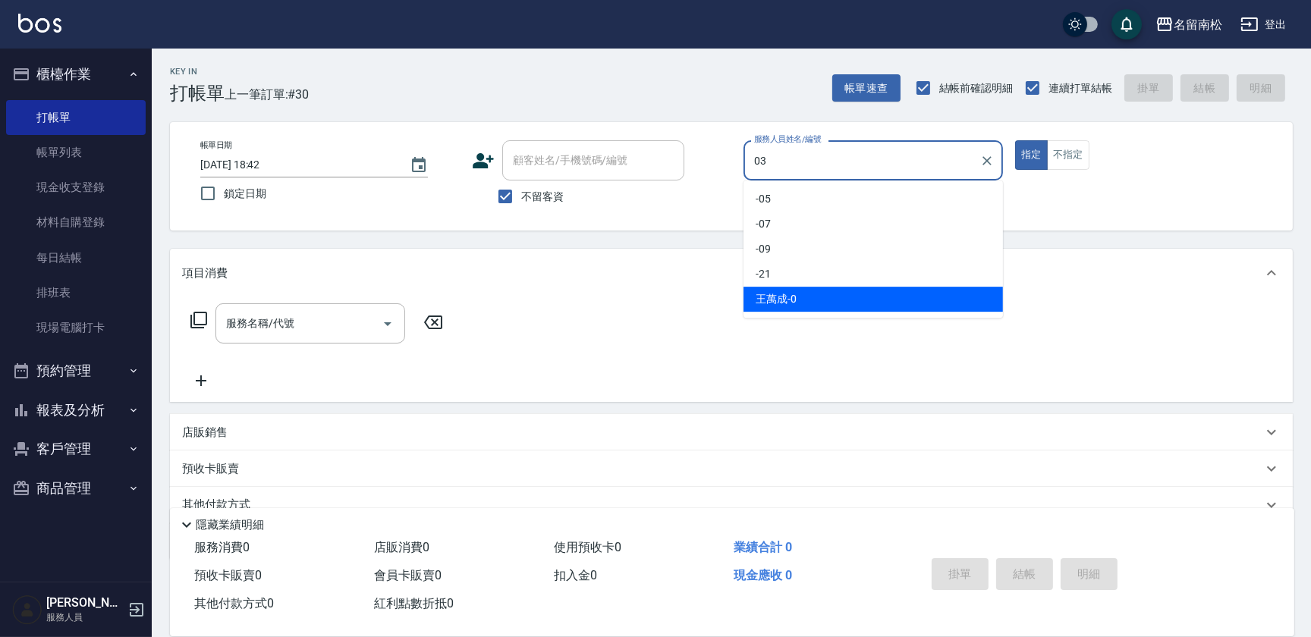
type input "張蕎驛-03"
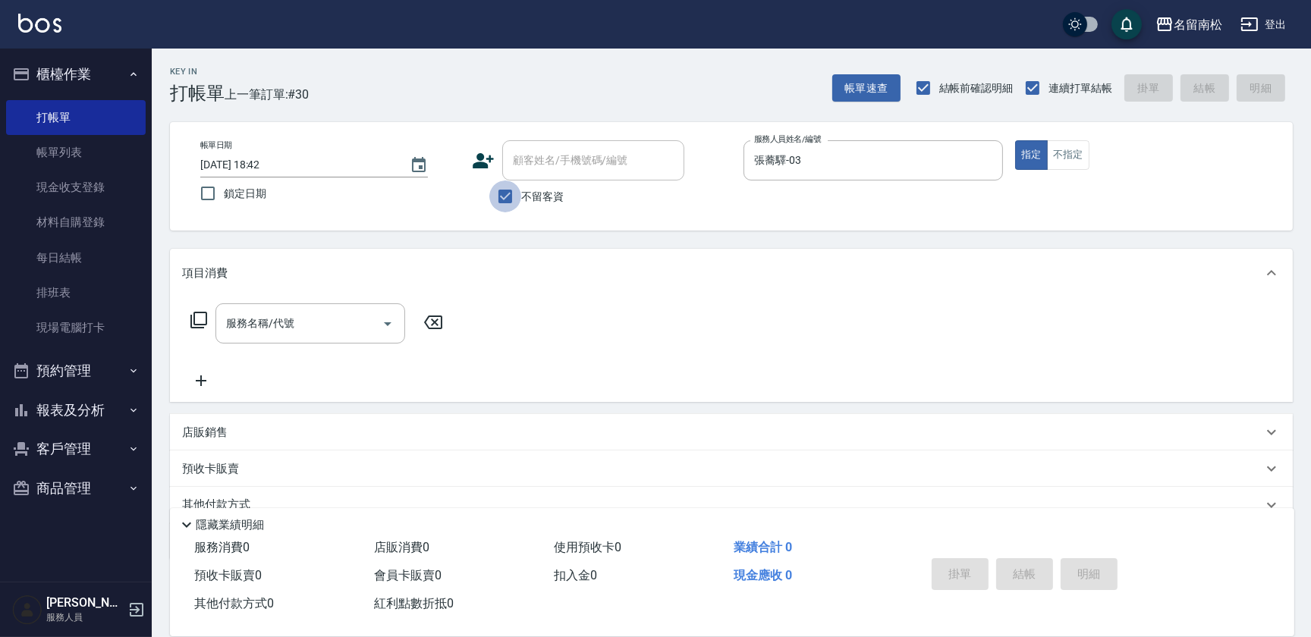
click at [502, 206] on input "不留客資" at bounding box center [505, 197] width 32 height 32
checkbox input "false"
click at [537, 174] on div "顧客姓名/手機號碼/編號" at bounding box center [593, 160] width 182 height 40
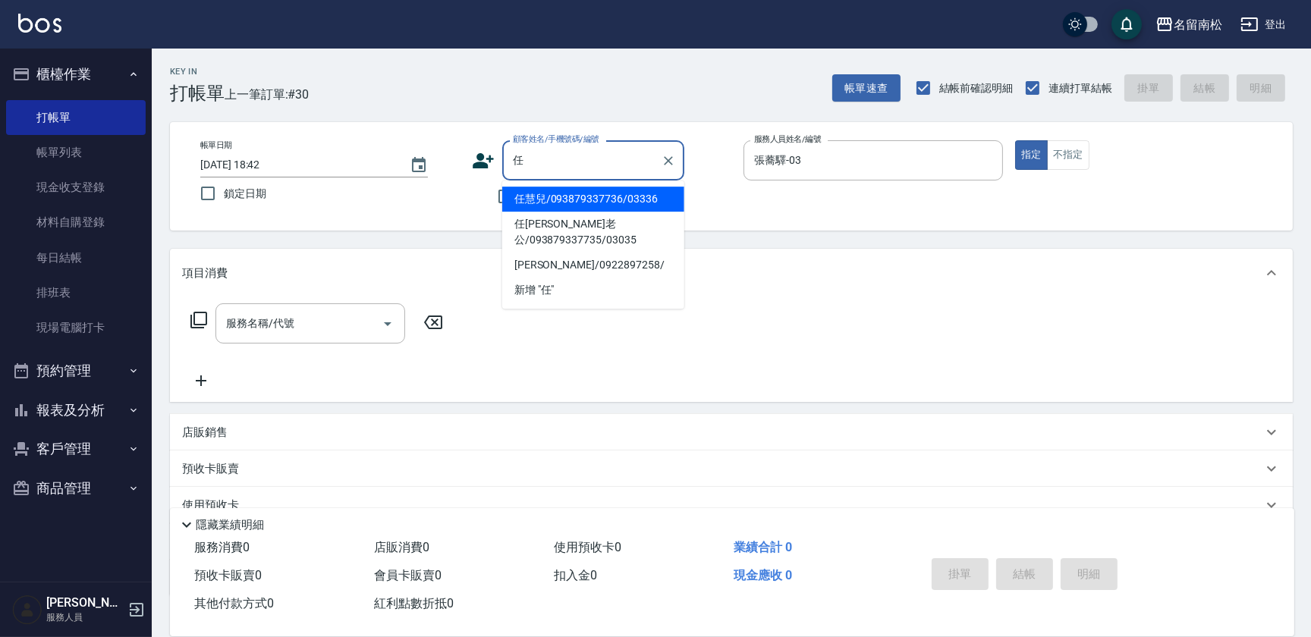
click at [572, 228] on li "任[PERSON_NAME]老公/093879337735/03035" at bounding box center [593, 232] width 182 height 41
type input "任[PERSON_NAME]老公/093879337735/03035"
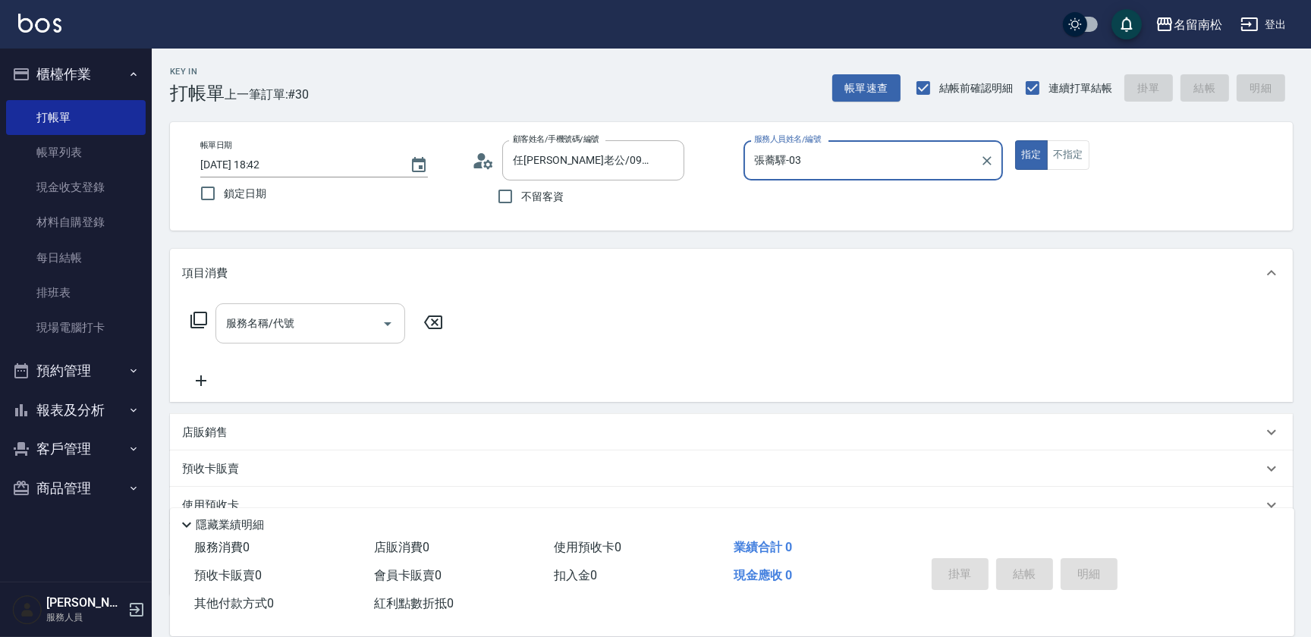
click at [333, 328] on input "服務名稱/代號" at bounding box center [298, 323] width 153 height 27
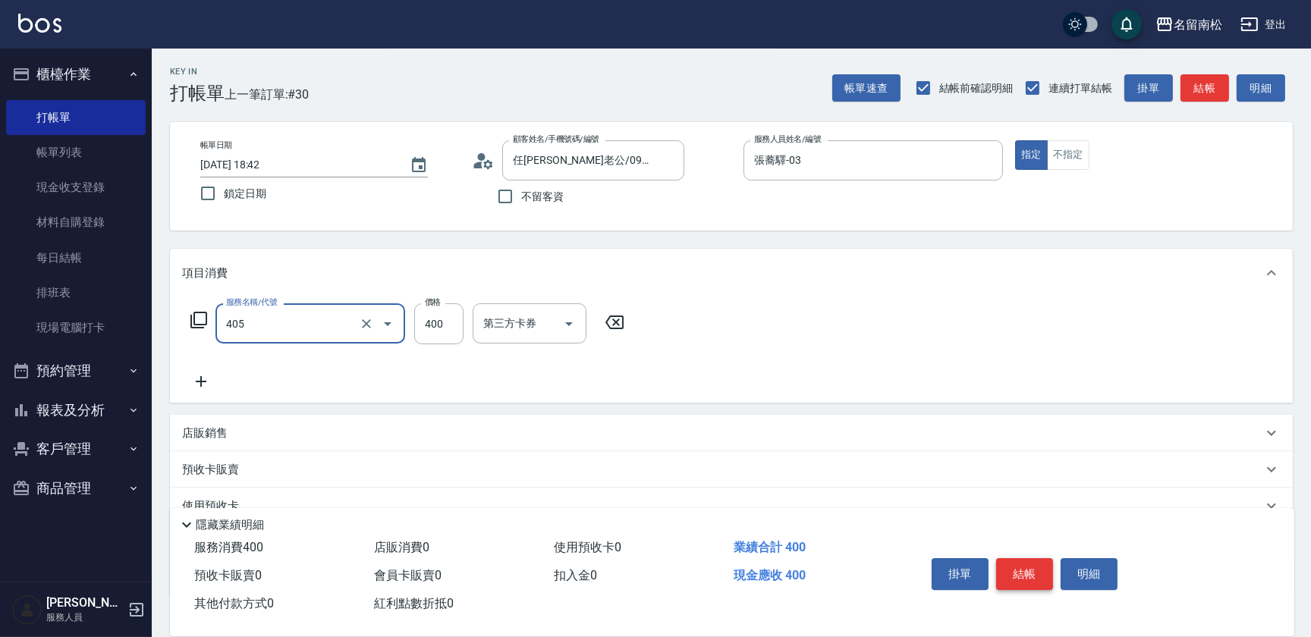
type input "剪髮(400)(405)"
click at [1037, 568] on button "結帳" at bounding box center [1024, 574] width 57 height 32
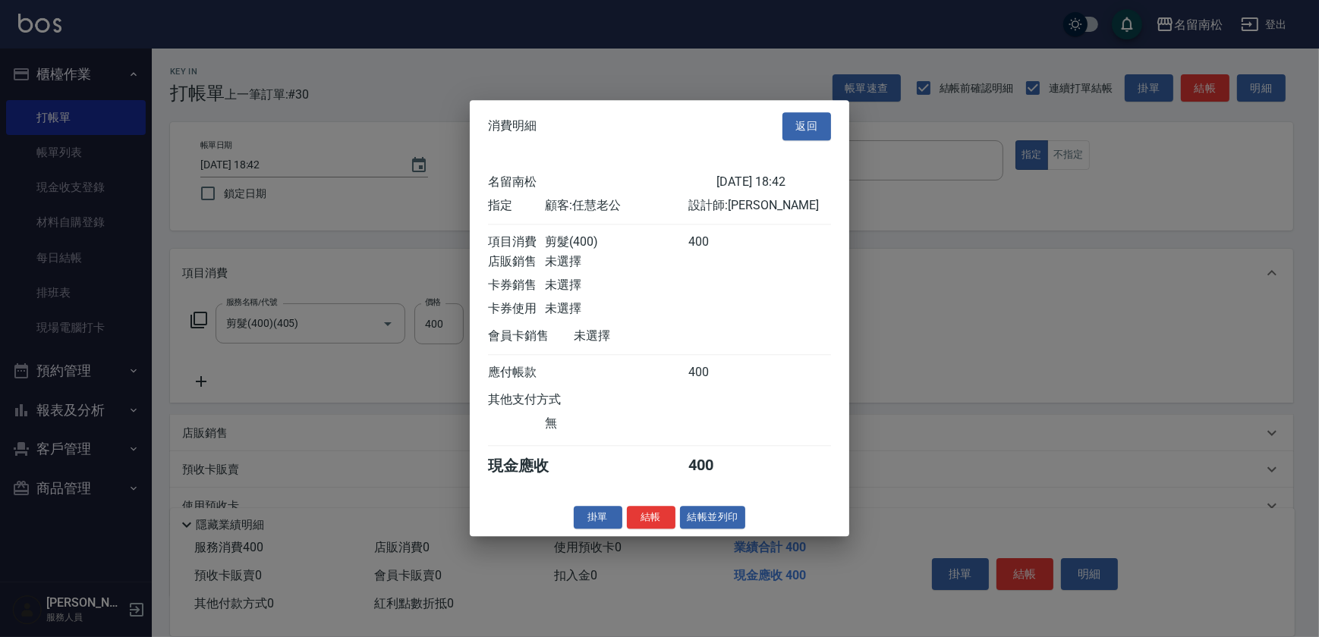
click at [725, 522] on button "結帳並列印" at bounding box center [713, 518] width 66 height 24
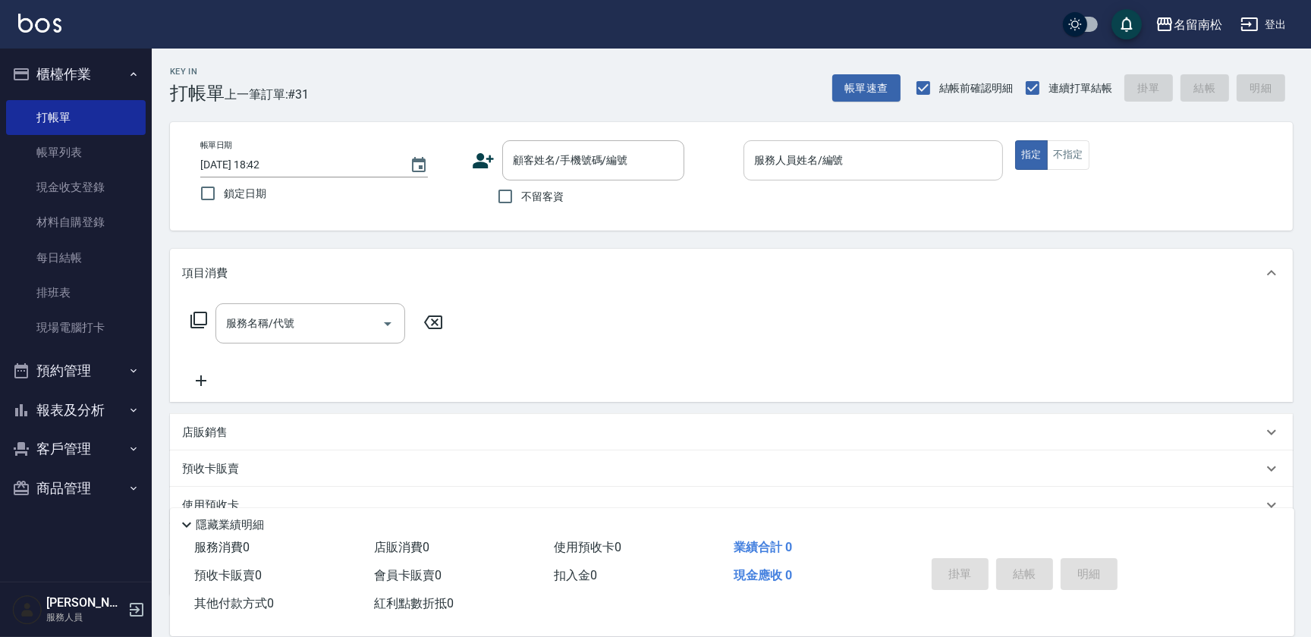
click at [829, 155] on div "服務人員姓名/編號 服務人員姓名/編號" at bounding box center [873, 160] width 259 height 40
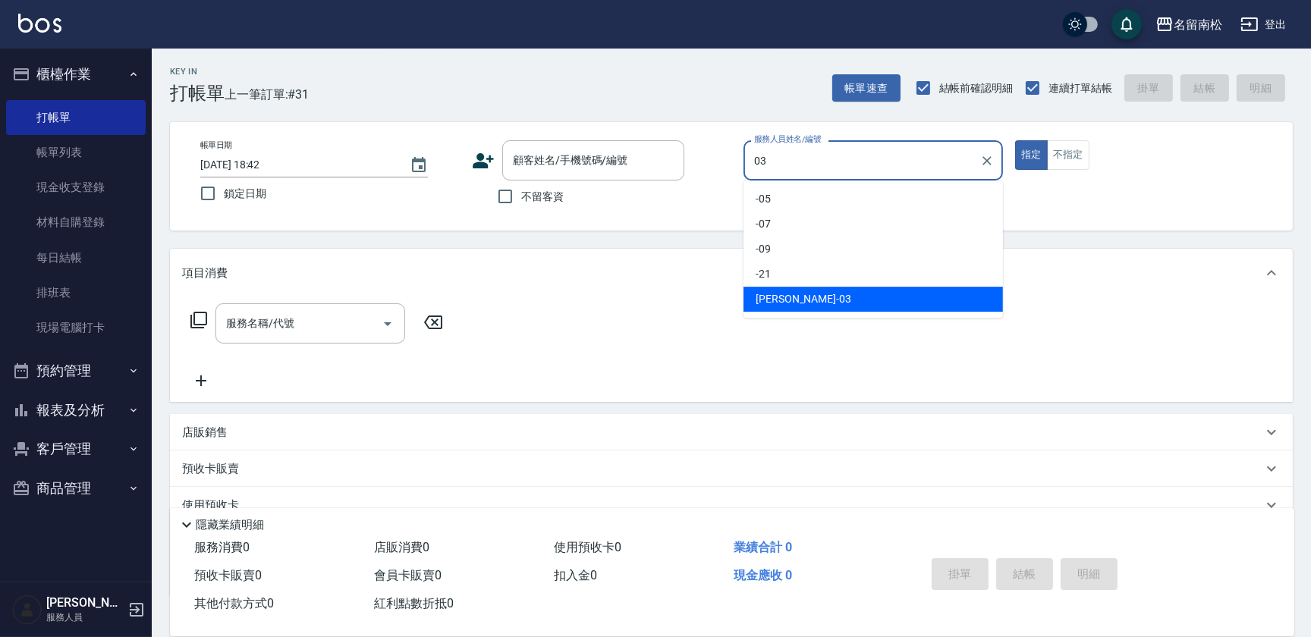
type input "張蕎驛-03"
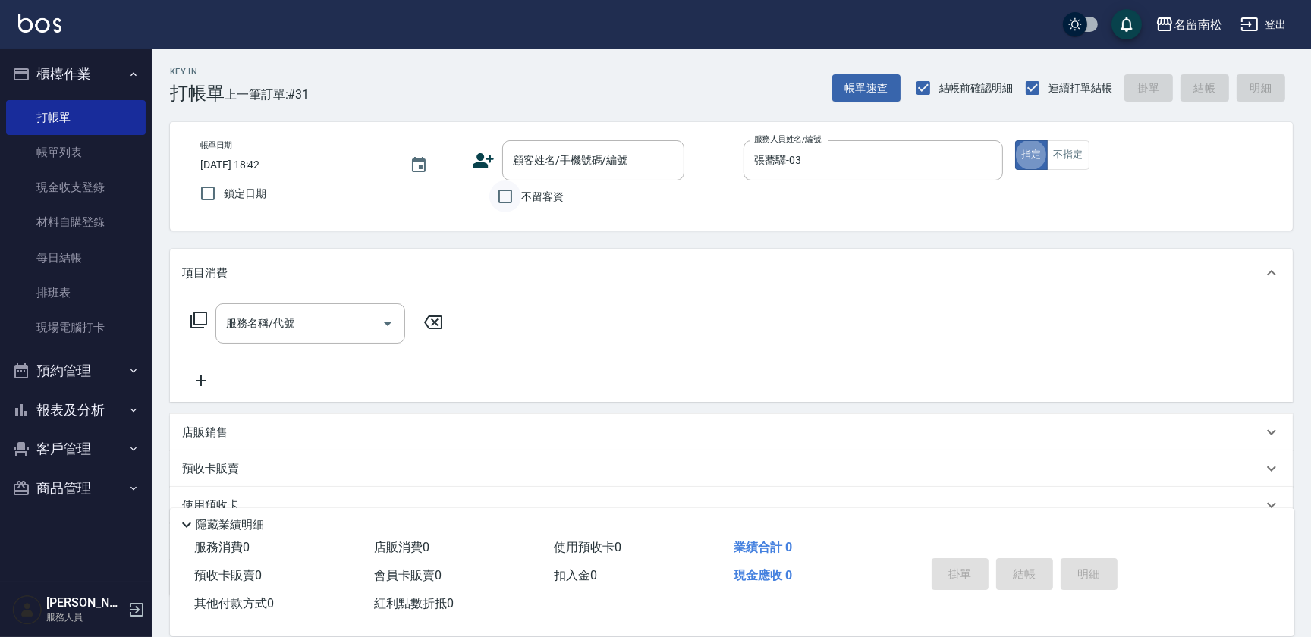
click at [503, 197] on input "不留客資" at bounding box center [505, 197] width 32 height 32
checkbox input "true"
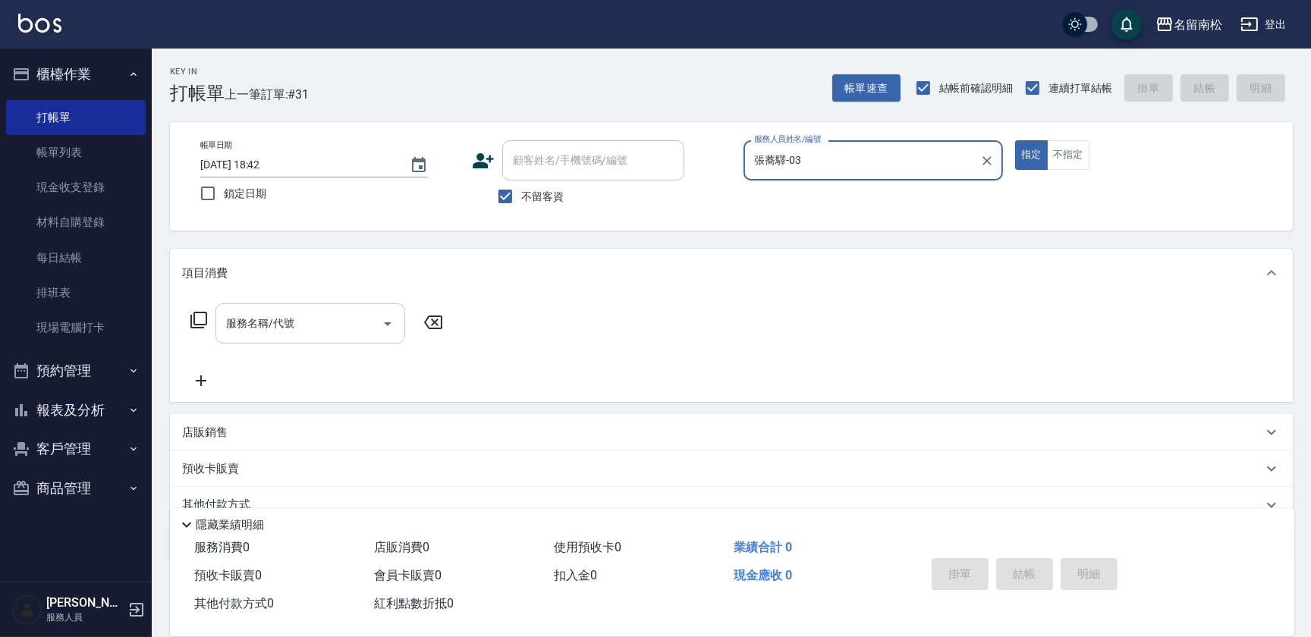
click at [259, 316] on input "服務名稱/代號" at bounding box center [298, 323] width 153 height 27
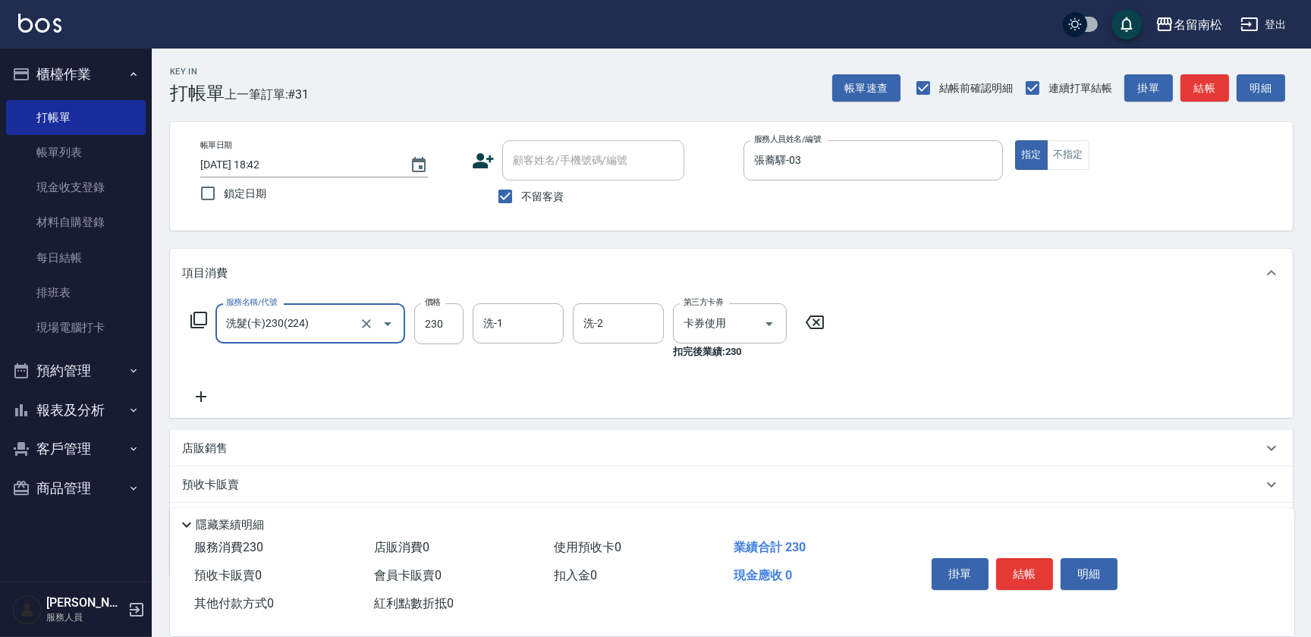
type input "洗髮(卡)230(224)"
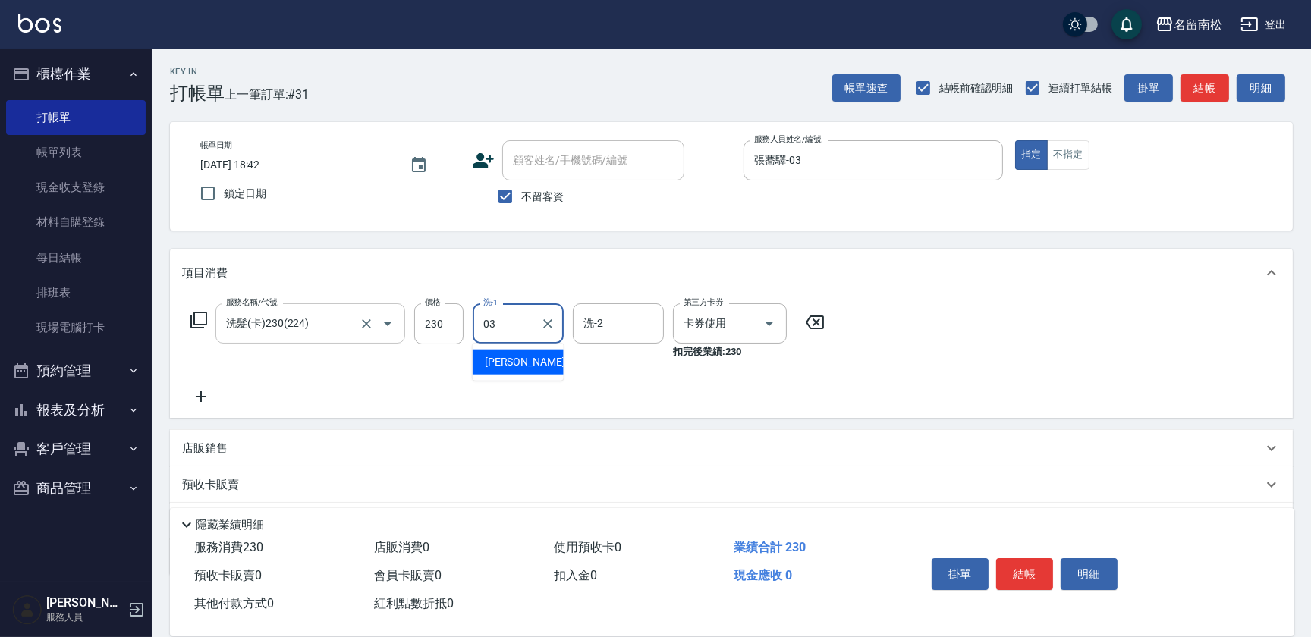
type input "張蕎驛-03"
click at [193, 395] on icon at bounding box center [201, 397] width 38 height 18
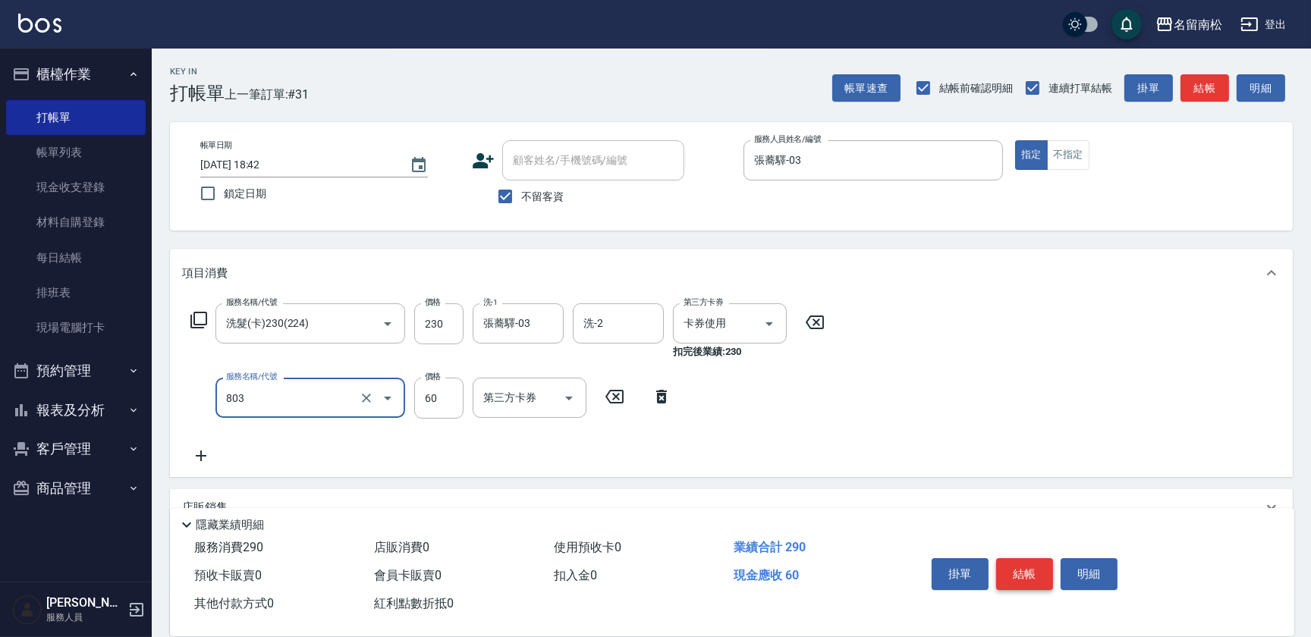
type input "吹捲(803)"
click at [1034, 574] on button "結帳" at bounding box center [1024, 574] width 57 height 32
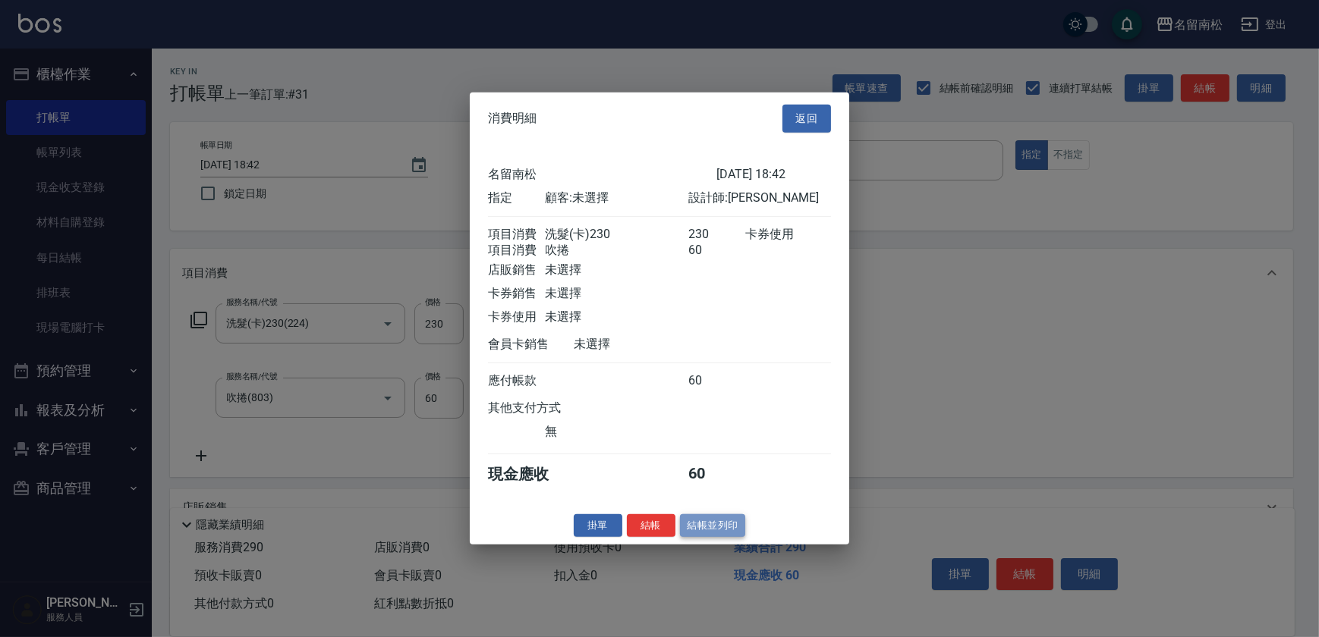
click at [705, 527] on button "結帳並列印" at bounding box center [713, 526] width 66 height 24
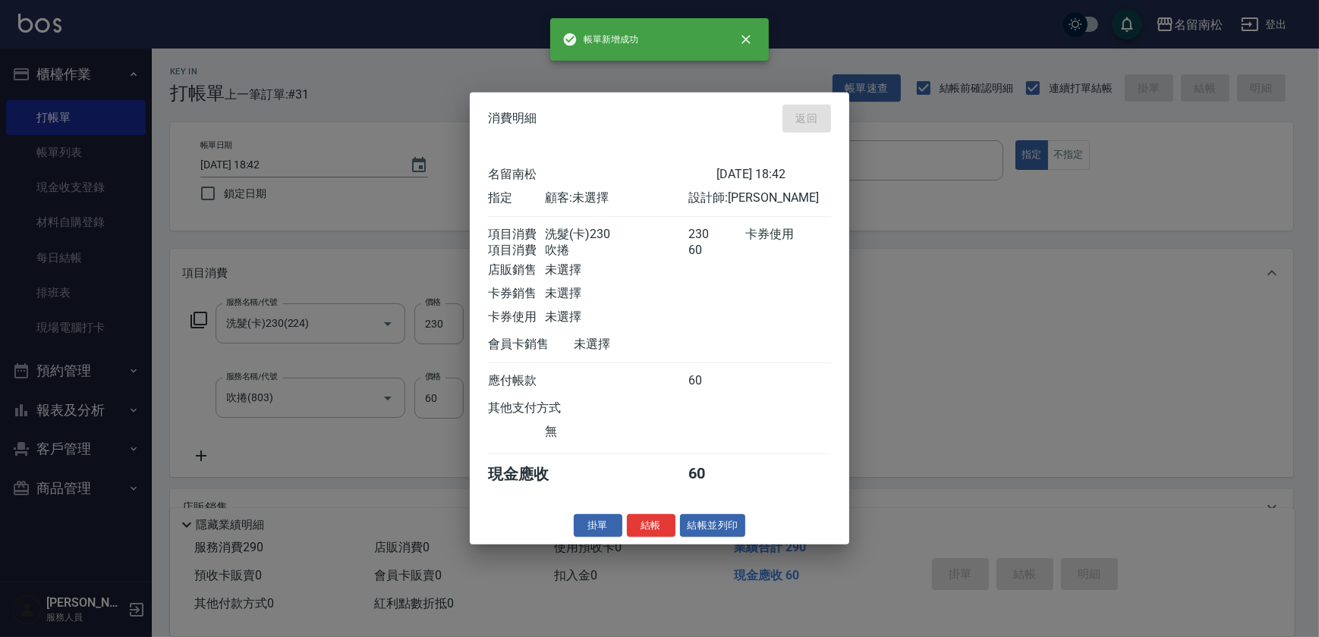
type input "[DATE] 18:43"
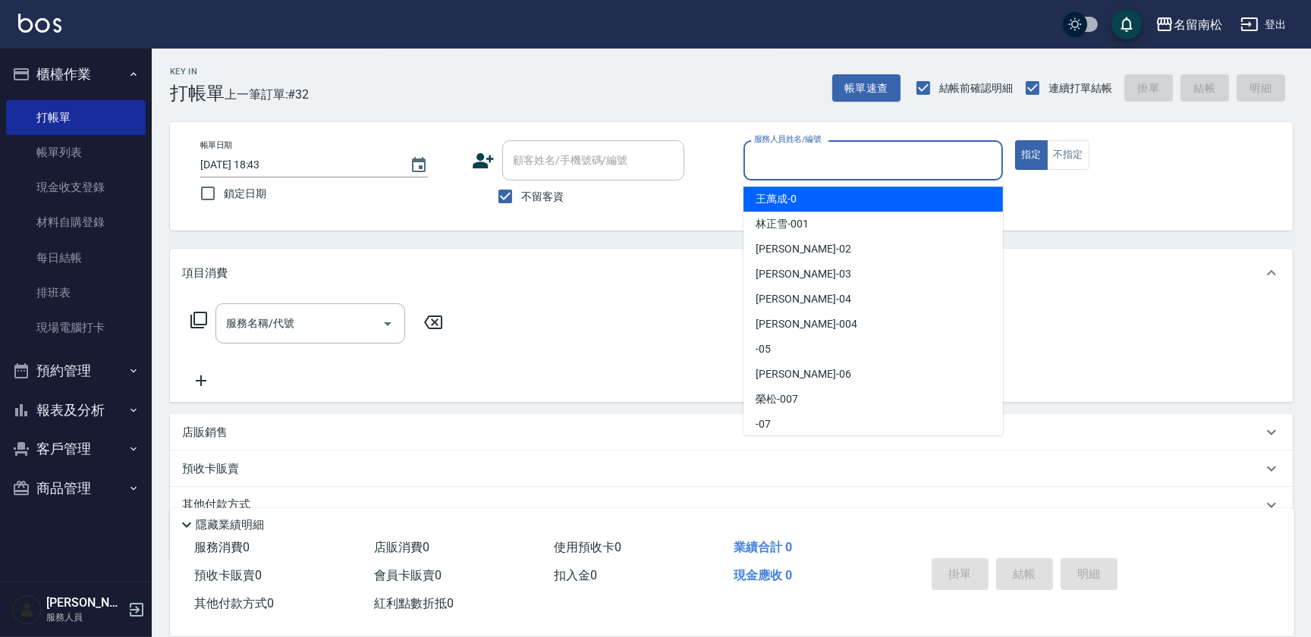
click at [851, 160] on input "服務人員姓名/編號" at bounding box center [873, 160] width 246 height 27
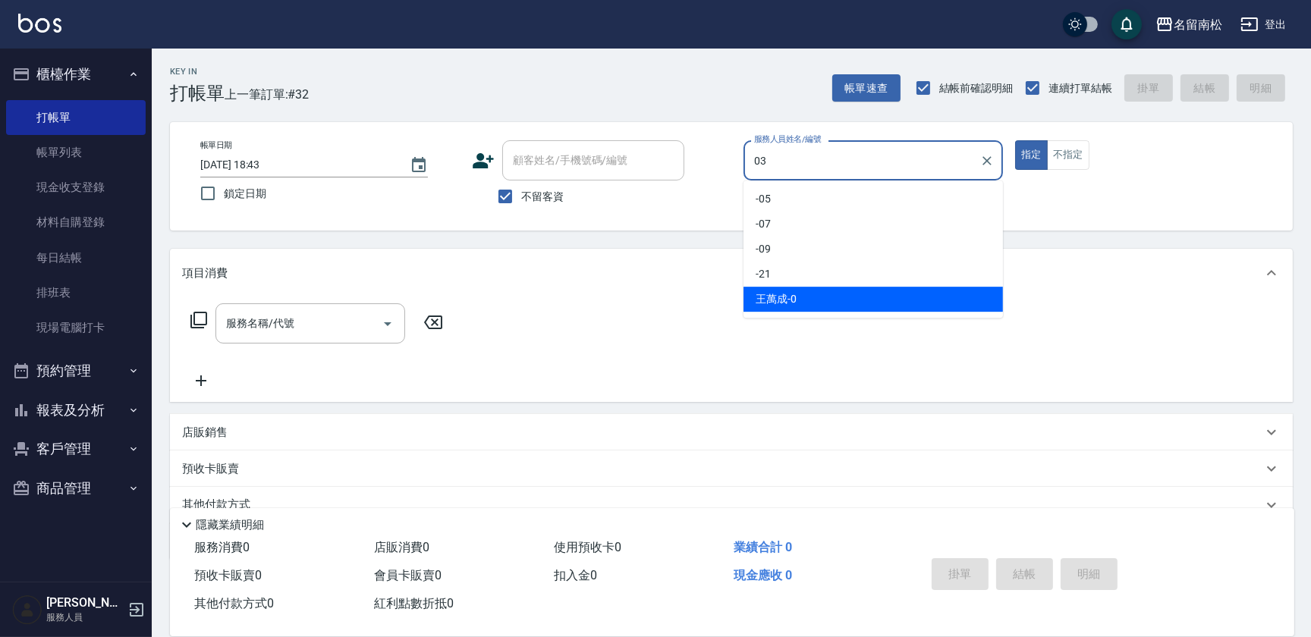
type input "張蕎驛-03"
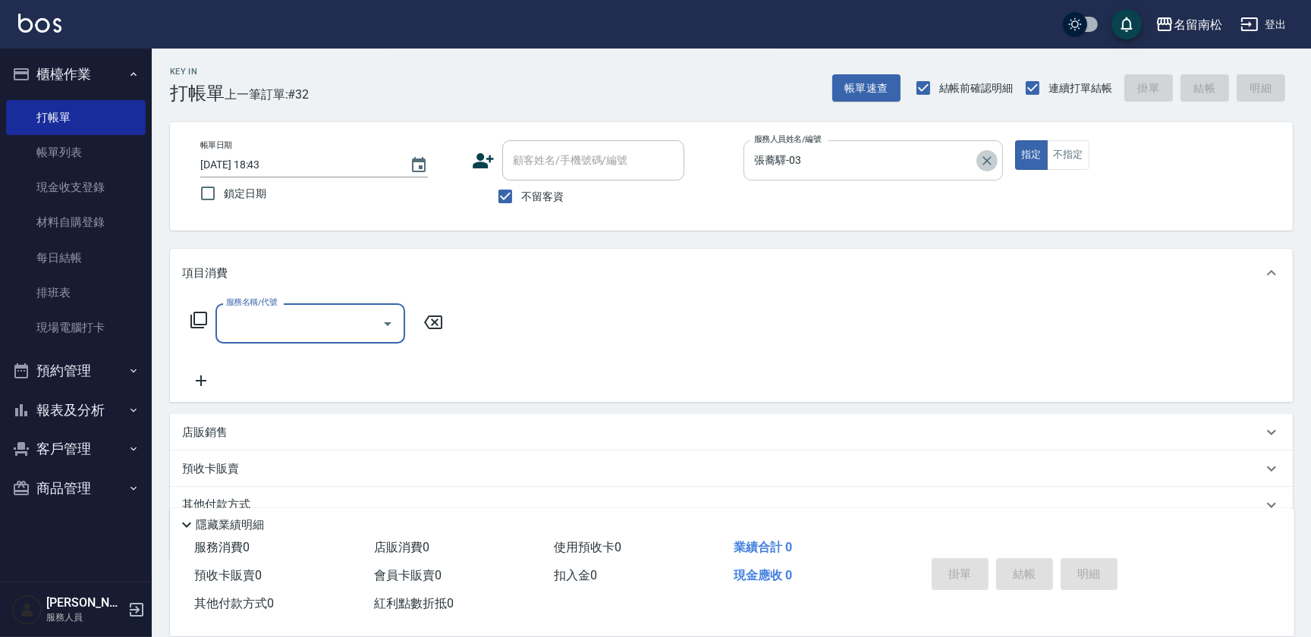
click at [989, 160] on icon "Clear" at bounding box center [987, 160] width 15 height 15
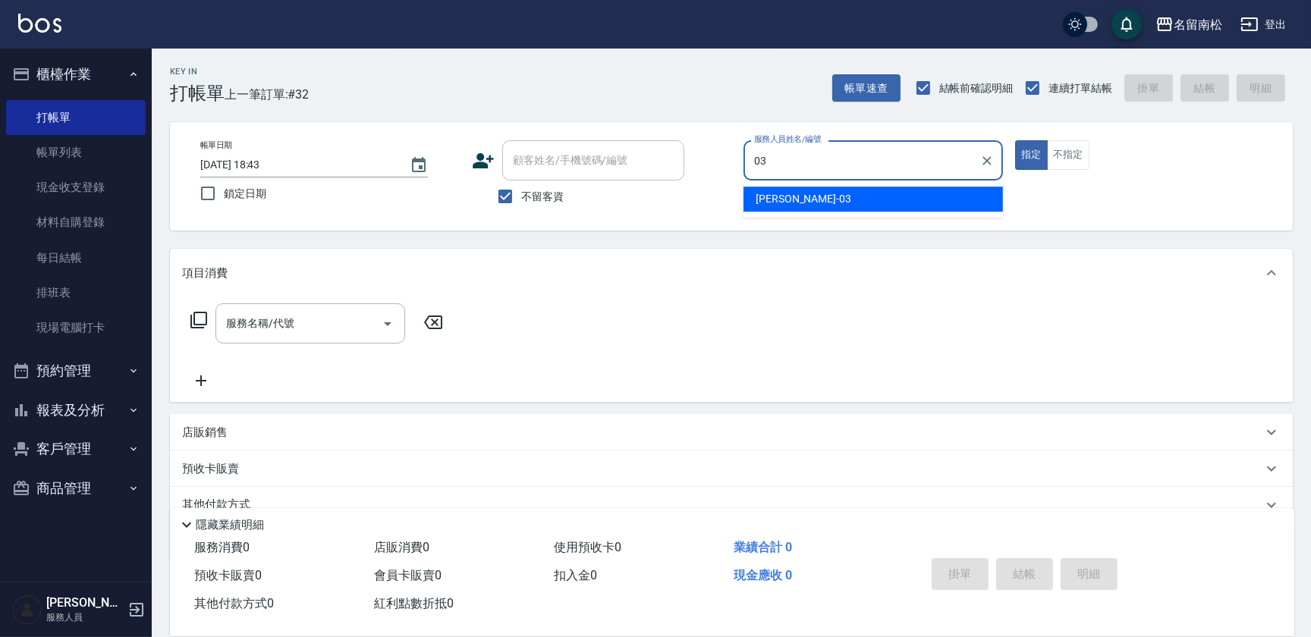
type input "張蕎驛-03"
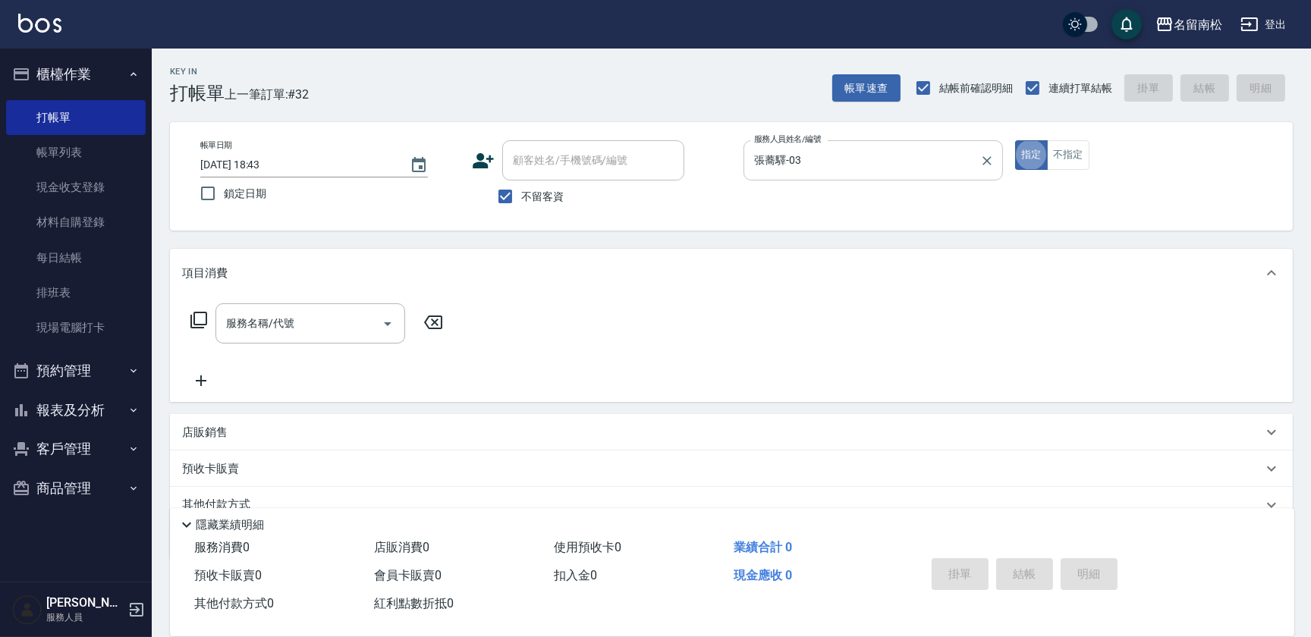
click at [190, 324] on icon at bounding box center [199, 320] width 18 height 18
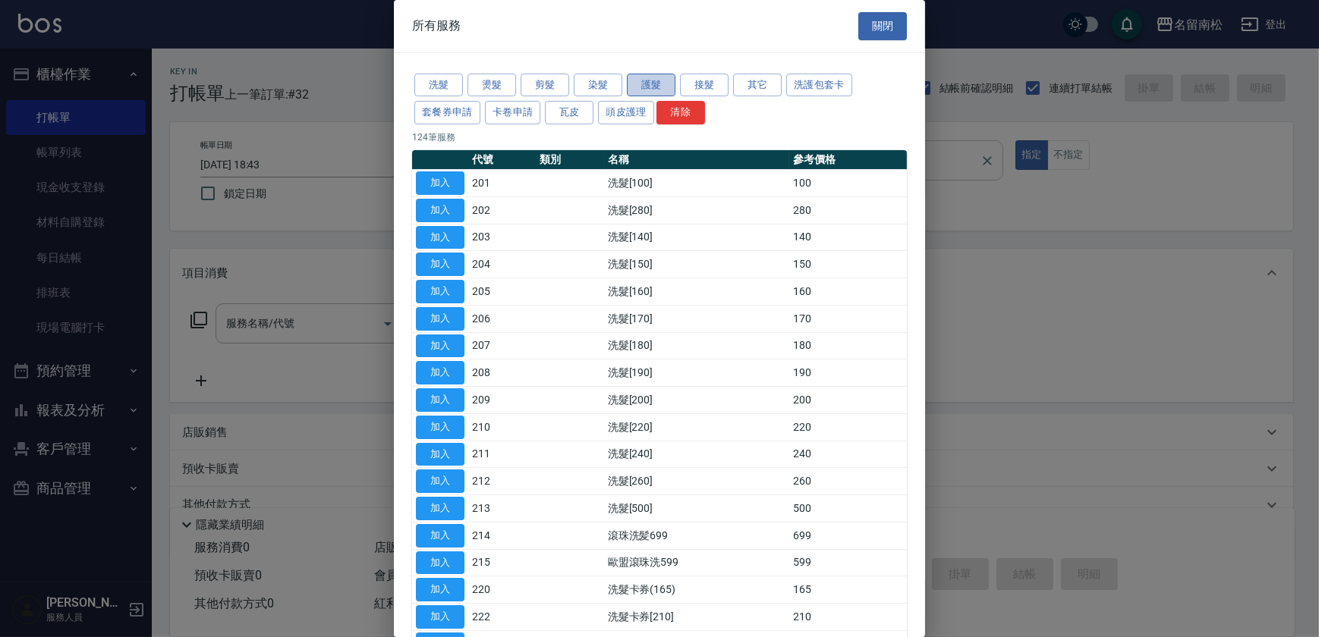
click at [647, 83] on button "護髮" at bounding box center [651, 86] width 49 height 24
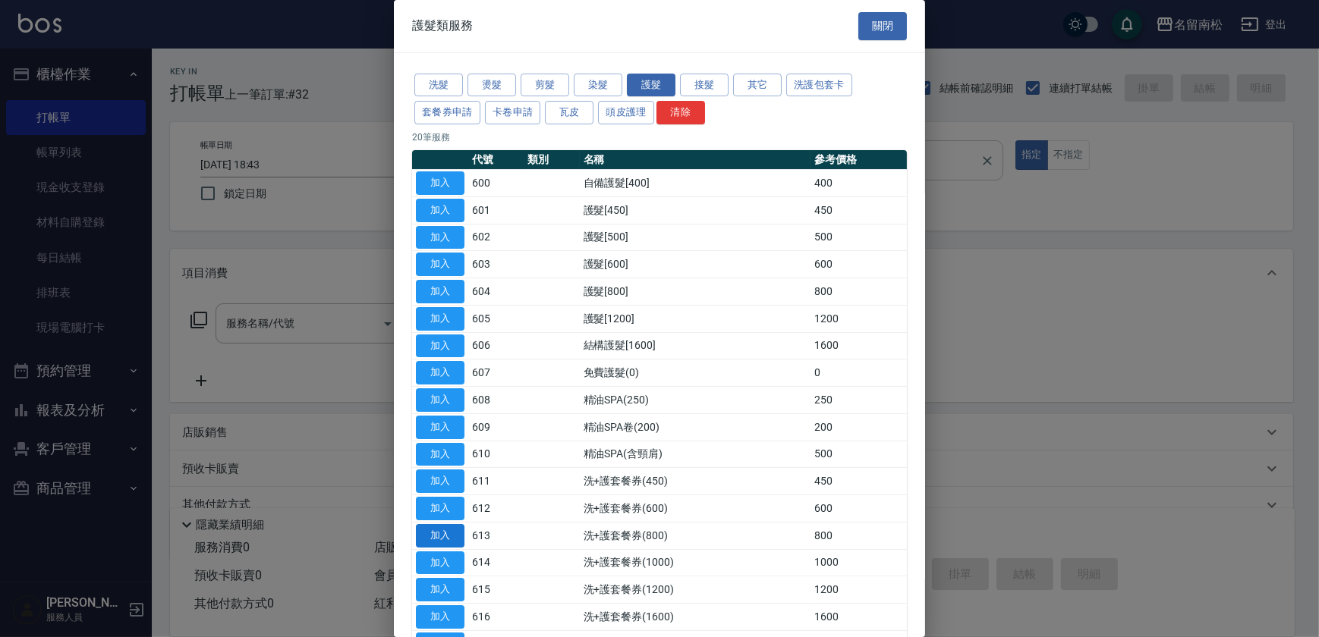
click at [439, 534] on button "加入" at bounding box center [440, 536] width 49 height 24
type input "洗+護套餐券(800)(613)"
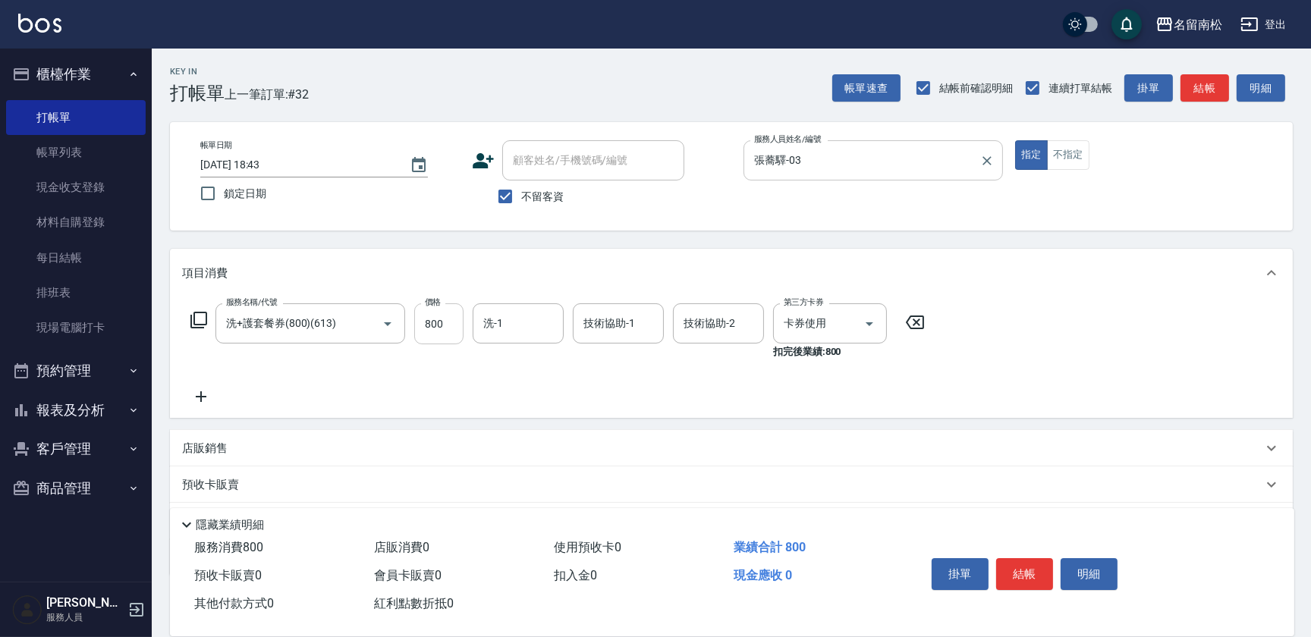
click at [451, 325] on input "800" at bounding box center [438, 323] width 49 height 41
type input "900"
type input "張蕎驛-03"
click at [1008, 563] on button "結帳" at bounding box center [1024, 574] width 57 height 32
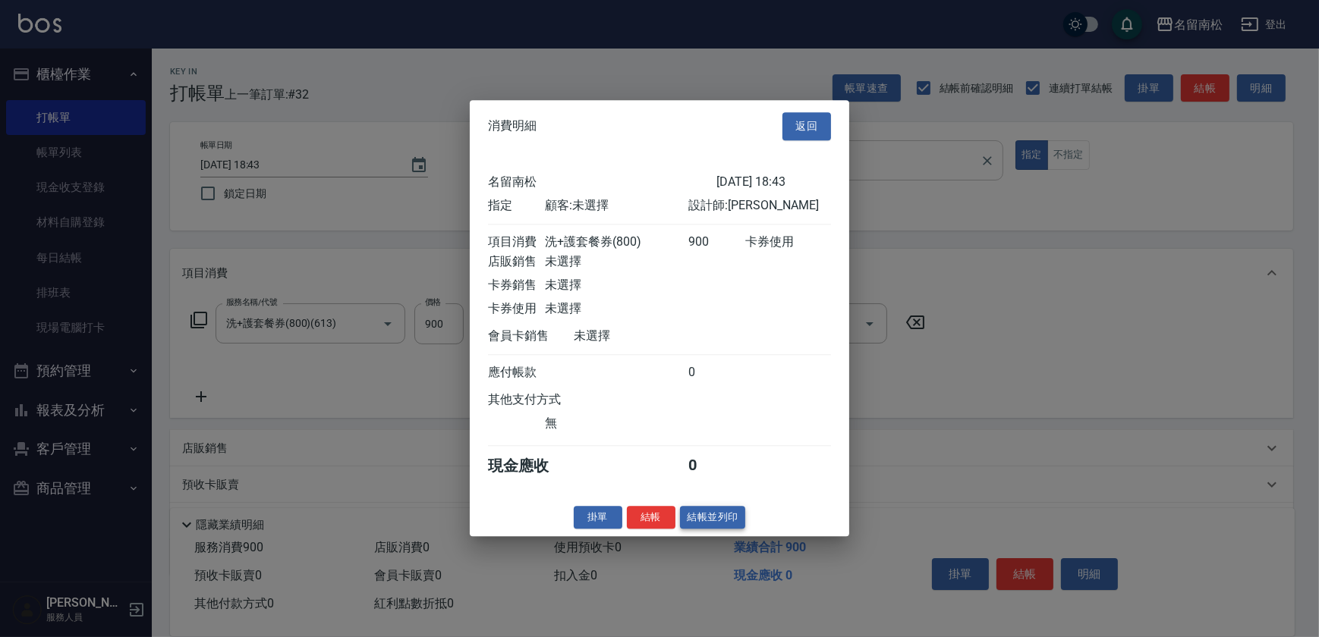
click at [708, 524] on button "結帳並列印" at bounding box center [713, 518] width 66 height 24
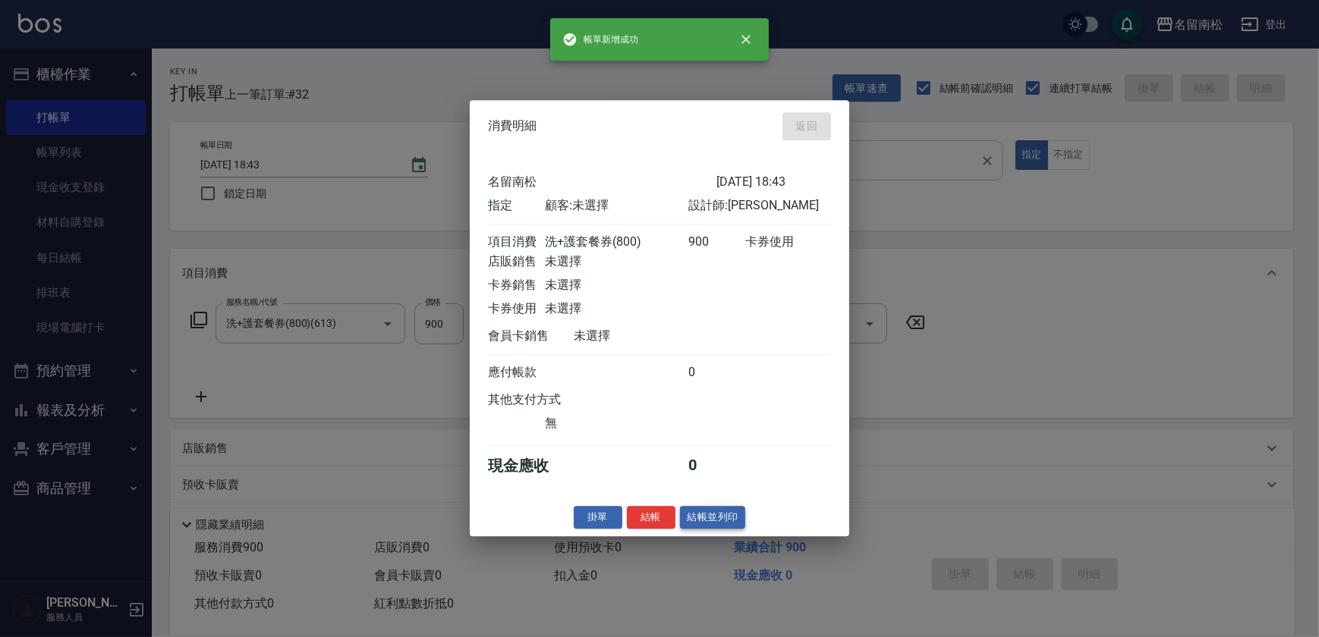
type input "[DATE] 18:45"
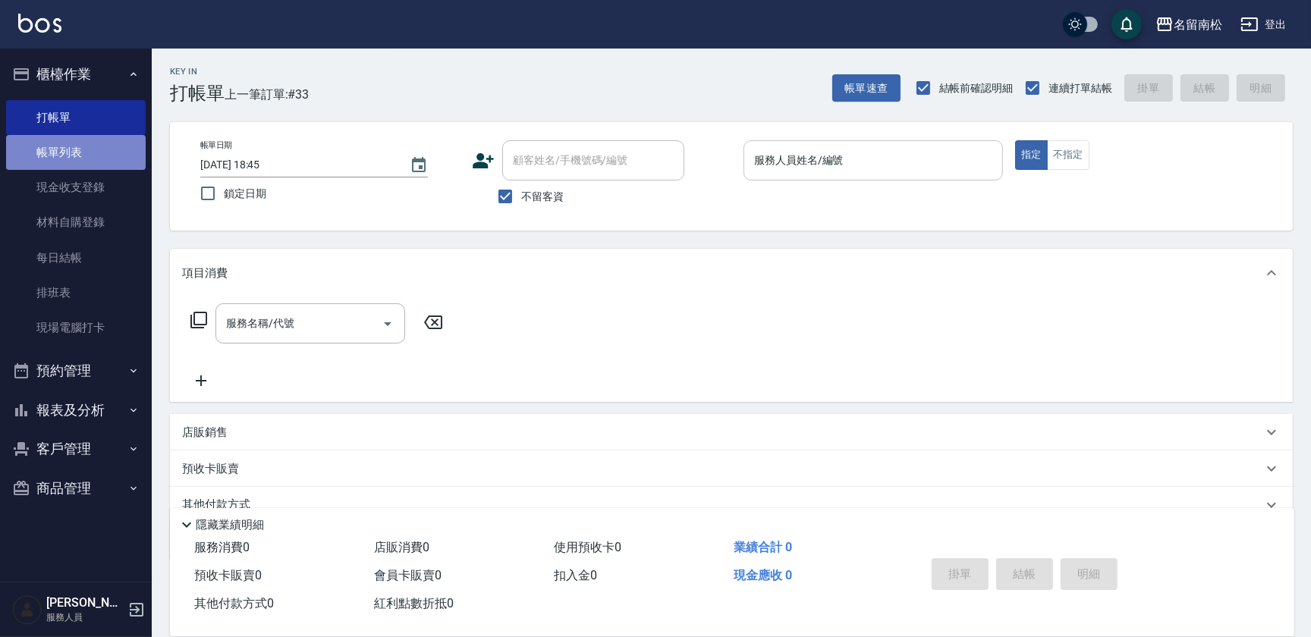
click at [105, 159] on link "帳單列表" at bounding box center [76, 152] width 140 height 35
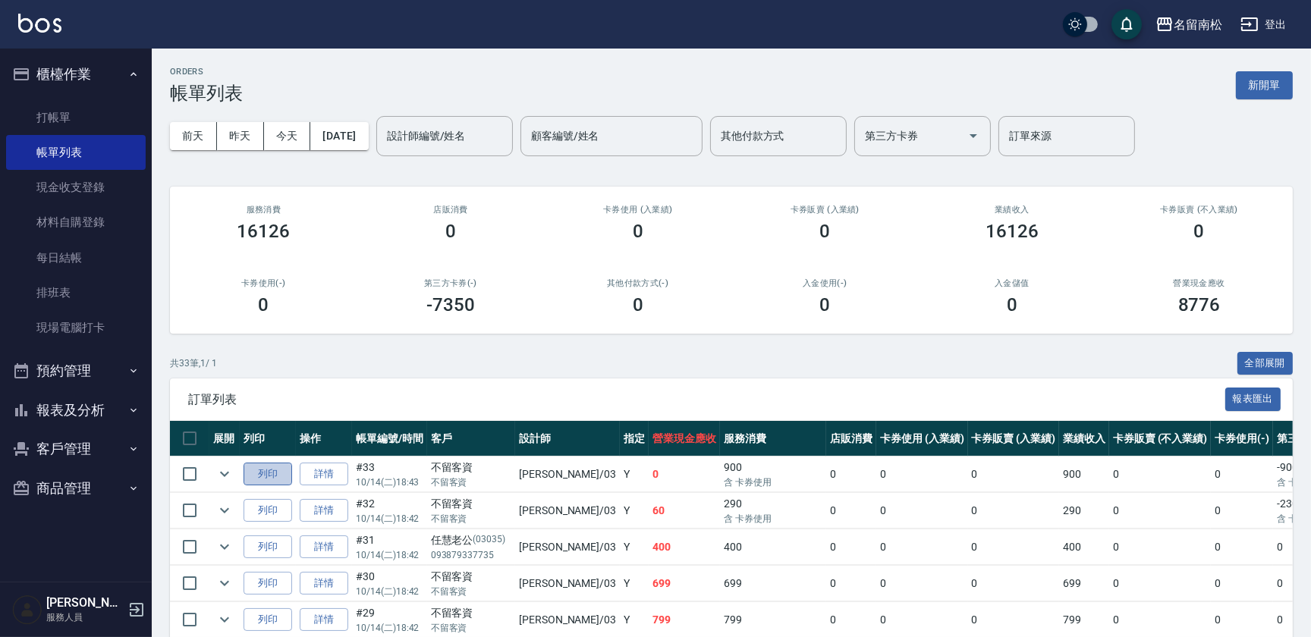
click at [272, 473] on button "列印" at bounding box center [268, 475] width 49 height 24
click at [99, 422] on button "報表及分析" at bounding box center [76, 410] width 140 height 39
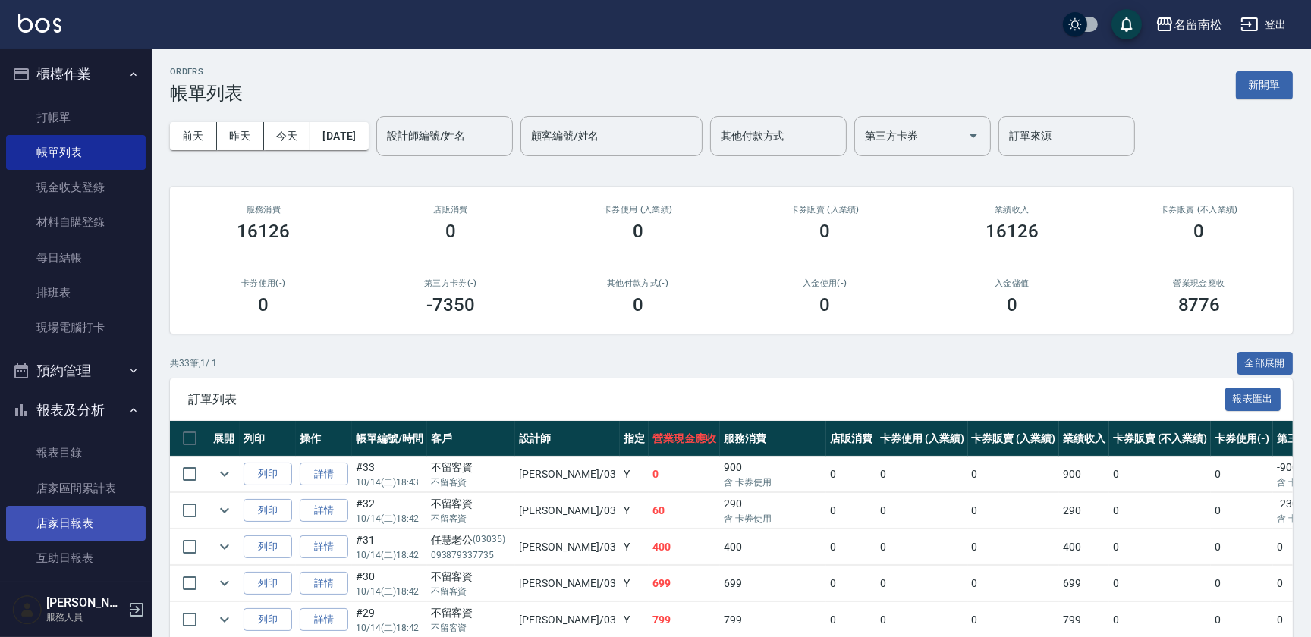
click at [120, 527] on link "店家日報表" at bounding box center [76, 523] width 140 height 35
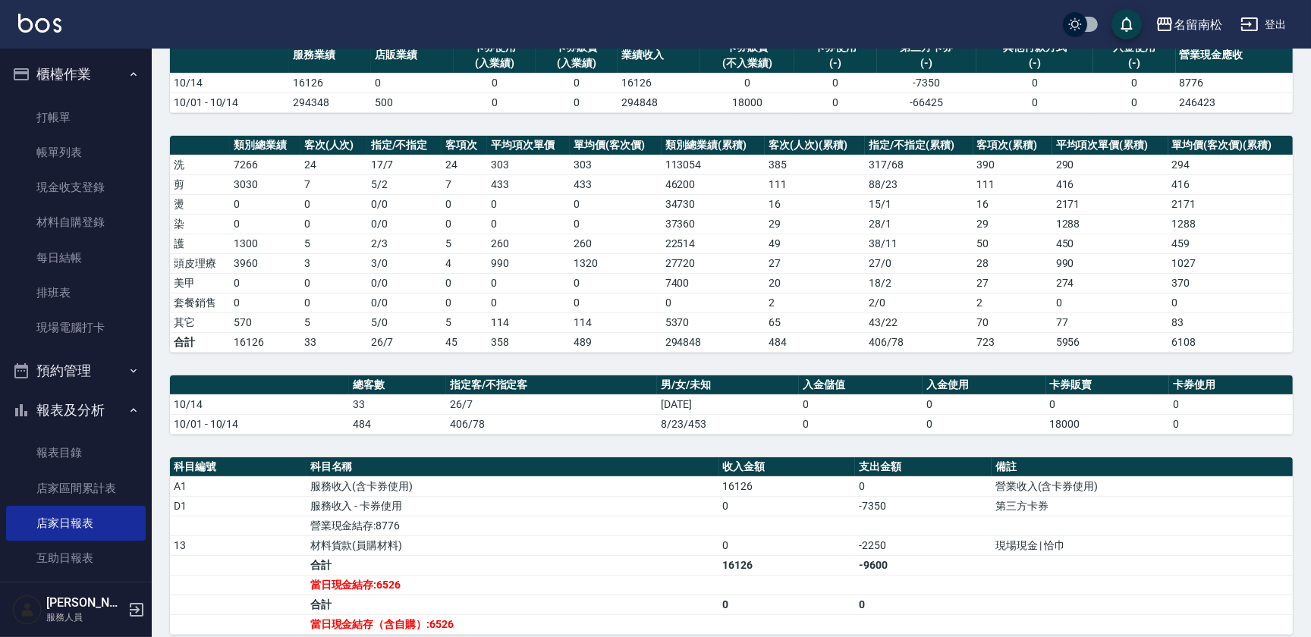
scroll to position [137, 0]
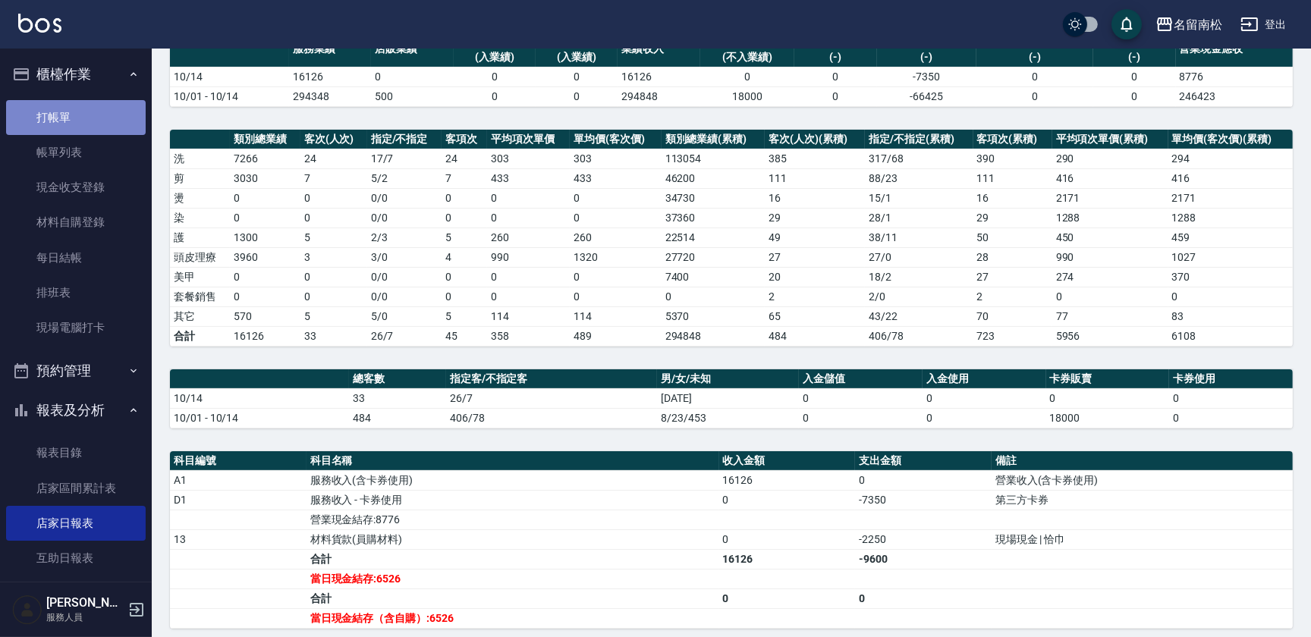
click at [109, 131] on link "打帳單" at bounding box center [76, 117] width 140 height 35
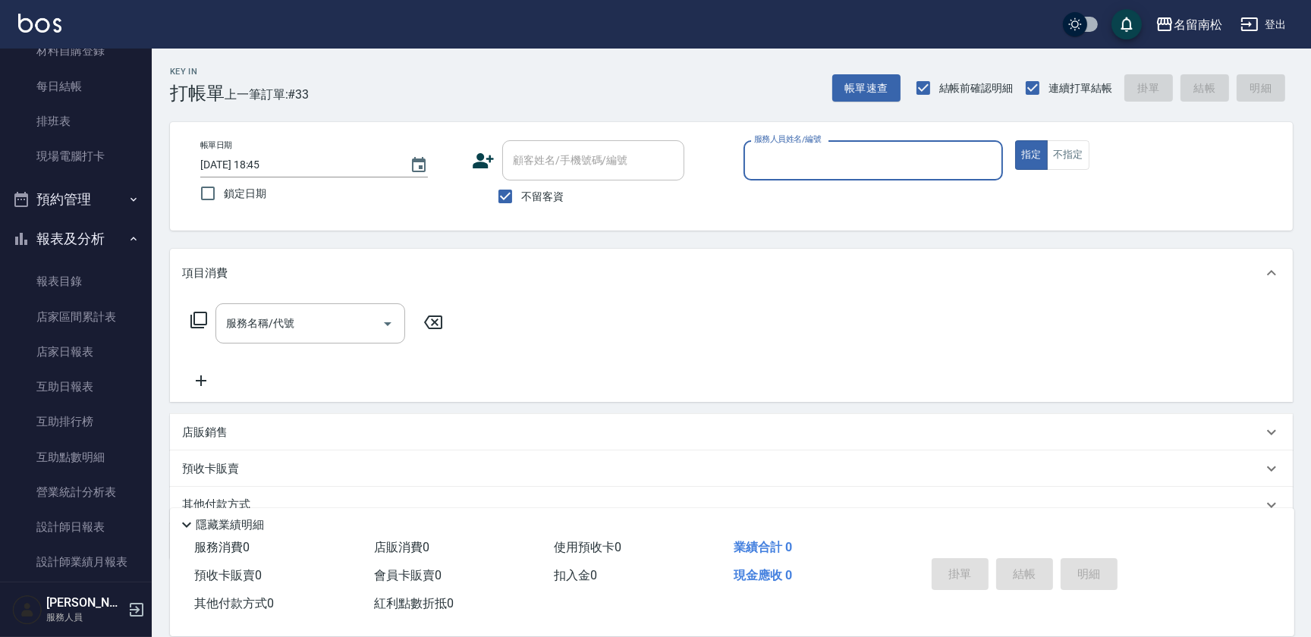
scroll to position [228, 0]
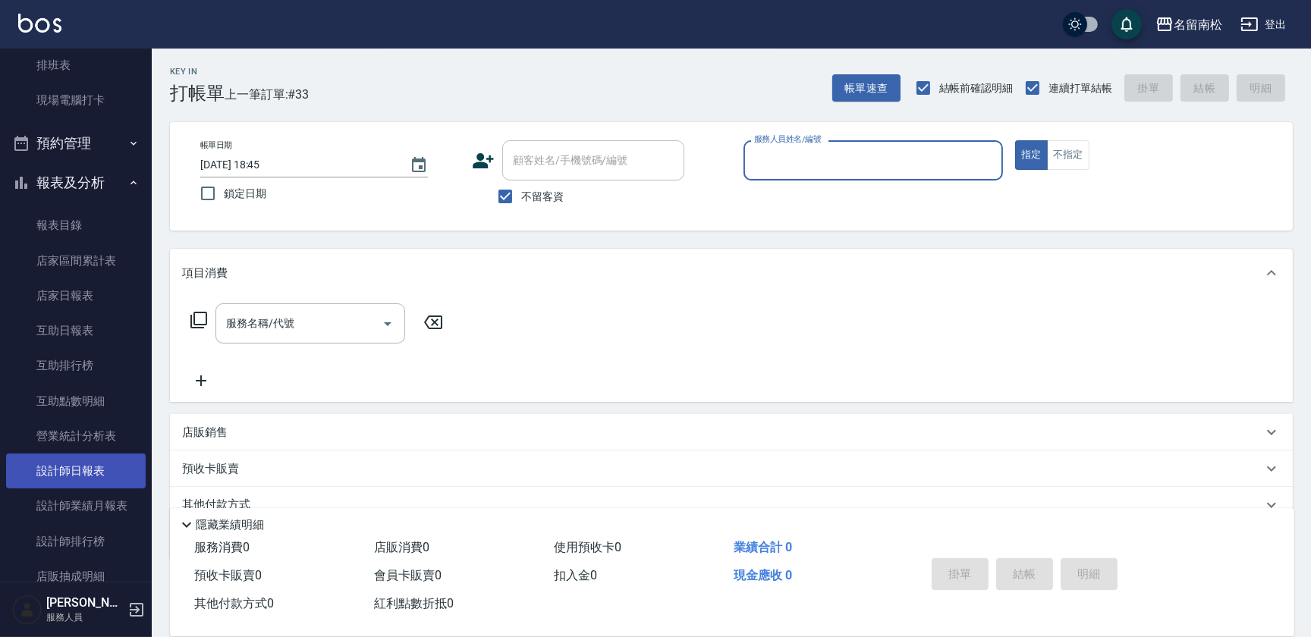
click at [110, 476] on link "設計師日報表" at bounding box center [76, 471] width 140 height 35
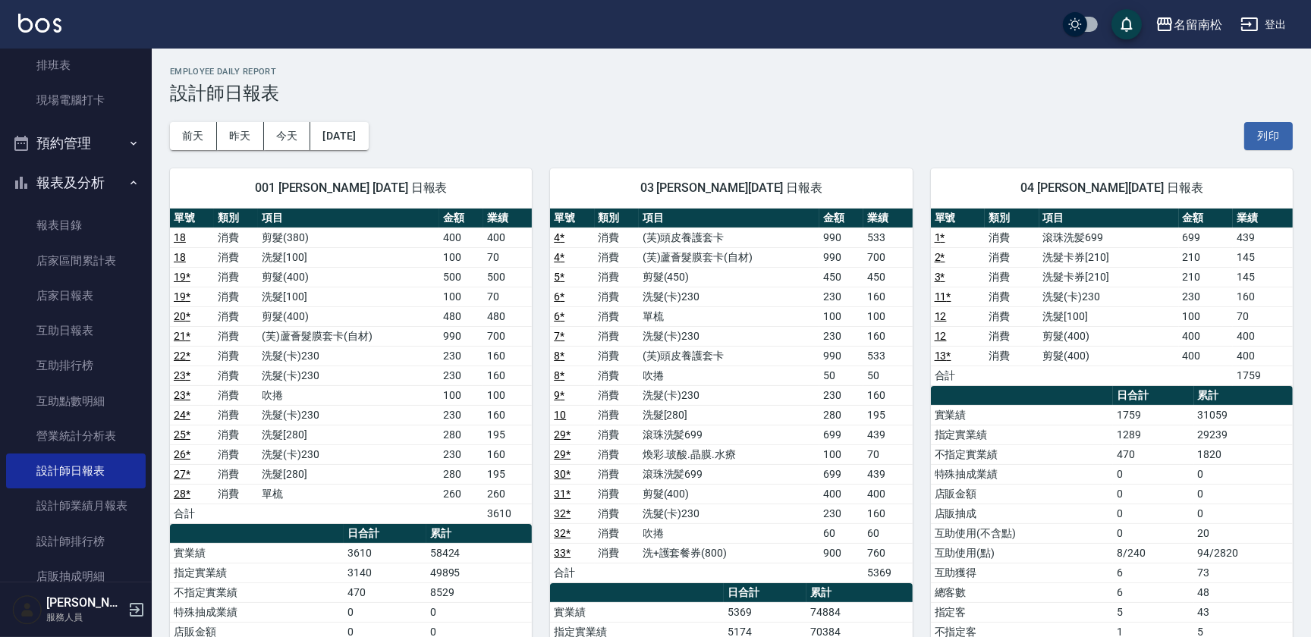
drag, startPoint x: 143, startPoint y: 373, endPoint x: 149, endPoint y: 221, distance: 152.6
click at [149, 221] on nav "櫃檯作業 打帳單 帳單列表 現金收支登錄 材料自購登錄 每日結帳 排班表 現場電腦打卡 預約管理 預約管理 單日預約紀錄 單週預約紀錄 報表及分析 報表目錄 …" at bounding box center [76, 315] width 152 height 533
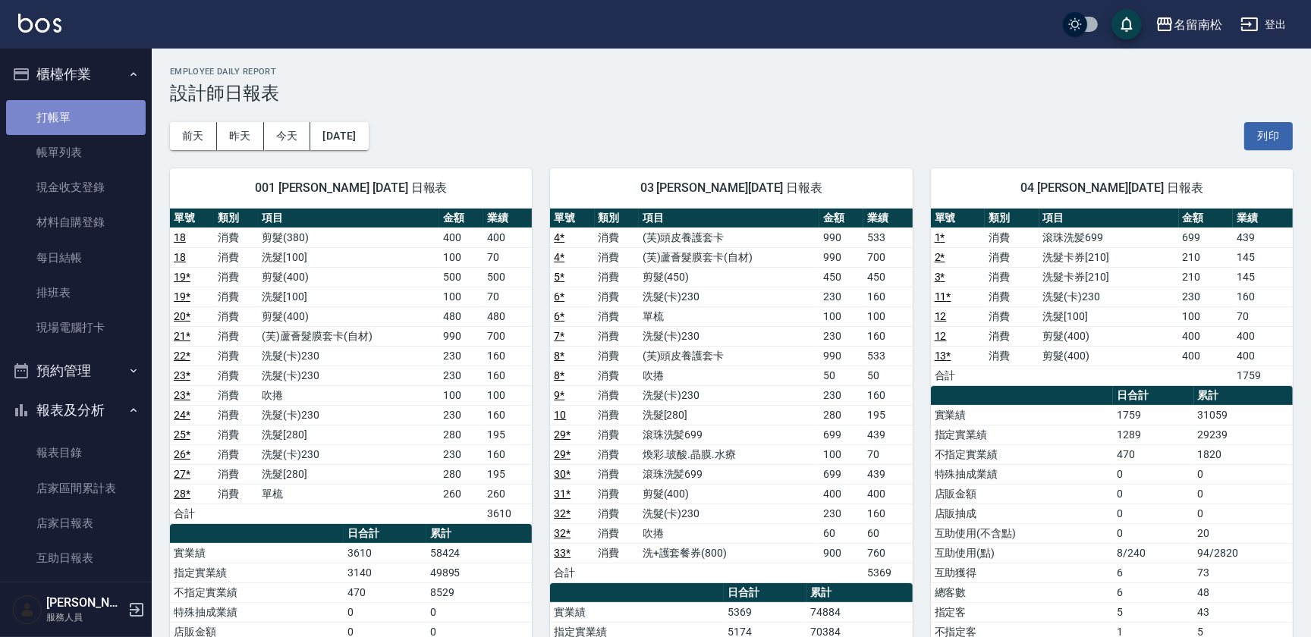
click at [97, 107] on link "打帳單" at bounding box center [76, 117] width 140 height 35
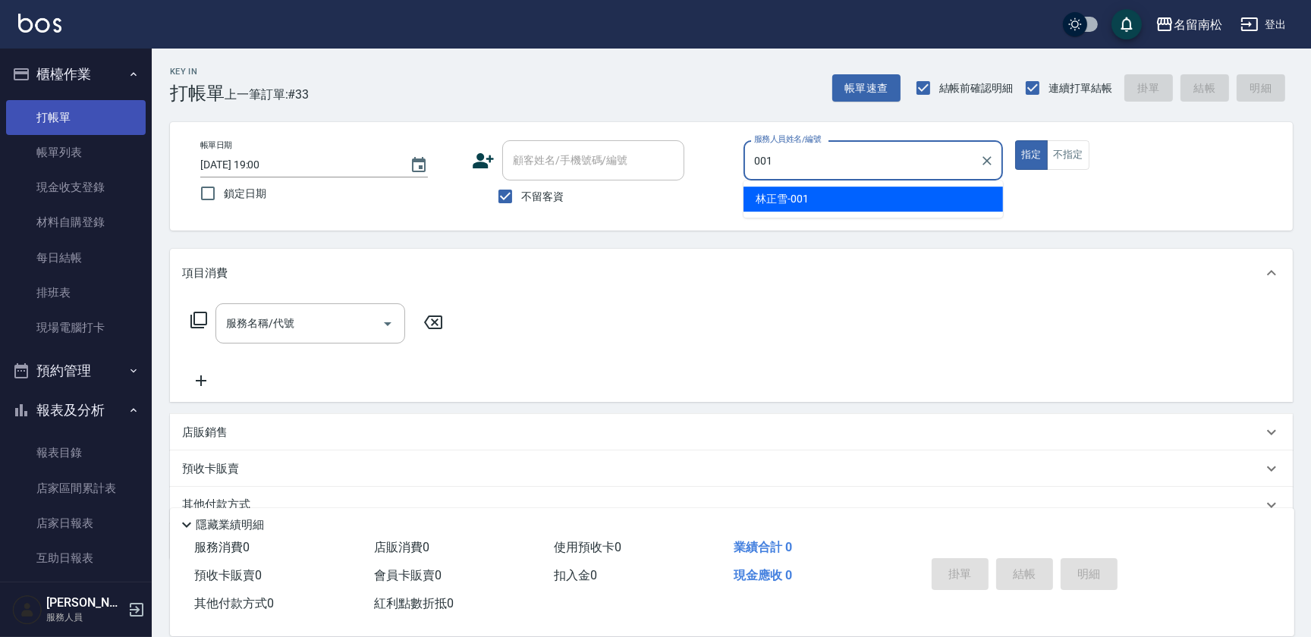
type input "[PERSON_NAME]-001"
type button "true"
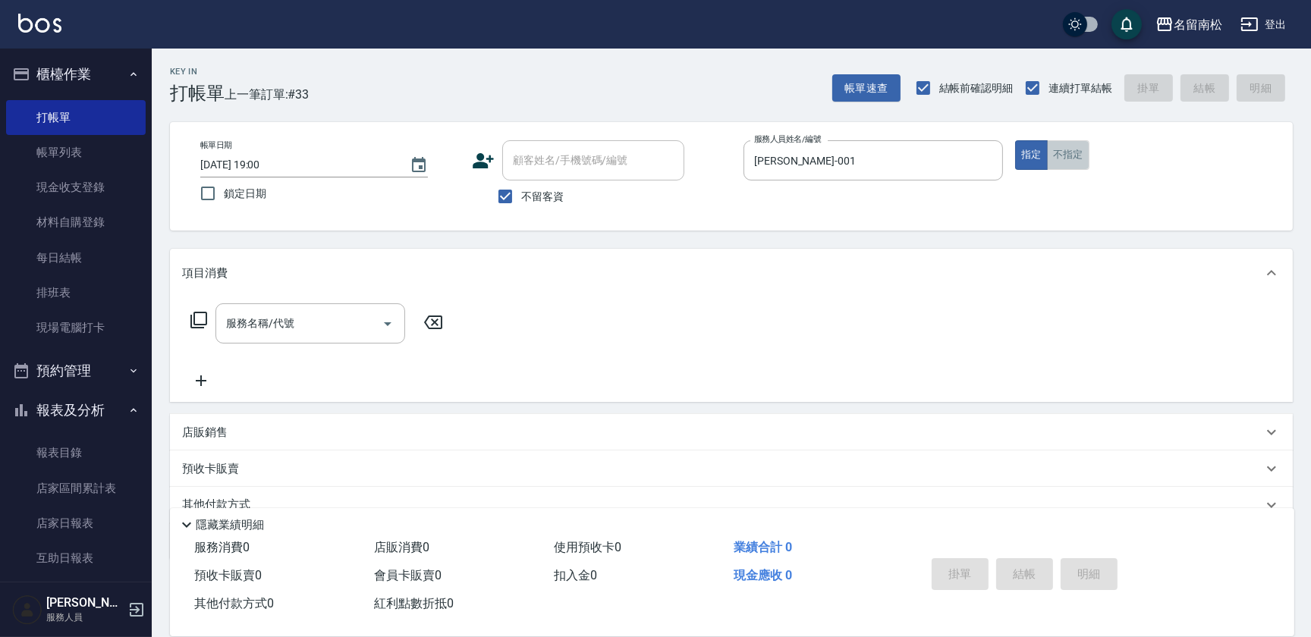
click at [1062, 155] on button "不指定" at bounding box center [1068, 155] width 42 height 30
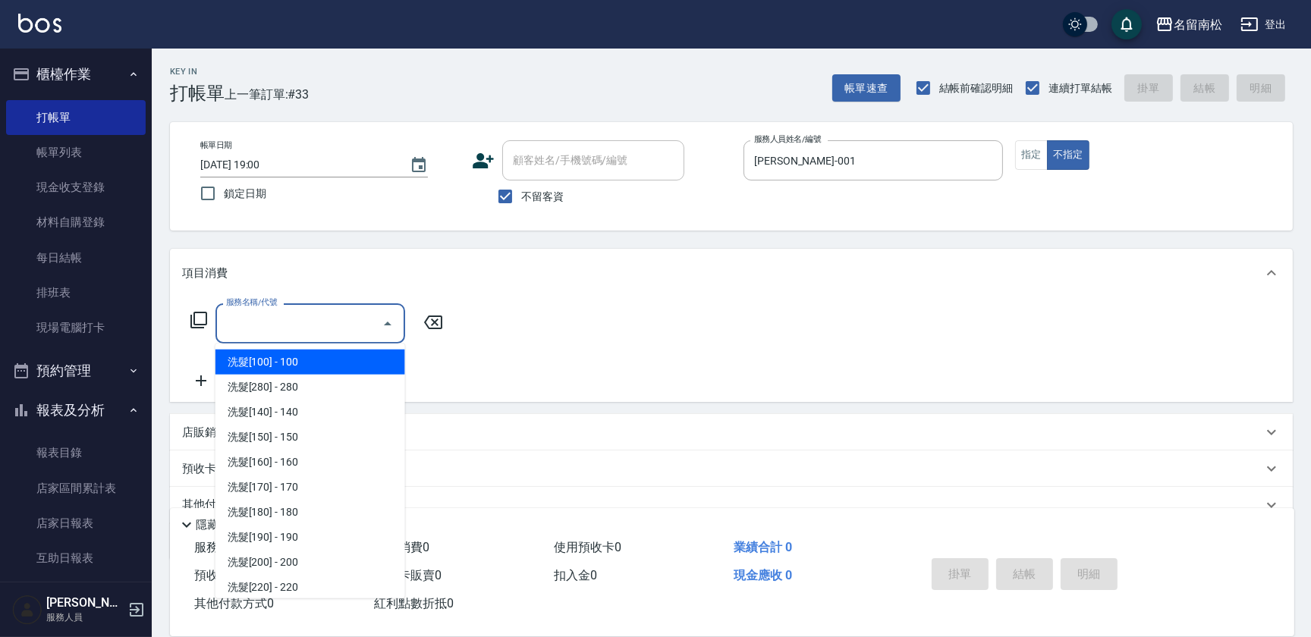
click at [348, 330] on input "服務名稱/代號" at bounding box center [298, 323] width 153 height 27
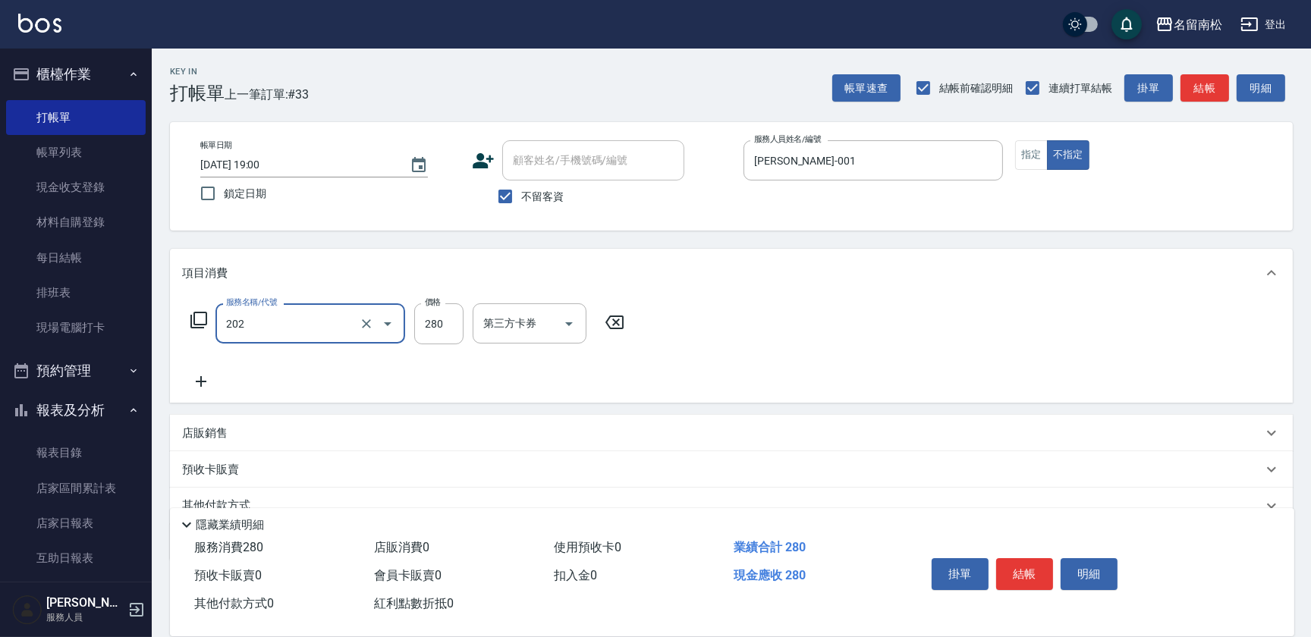
type input "洗髮[280](202)"
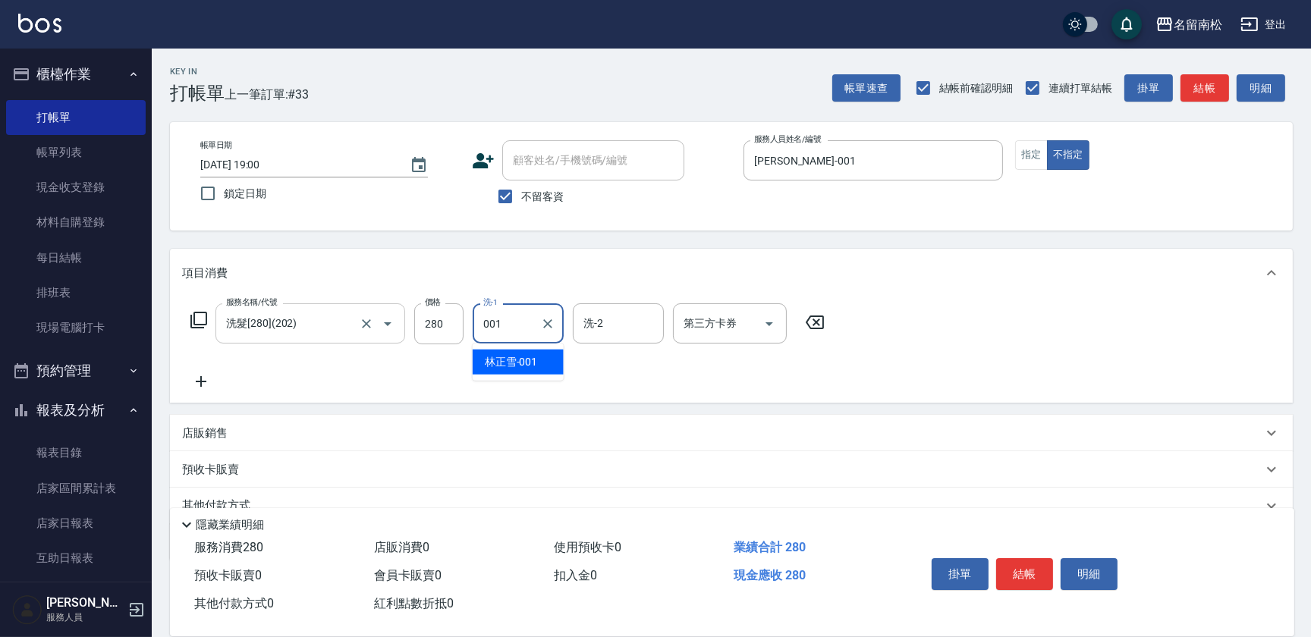
type input "[PERSON_NAME]-001"
click at [1065, 577] on button "明細" at bounding box center [1089, 574] width 57 height 32
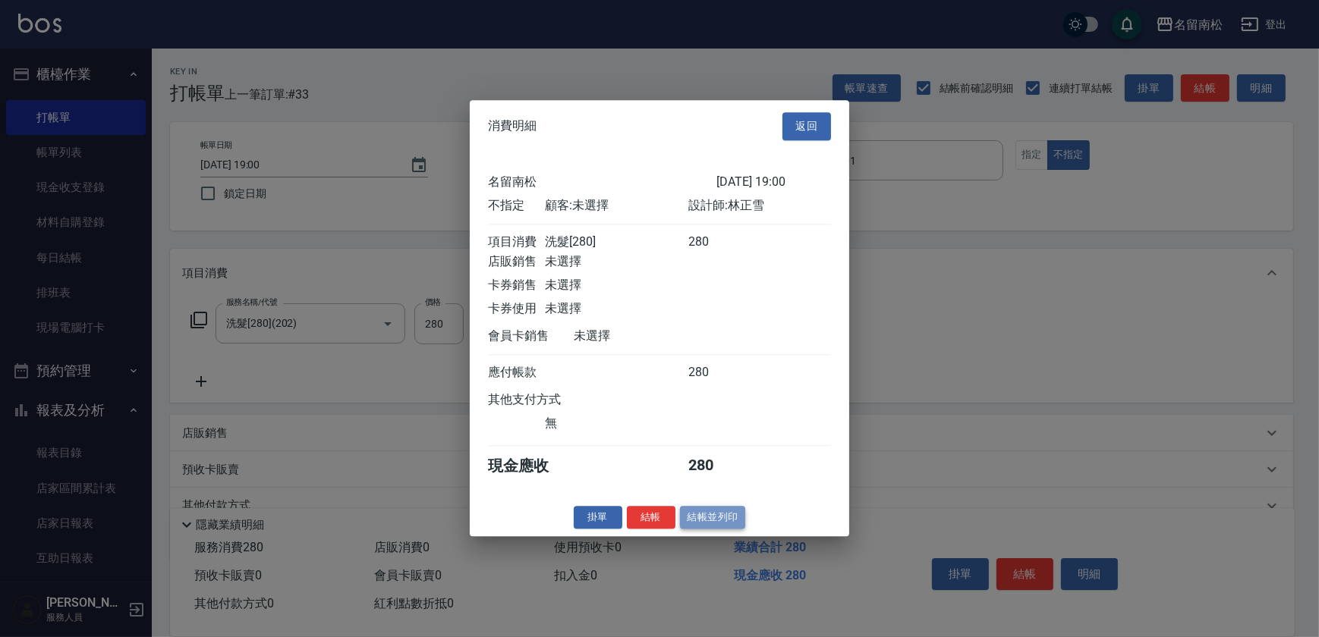
click at [708, 519] on button "結帳並列印" at bounding box center [713, 518] width 66 height 24
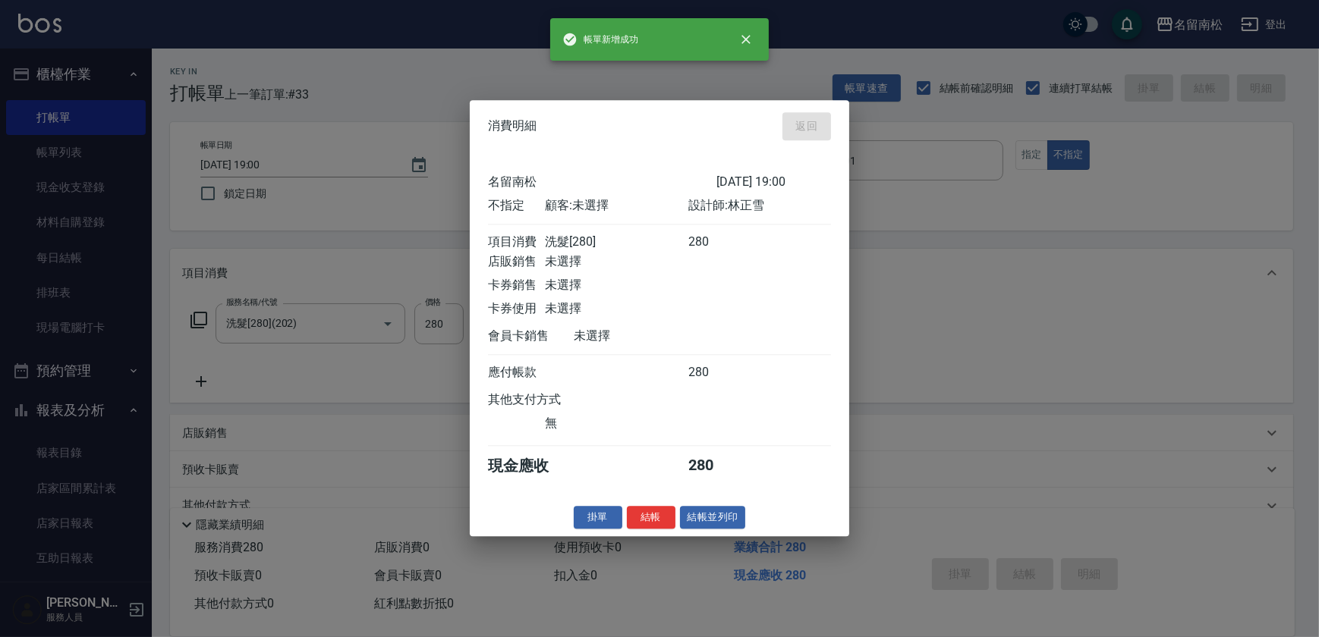
type input "[DATE] 19:09"
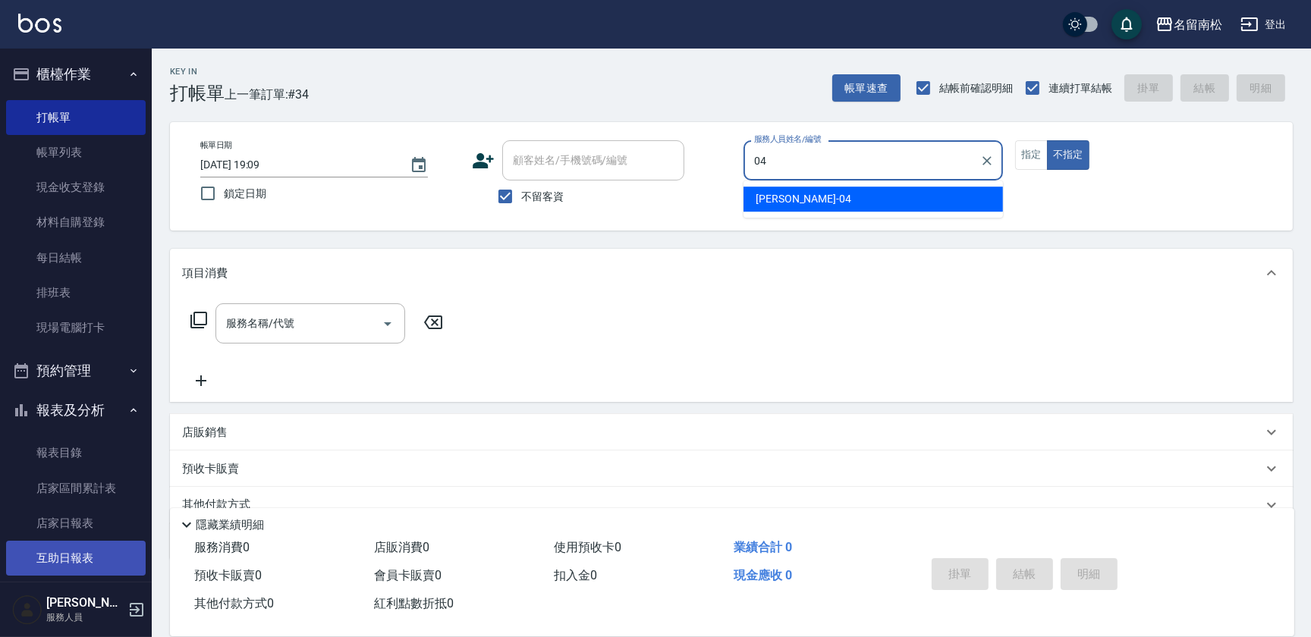
type input "[PERSON_NAME]04"
type button "false"
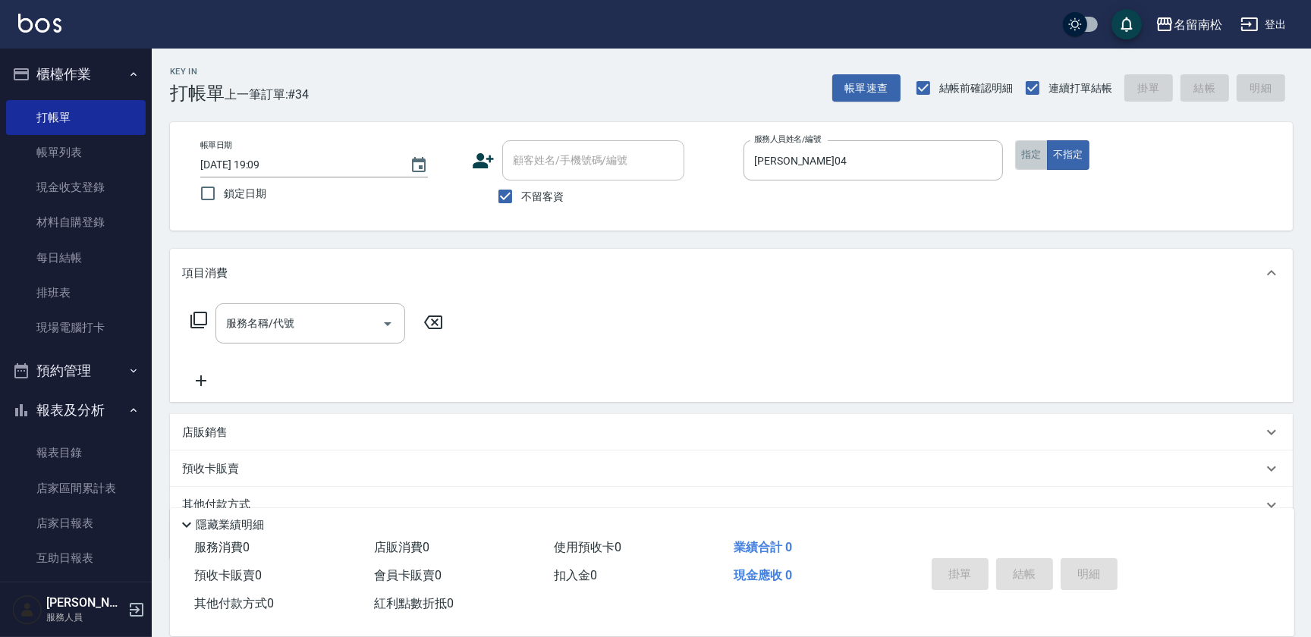
click at [1033, 157] on button "指定" at bounding box center [1031, 155] width 33 height 30
click at [260, 330] on input "服務名稱/代號" at bounding box center [298, 323] width 153 height 27
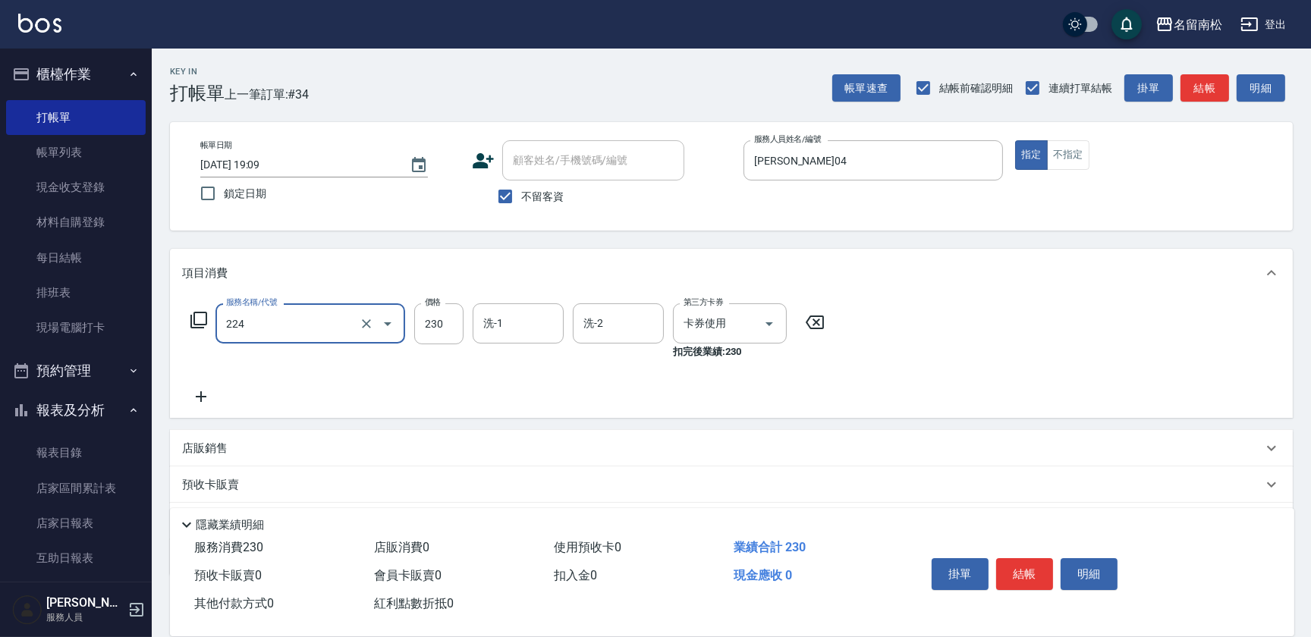
type input "洗髮(卡)230(224)"
type input "[PERSON_NAME]-28"
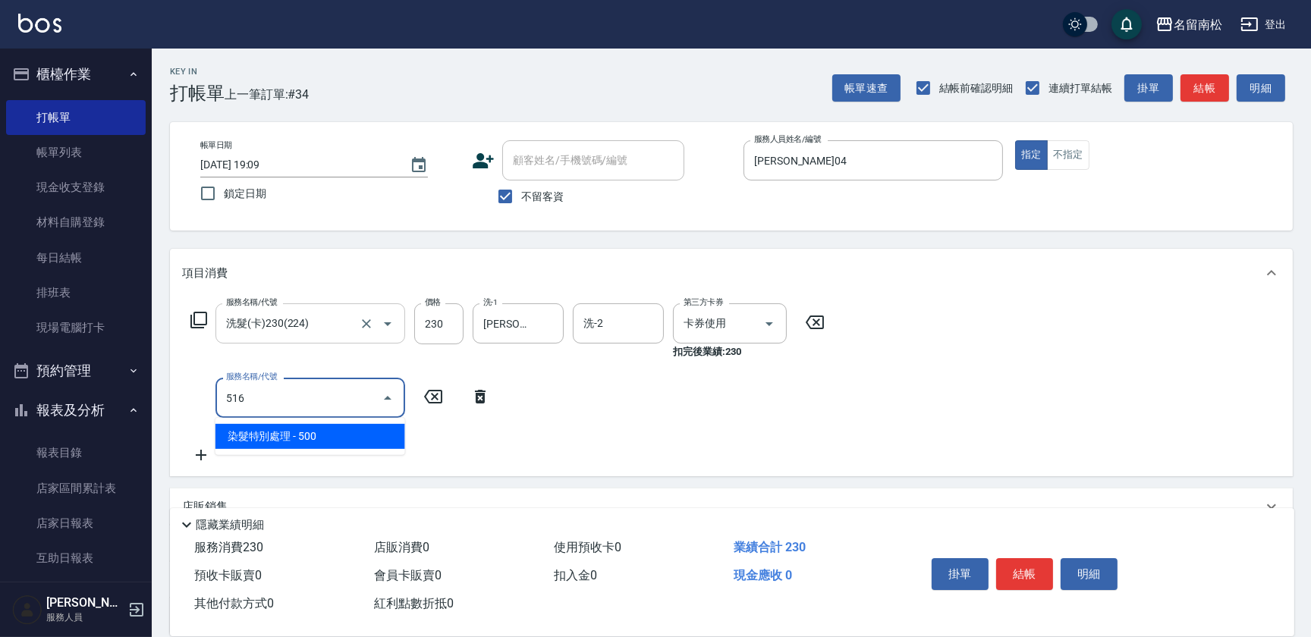
type input "染髮特別處理(516)"
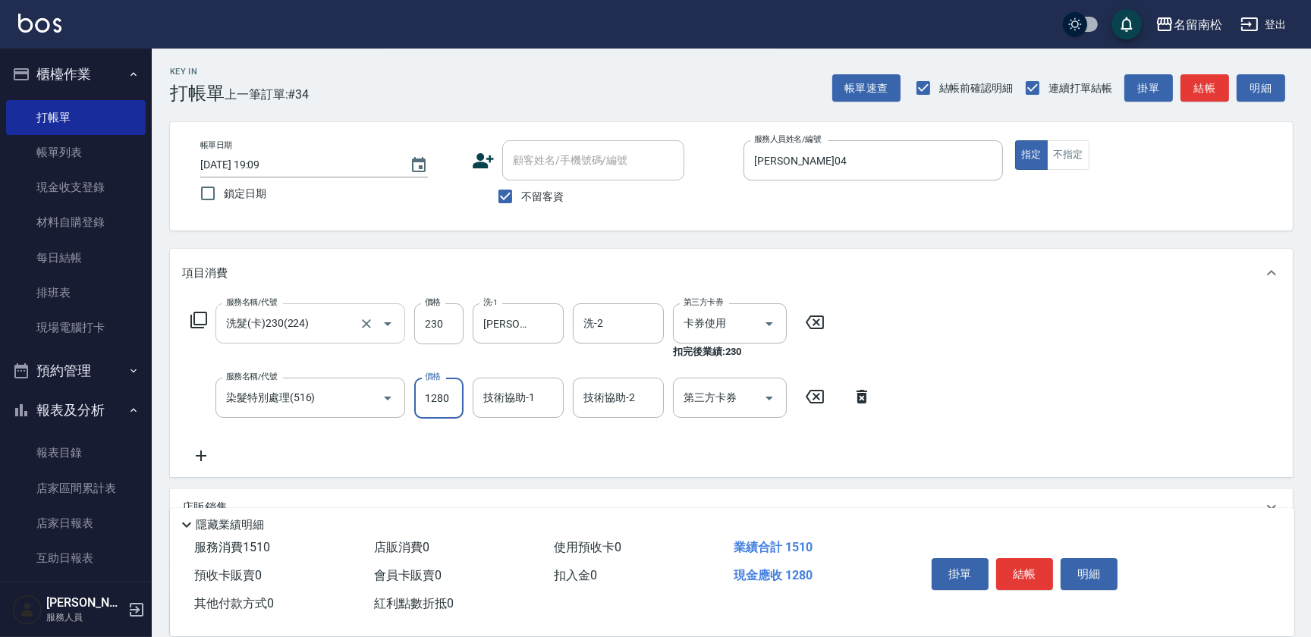
type input "1280"
type input "[PERSON_NAME]04"
click at [1030, 565] on button "結帳" at bounding box center [1024, 574] width 57 height 32
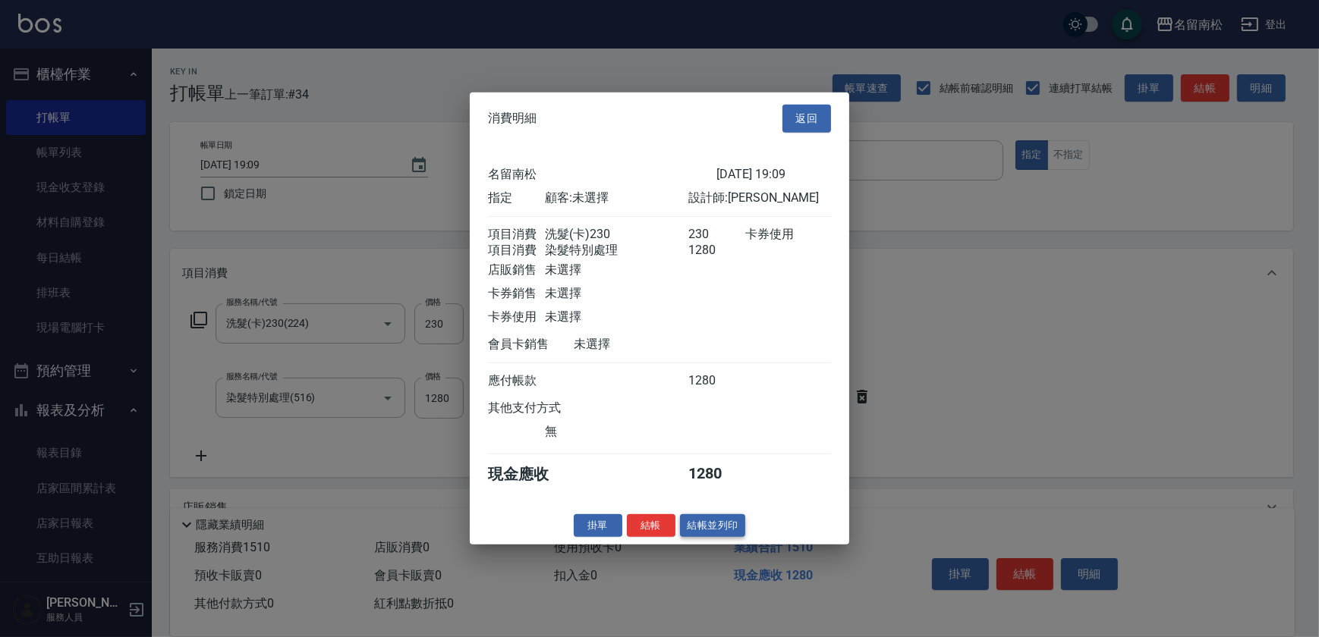
click at [707, 537] on button "結帳並列印" at bounding box center [713, 526] width 66 height 24
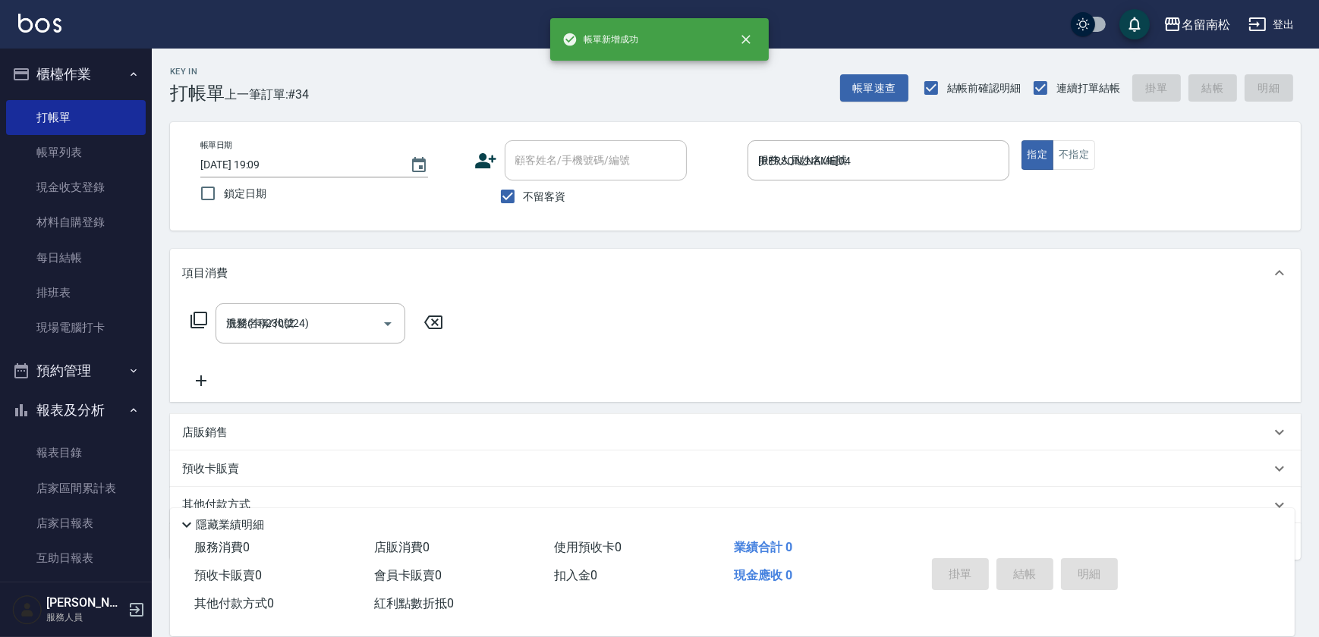
type input "[DATE] 19:16"
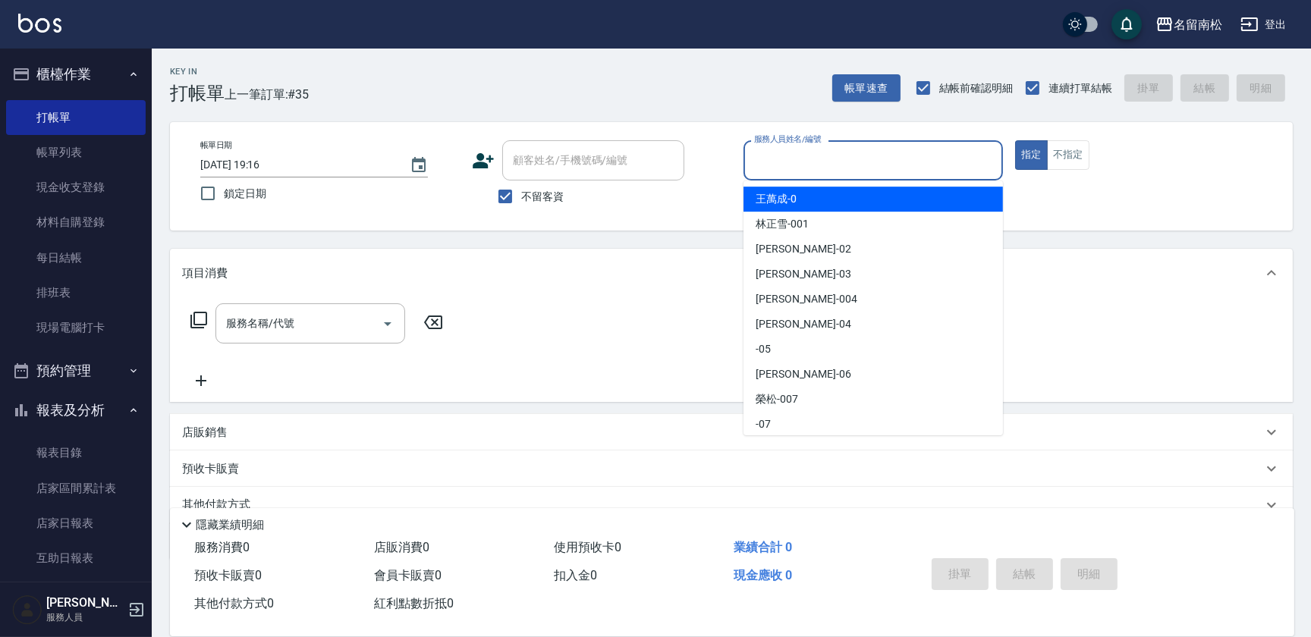
click at [898, 162] on input "服務人員姓名/編號" at bounding box center [873, 160] width 246 height 27
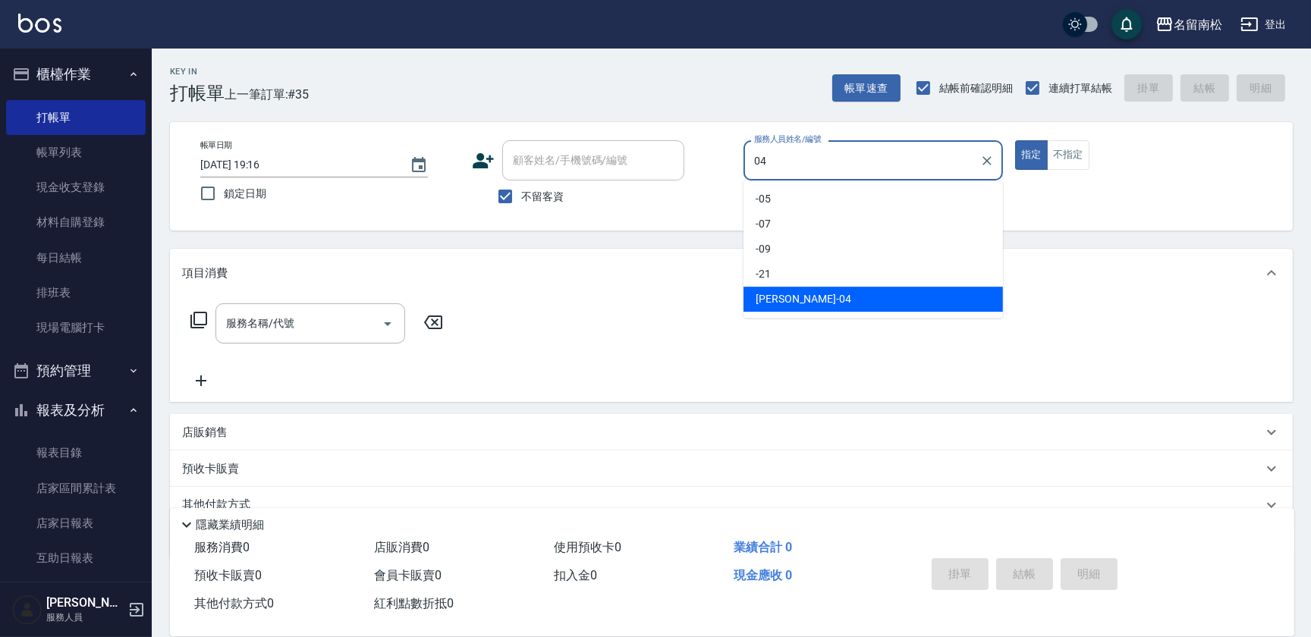
type input "[PERSON_NAME]04"
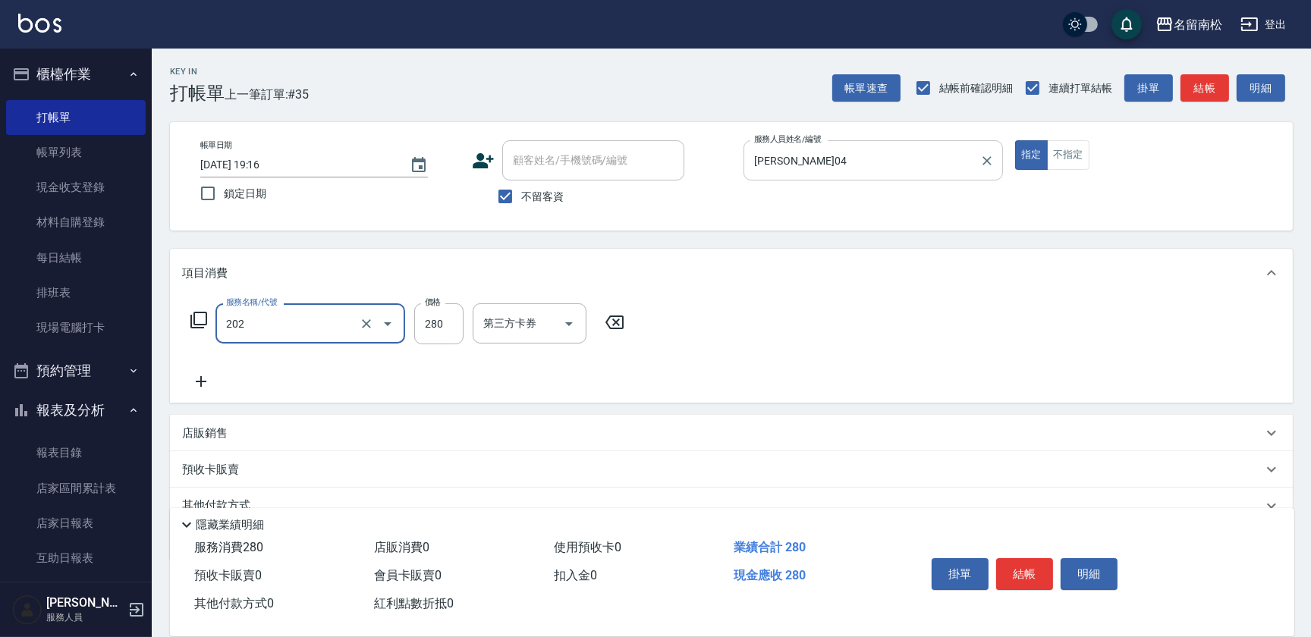
type input "洗髮[280](202)"
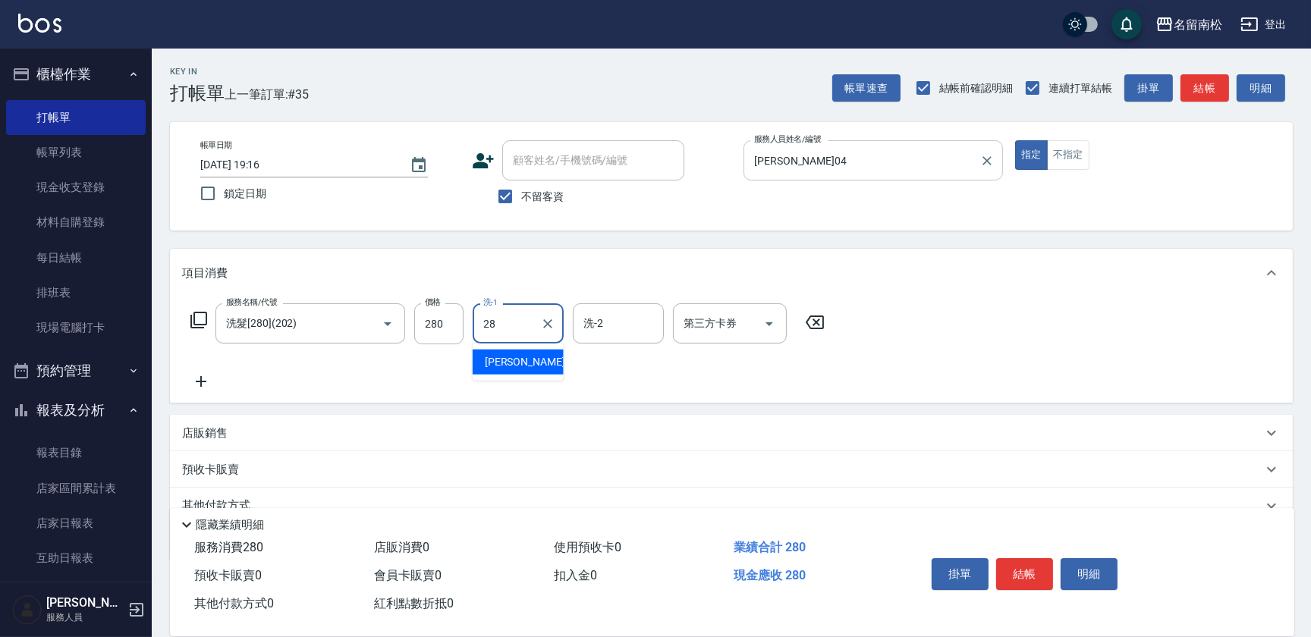
type input "[PERSON_NAME]-28"
click at [1025, 572] on button "結帳" at bounding box center [1024, 574] width 57 height 32
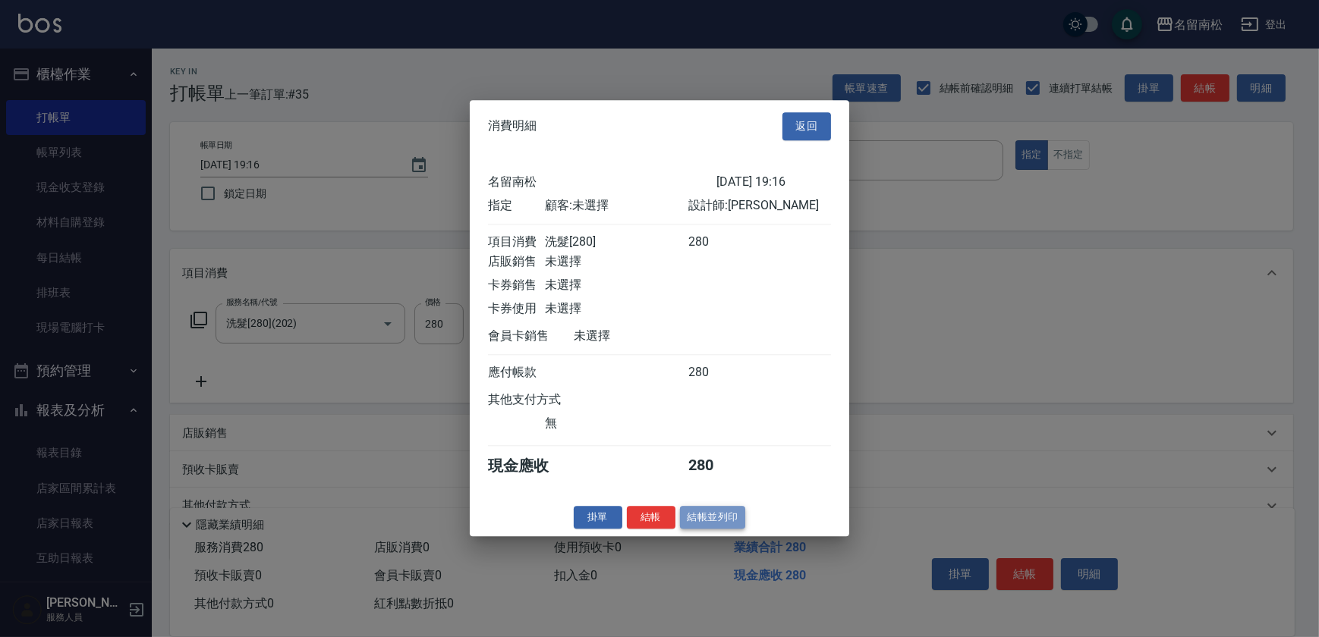
click at [722, 517] on button "結帳並列印" at bounding box center [713, 518] width 66 height 24
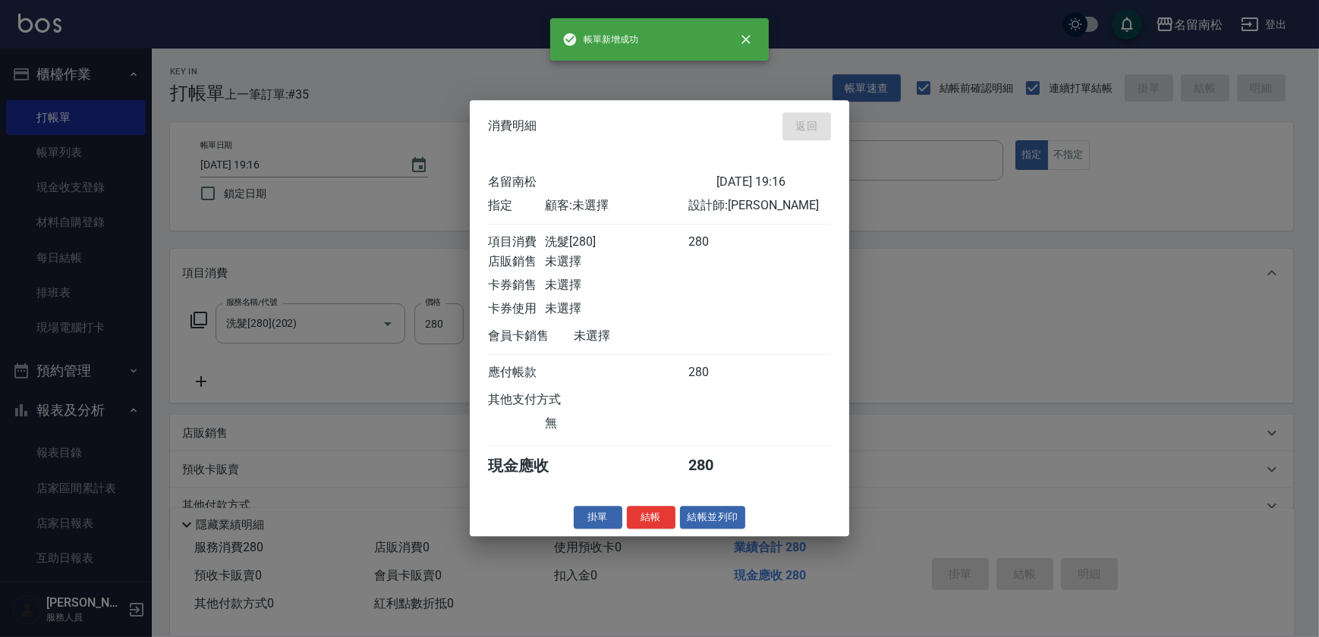
type input "[DATE] 19:17"
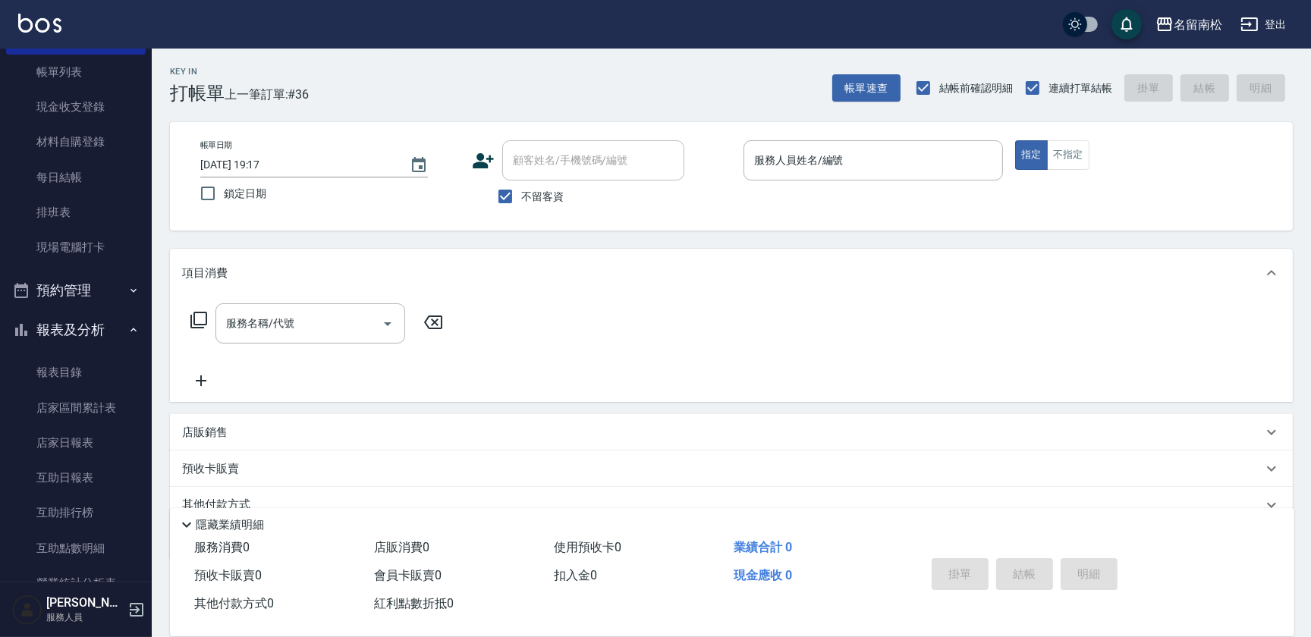
scroll to position [206, 0]
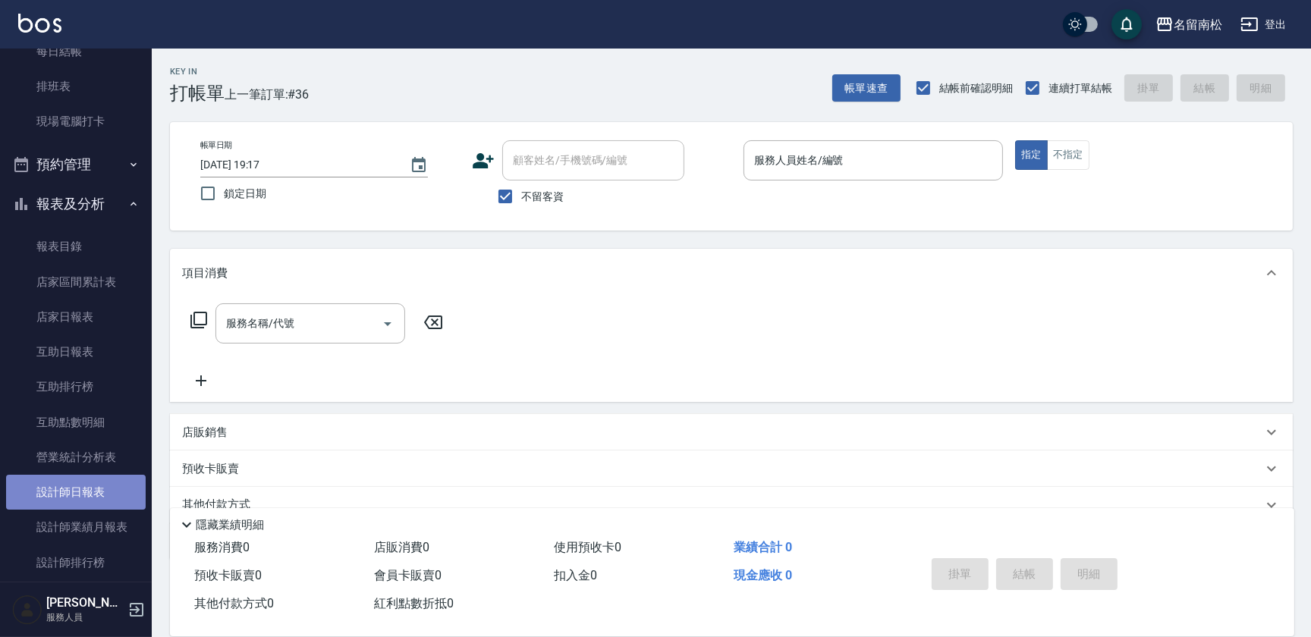
click at [98, 487] on link "設計師日報表" at bounding box center [76, 492] width 140 height 35
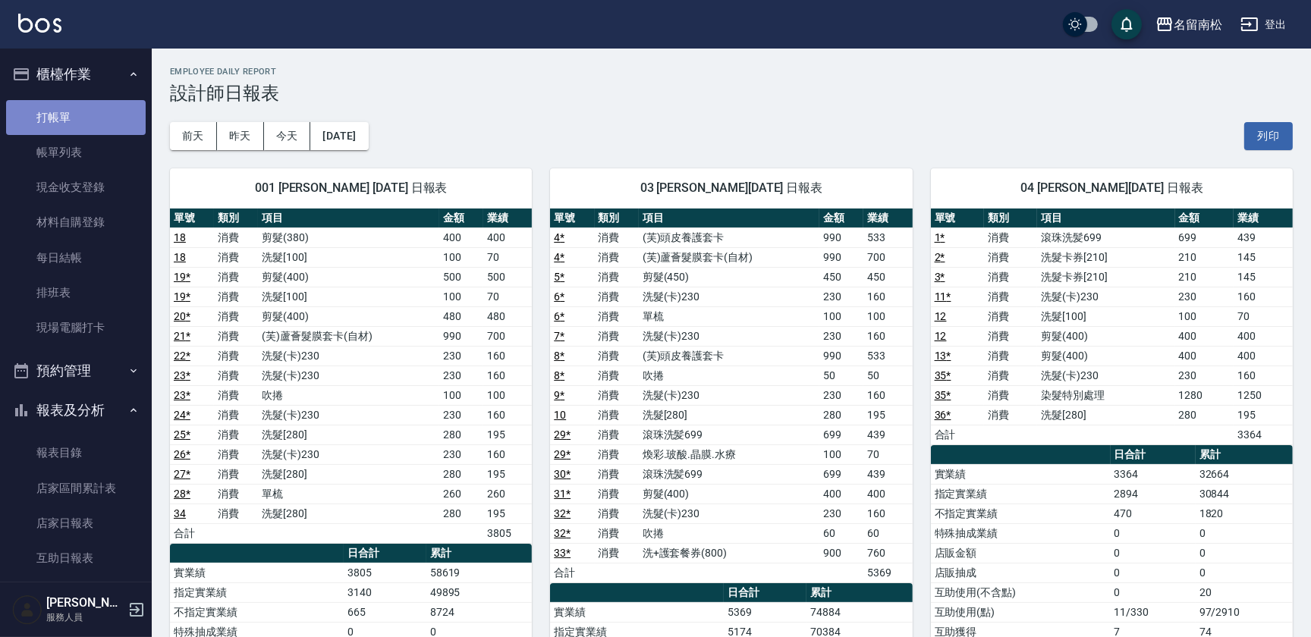
click at [83, 108] on link "打帳單" at bounding box center [76, 117] width 140 height 35
